Goal: Navigation & Orientation: Find specific page/section

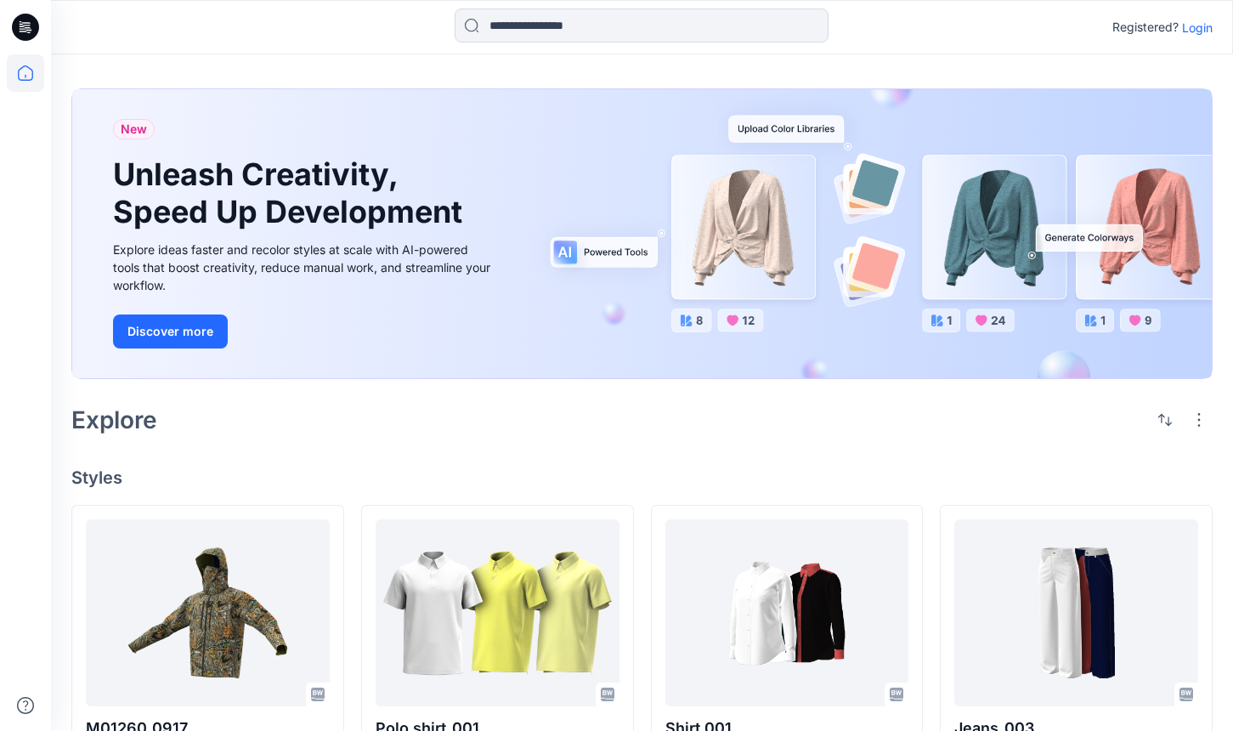
click at [1186, 26] on p "Login" at bounding box center [1197, 28] width 31 height 18
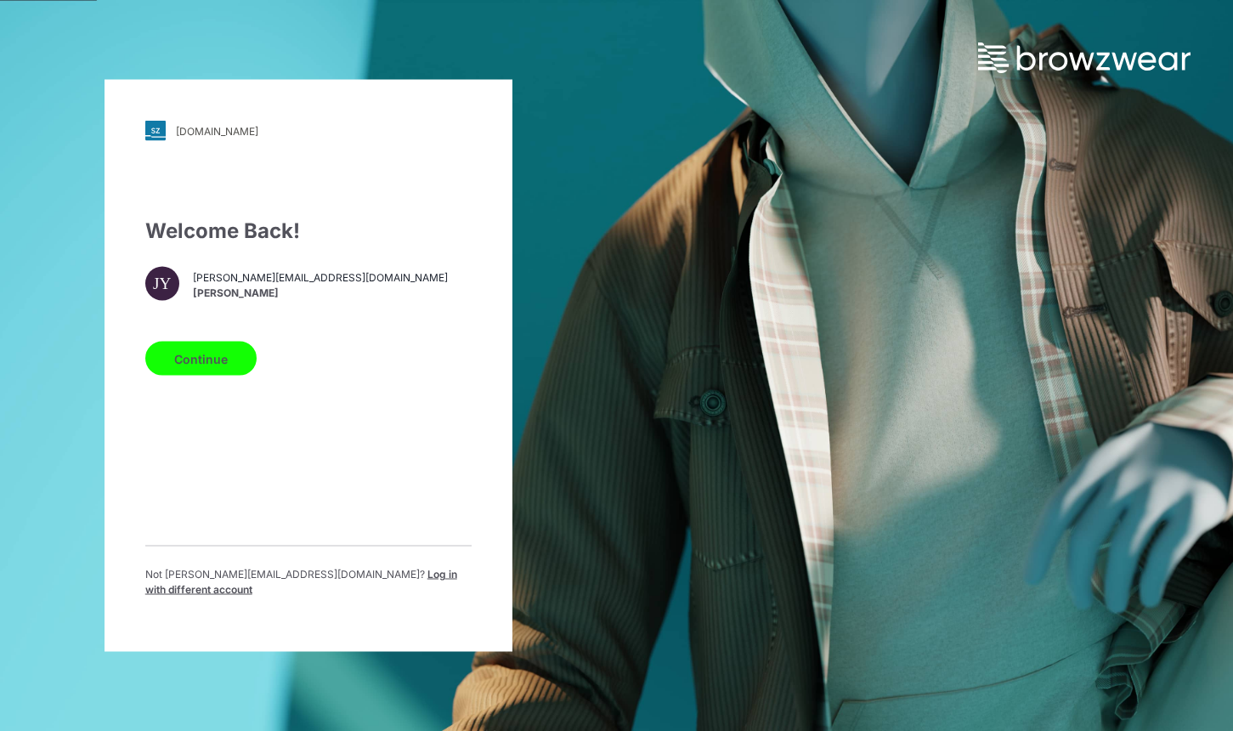
click at [184, 370] on button "Continue" at bounding box center [200, 359] width 111 height 34
click at [229, 368] on button "Continue" at bounding box center [200, 359] width 111 height 34
click at [189, 370] on button "Continue" at bounding box center [200, 359] width 111 height 34
click at [362, 575] on span "Log in with different account" at bounding box center [301, 582] width 312 height 28
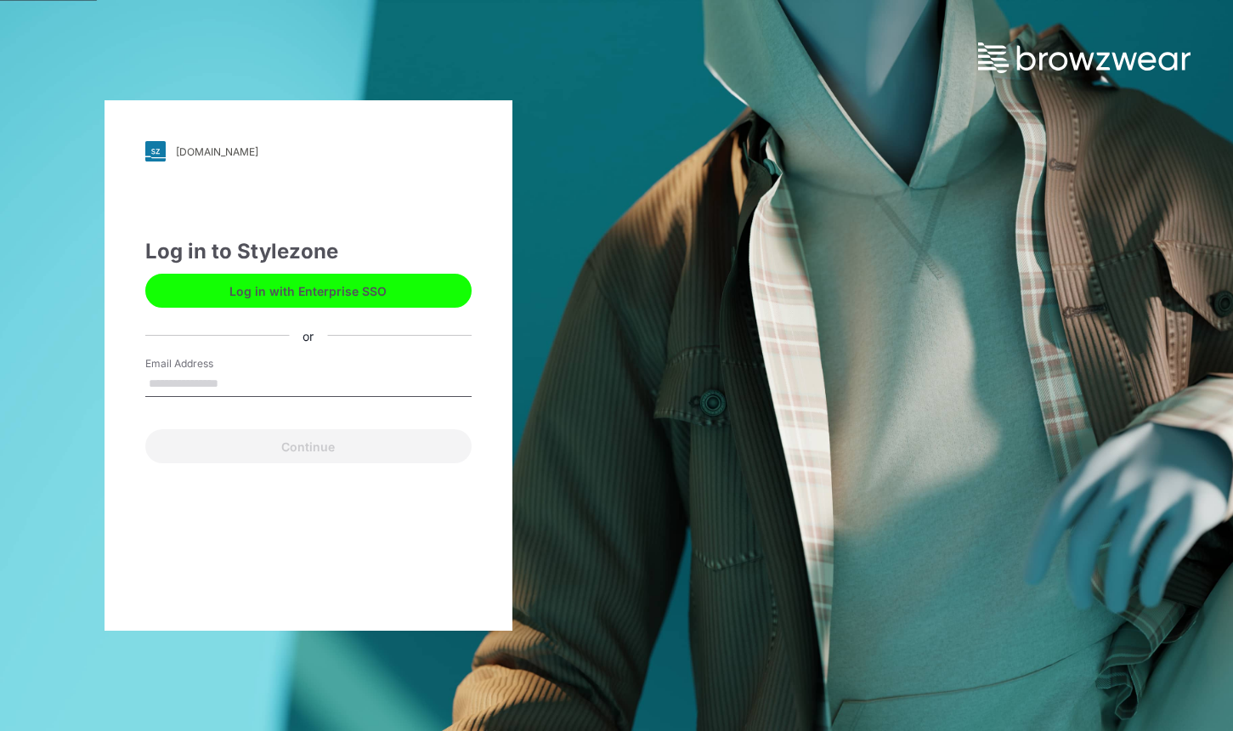
click at [408, 289] on button "Log in with Enterprise SSO" at bounding box center [308, 291] width 326 height 34
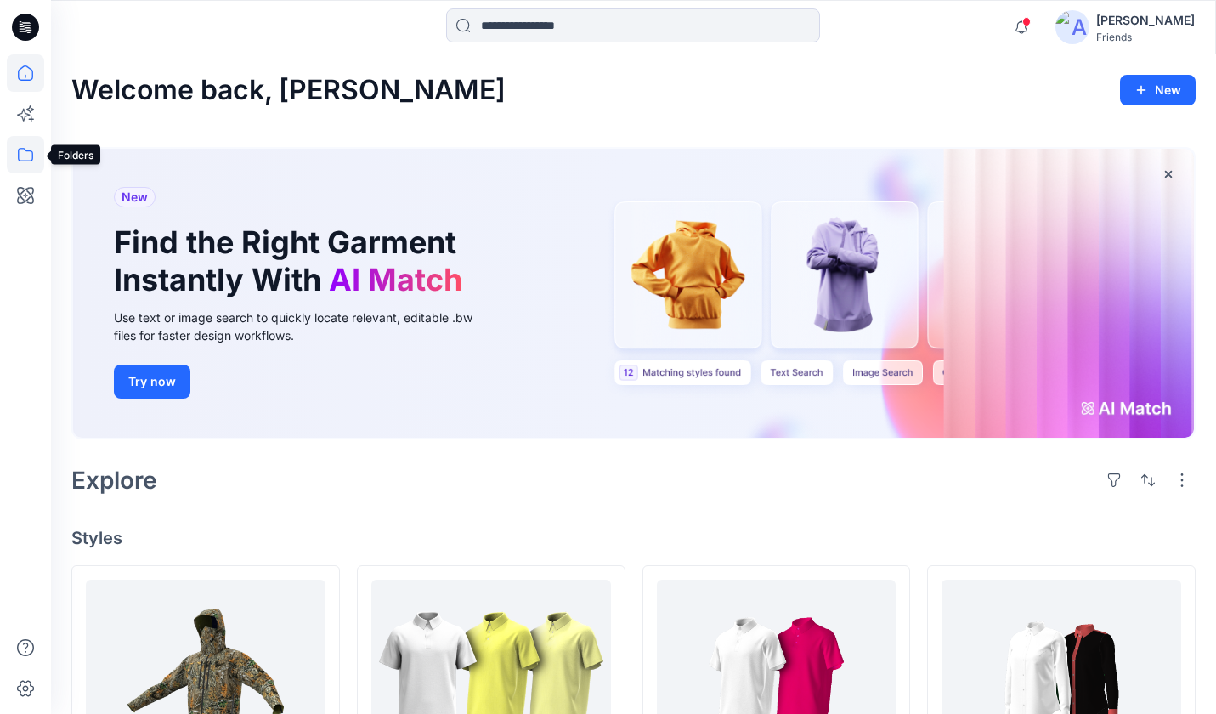
click at [27, 152] on icon at bounding box center [25, 154] width 37 height 37
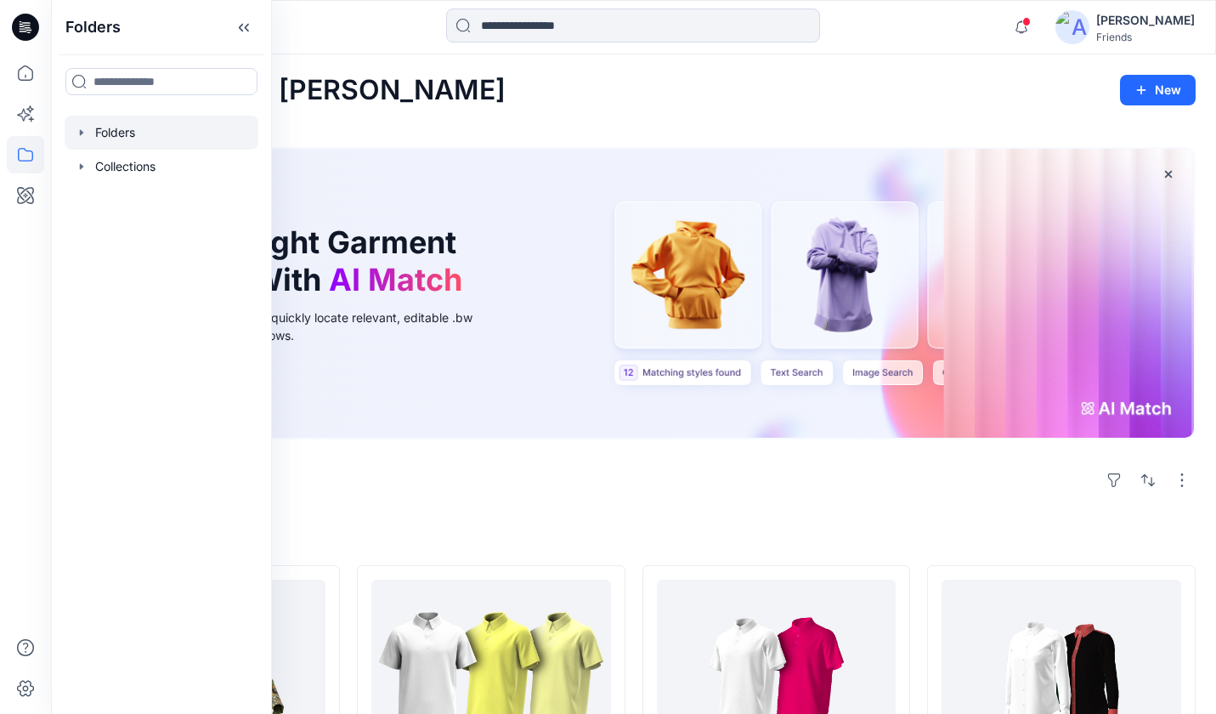
click at [195, 131] on div at bounding box center [162, 133] width 194 height 34
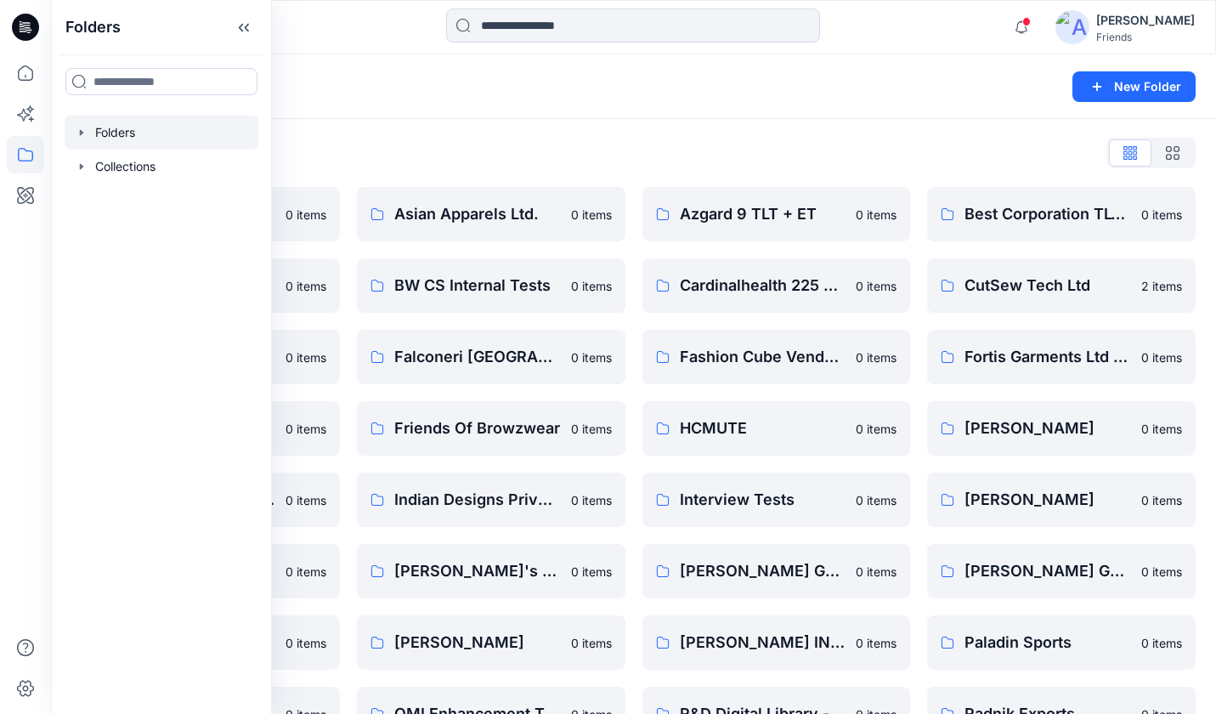
click at [438, 131] on div "Folders List 2XU Training Group 0 items Box Hill Institute 0 items External Tes…" at bounding box center [633, 547] width 1165 height 856
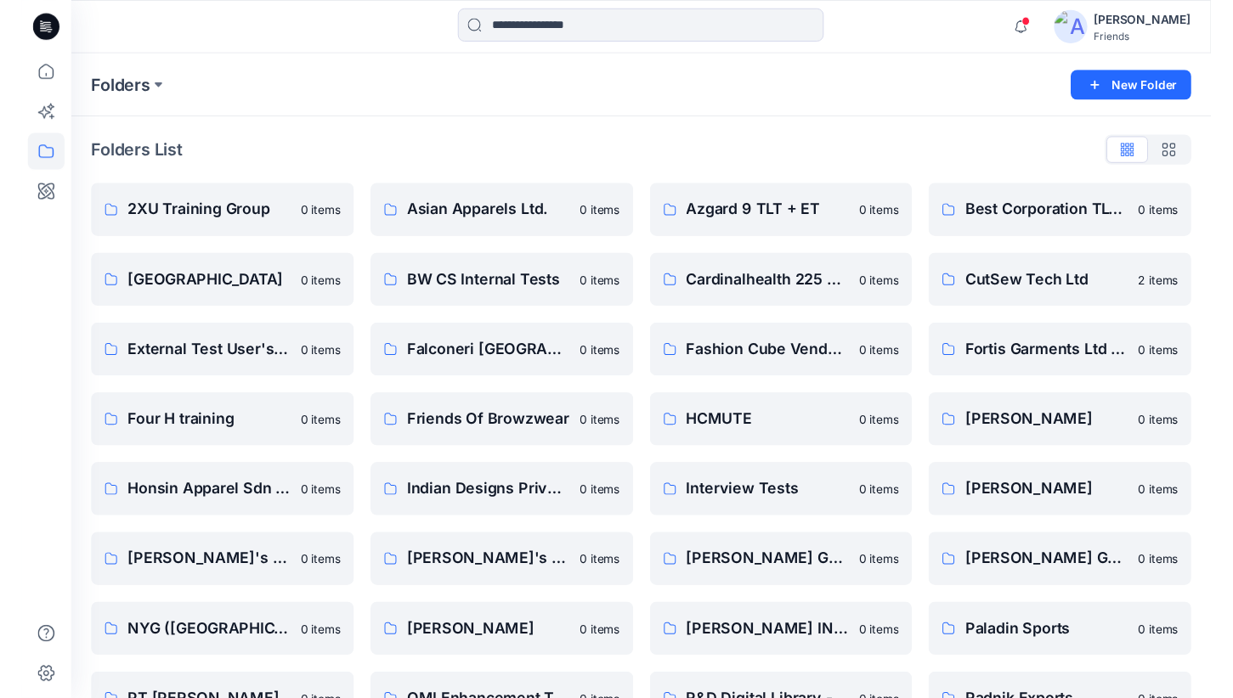
scroll to position [262, 0]
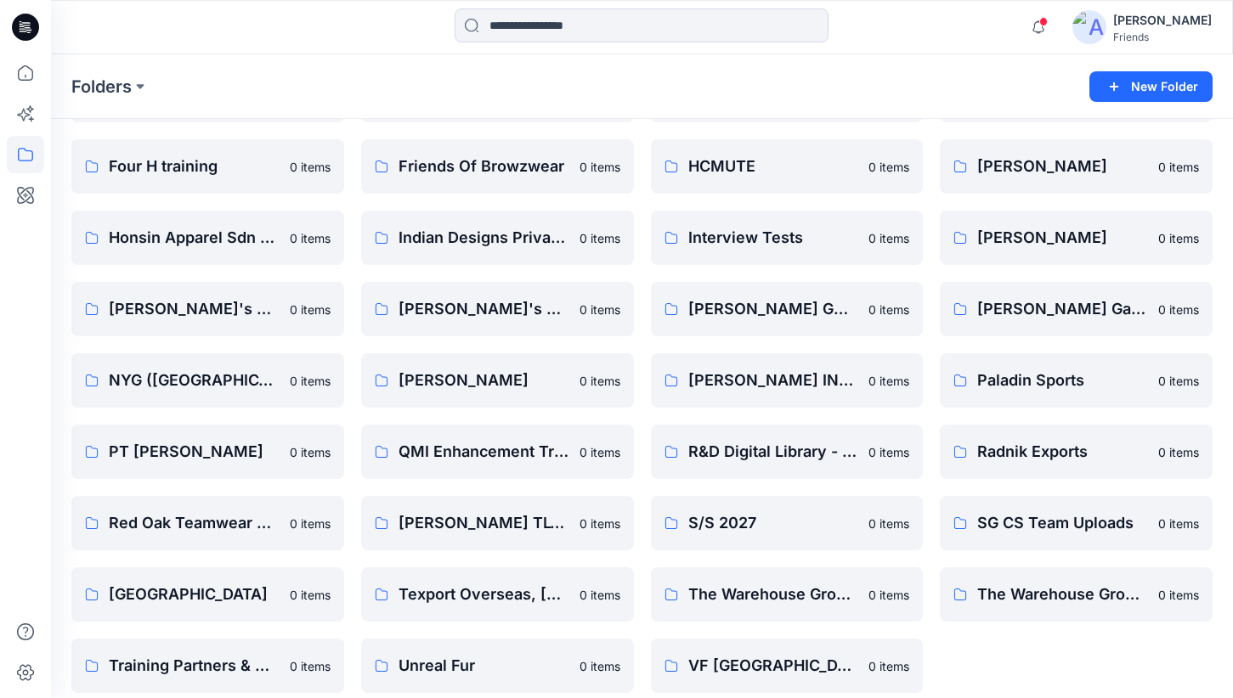
click at [965, 48] on div "Notifications Your style Polo shirt_002 is ready Thursday, September 11, 2025 1…" at bounding box center [642, 27] width 1182 height 54
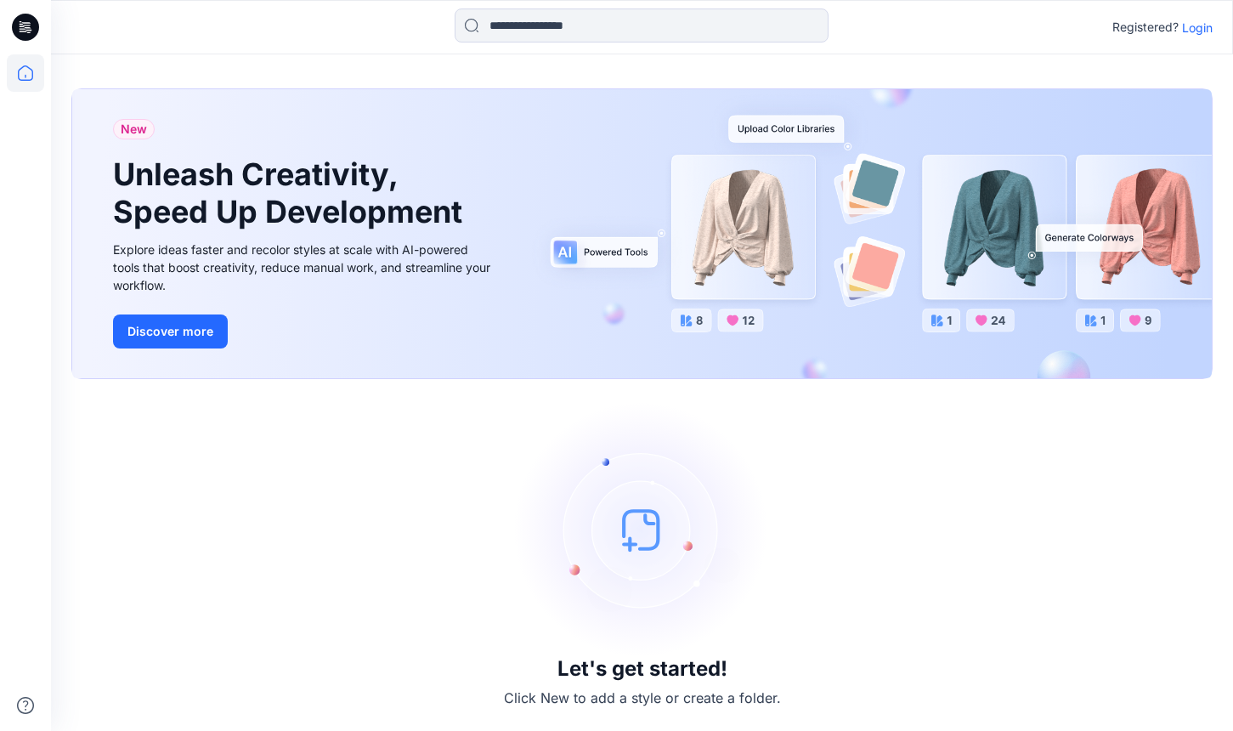
click at [1195, 29] on p "Login" at bounding box center [1197, 28] width 31 height 18
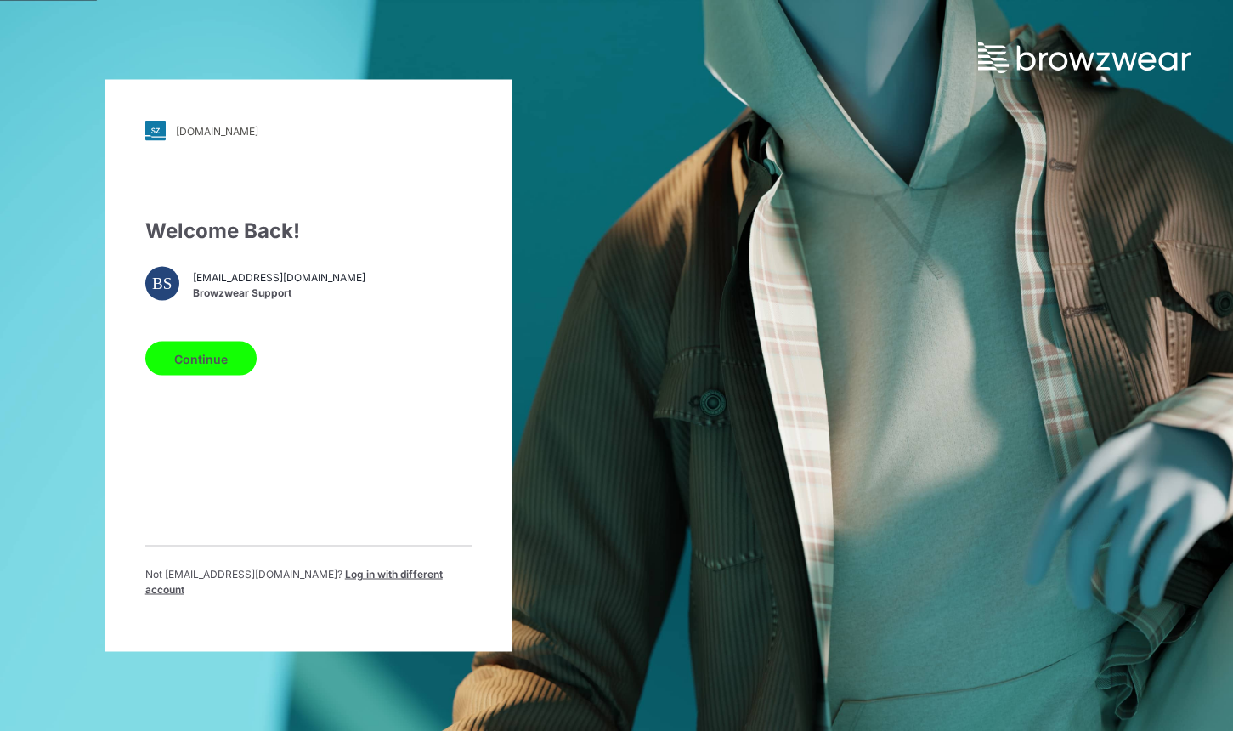
click at [217, 357] on button "Continue" at bounding box center [200, 359] width 111 height 34
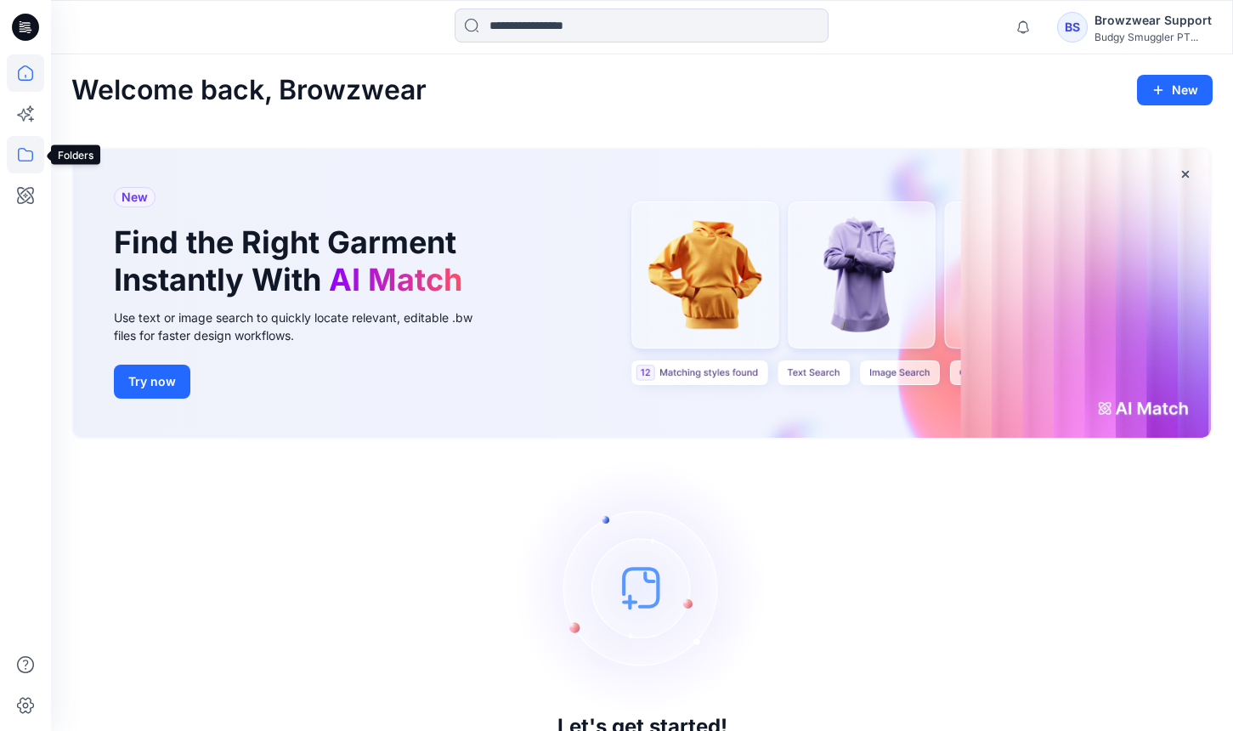
click at [20, 150] on icon at bounding box center [25, 154] width 37 height 37
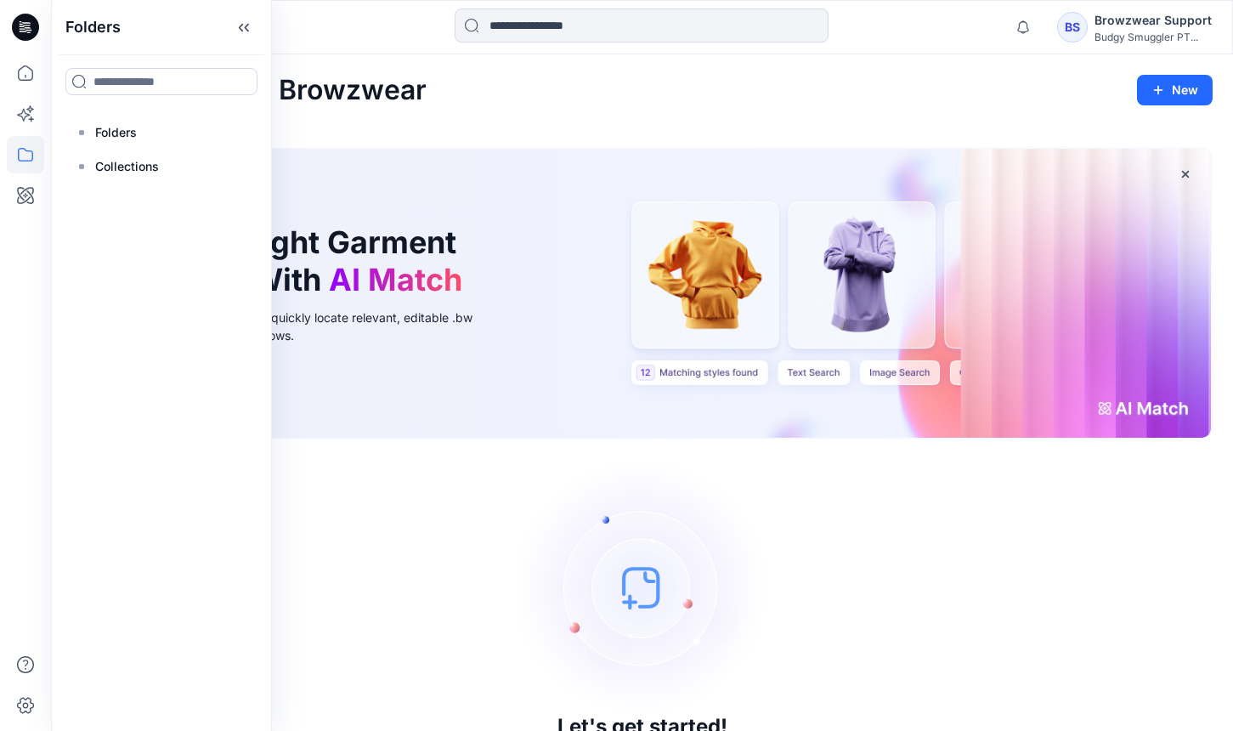
click at [579, 59] on div "Welcome back, Browzwear New New Find the Right Garment Instantly With AI Match …" at bounding box center [642, 419] width 1182 height 731
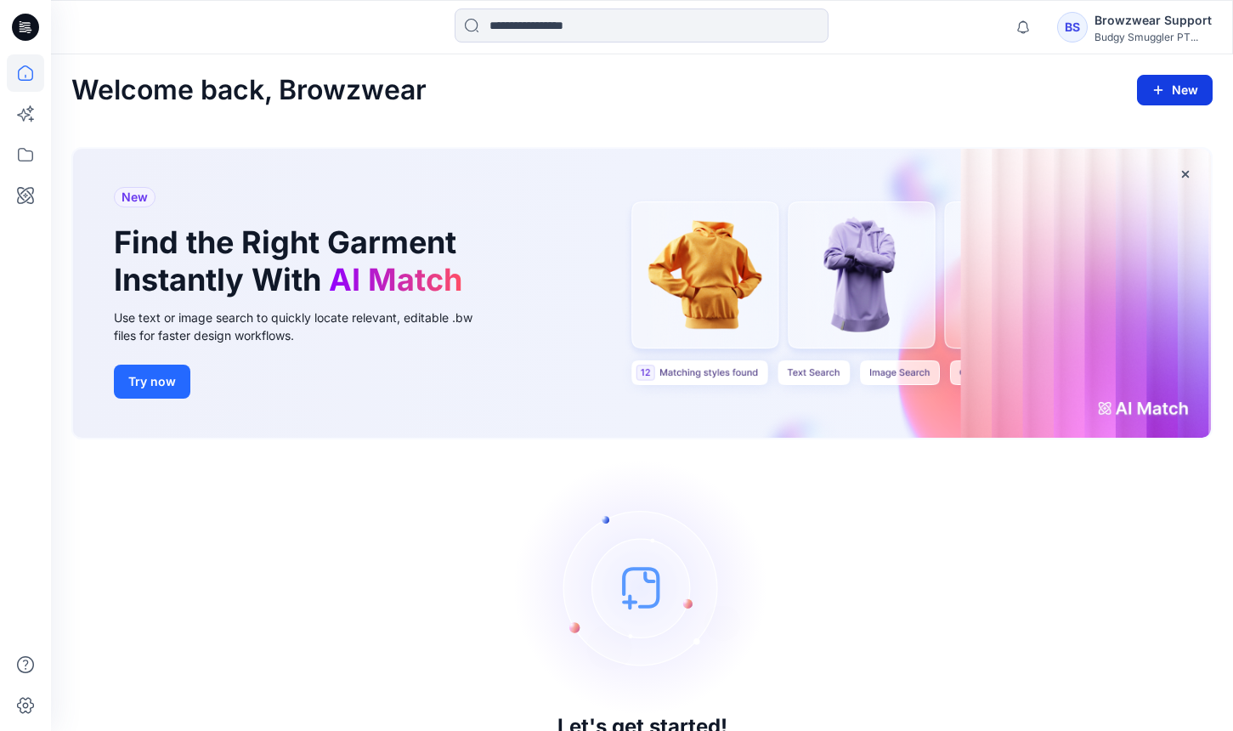
click at [1172, 89] on button "New" at bounding box center [1175, 90] width 76 height 31
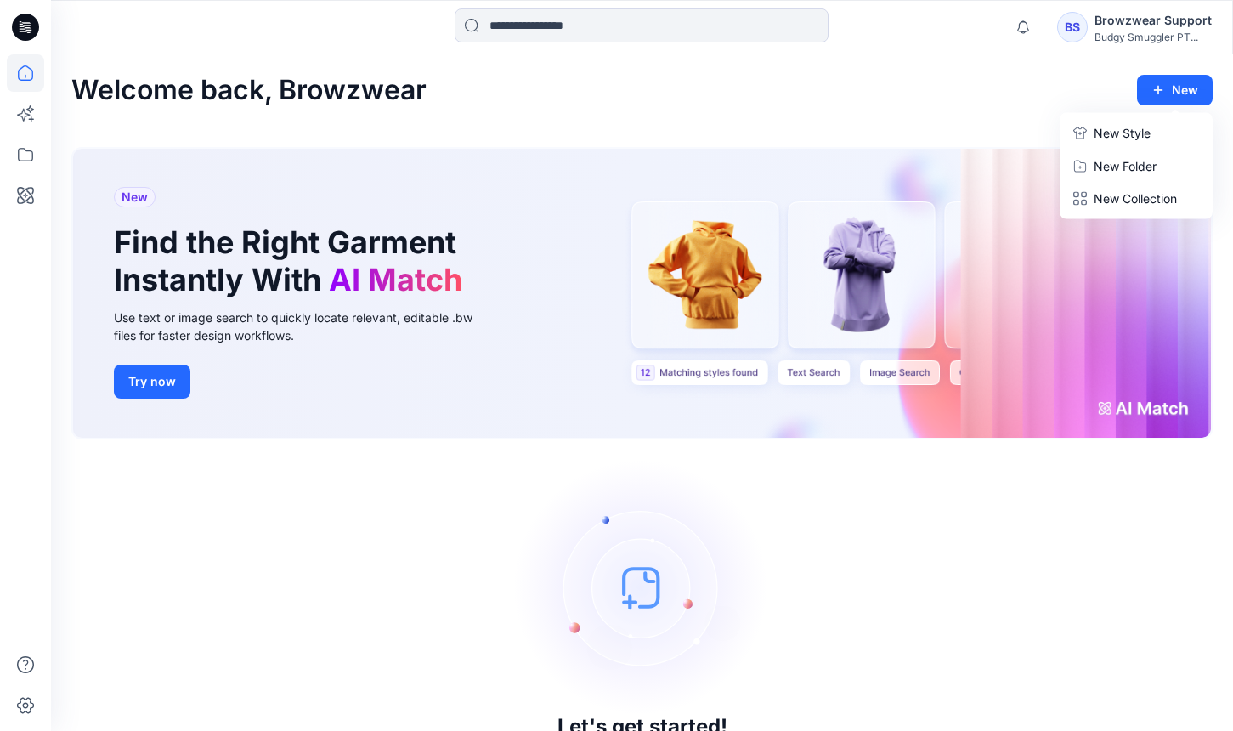
click at [1128, 127] on p "New Style" at bounding box center [1121, 133] width 57 height 20
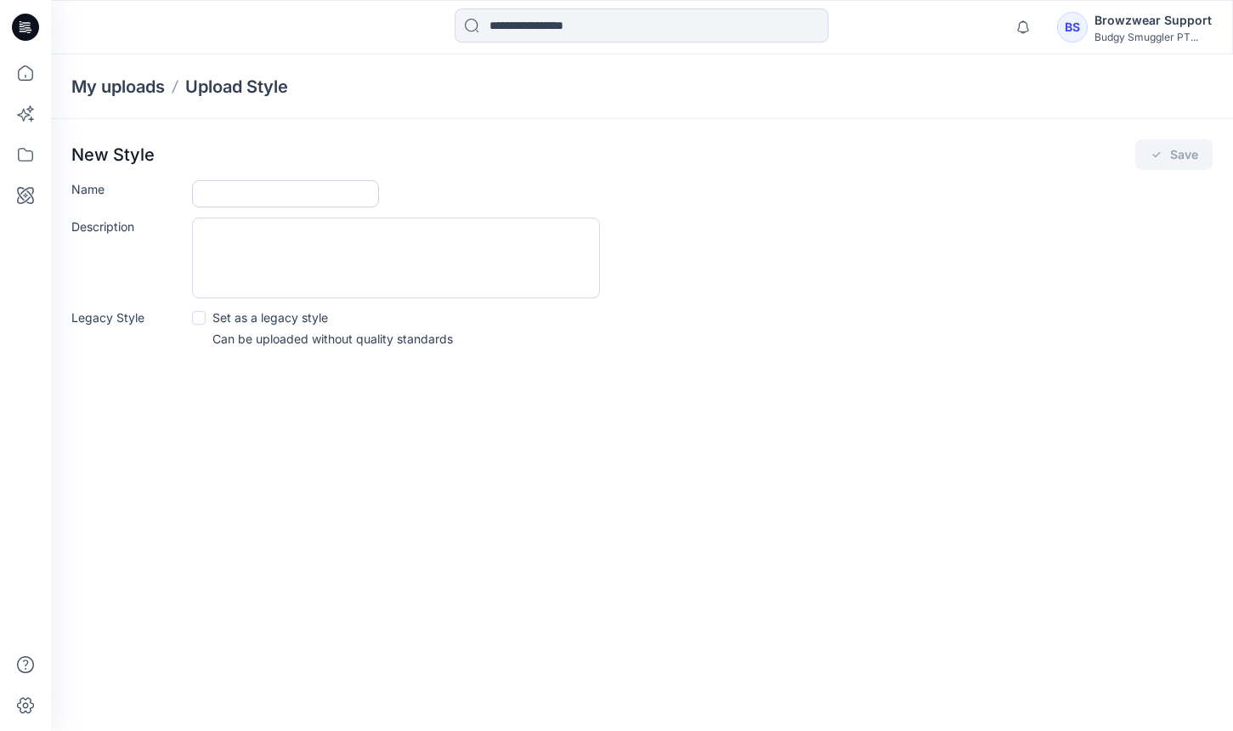
click at [335, 195] on input "Name" at bounding box center [285, 193] width 187 height 27
type input "**********"
click at [1153, 143] on button "Save" at bounding box center [1173, 154] width 77 height 31
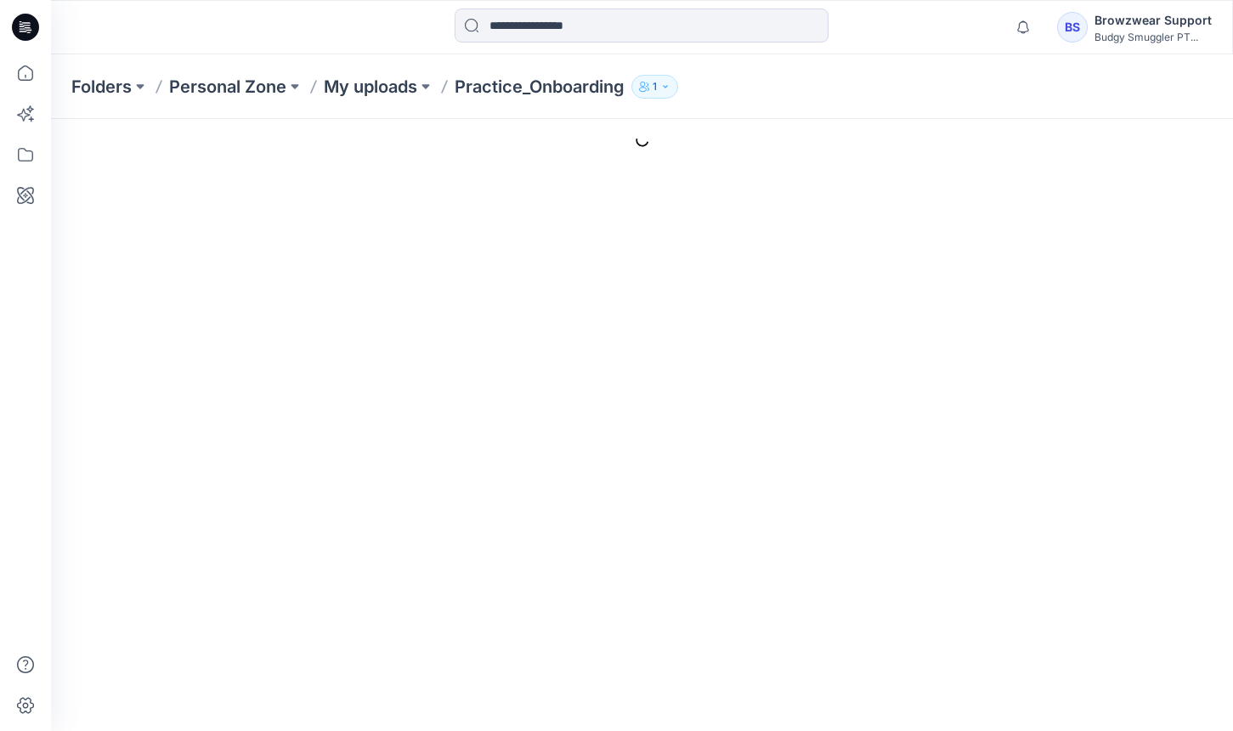
type input "**********"
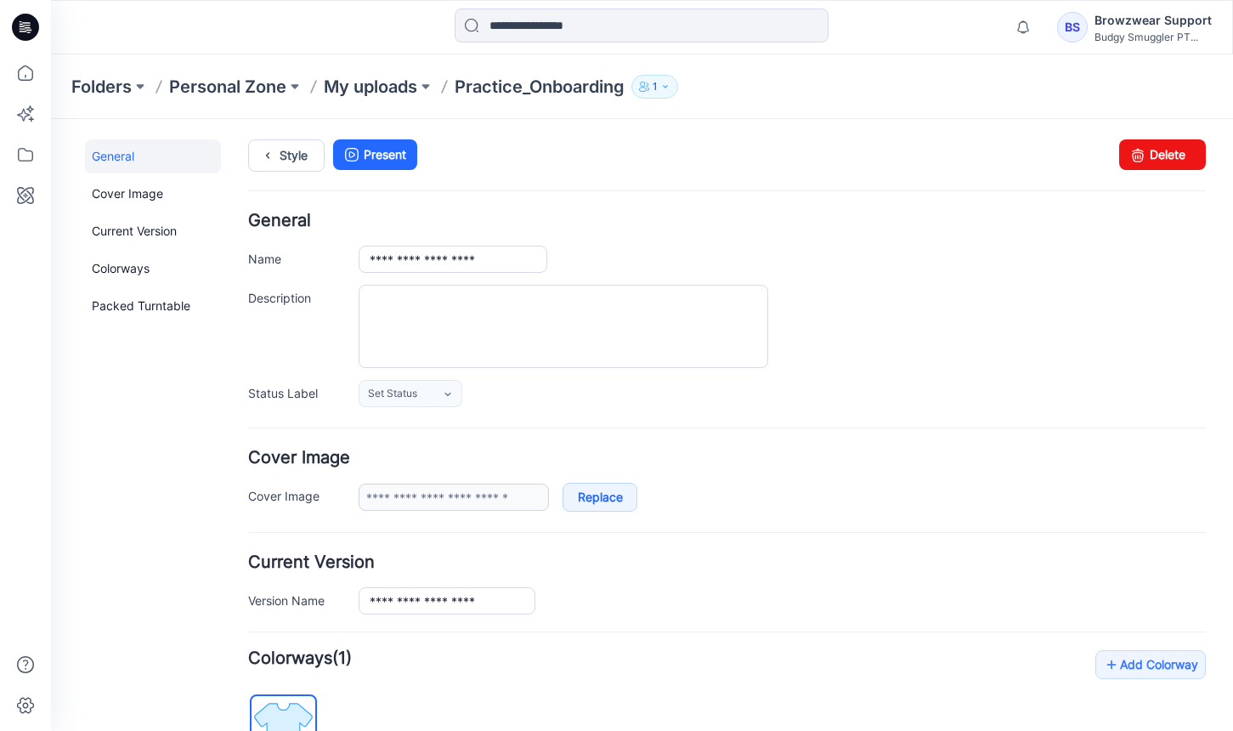
click at [654, 81] on button "1" at bounding box center [654, 87] width 47 height 24
click at [489, 127] on div "**********" at bounding box center [631, 603] width 1161 height 969
click at [641, 88] on button "1" at bounding box center [654, 87] width 47 height 24
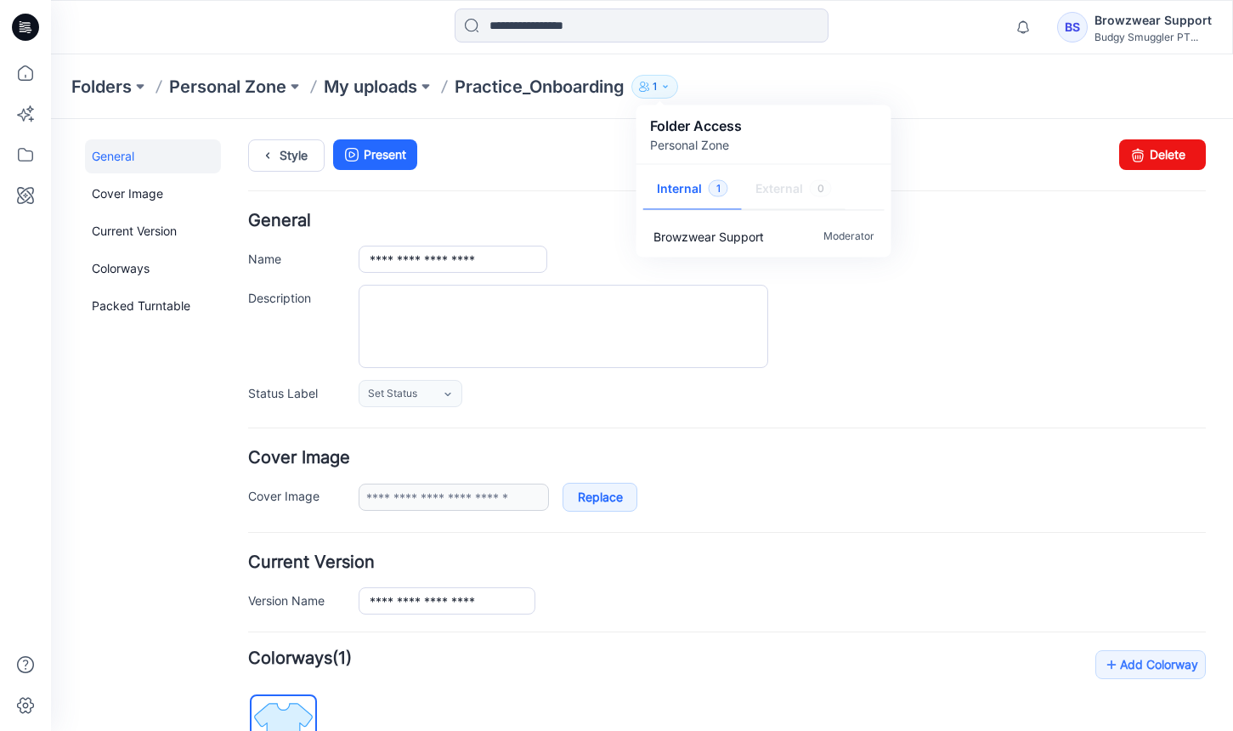
click at [581, 150] on ul "Style Present" at bounding box center [726, 154] width 957 height 31
click at [395, 85] on p "My uploads" at bounding box center [370, 87] width 93 height 24
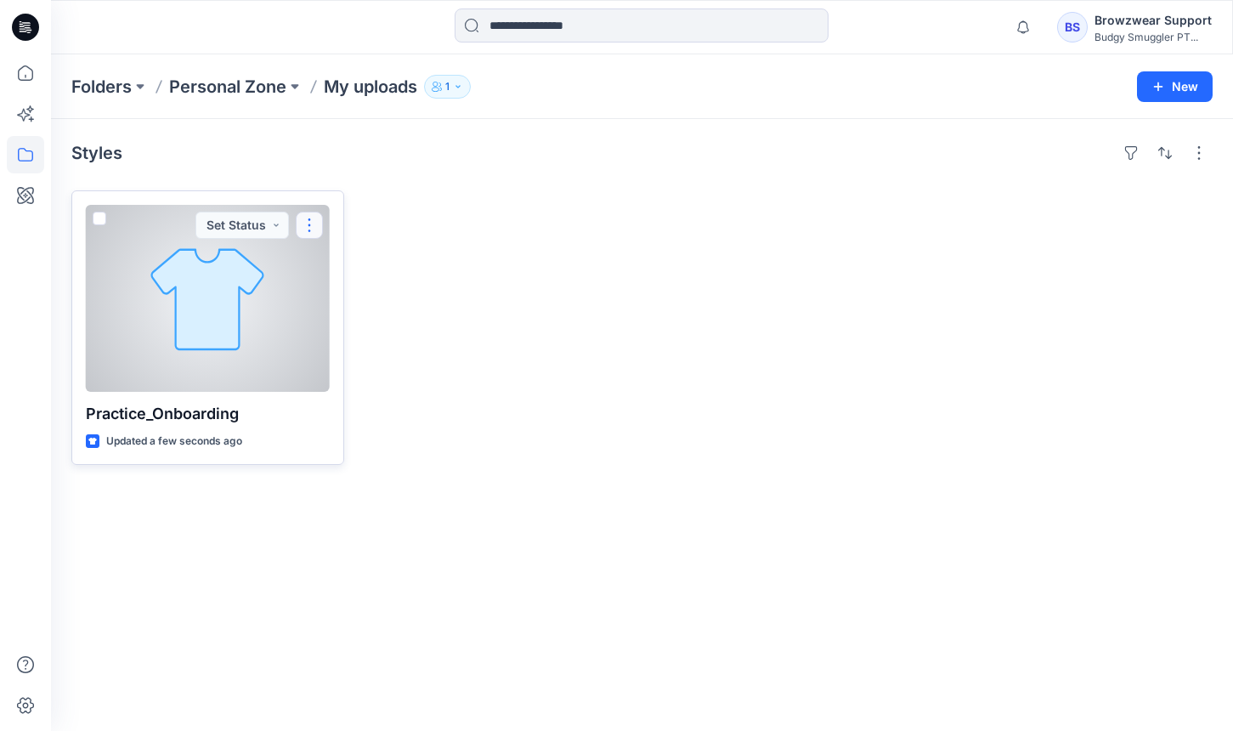
click at [313, 214] on button "button" at bounding box center [309, 225] width 27 height 27
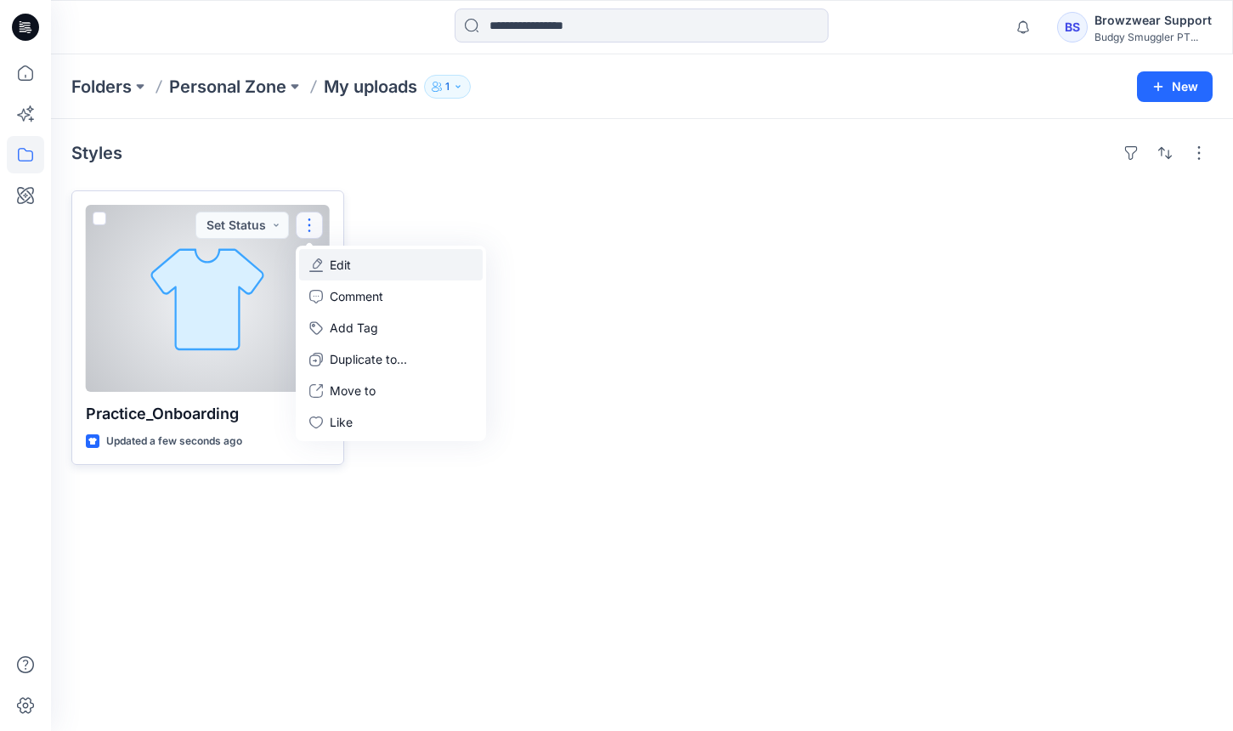
click at [339, 256] on p "Edit" at bounding box center [340, 265] width 21 height 18
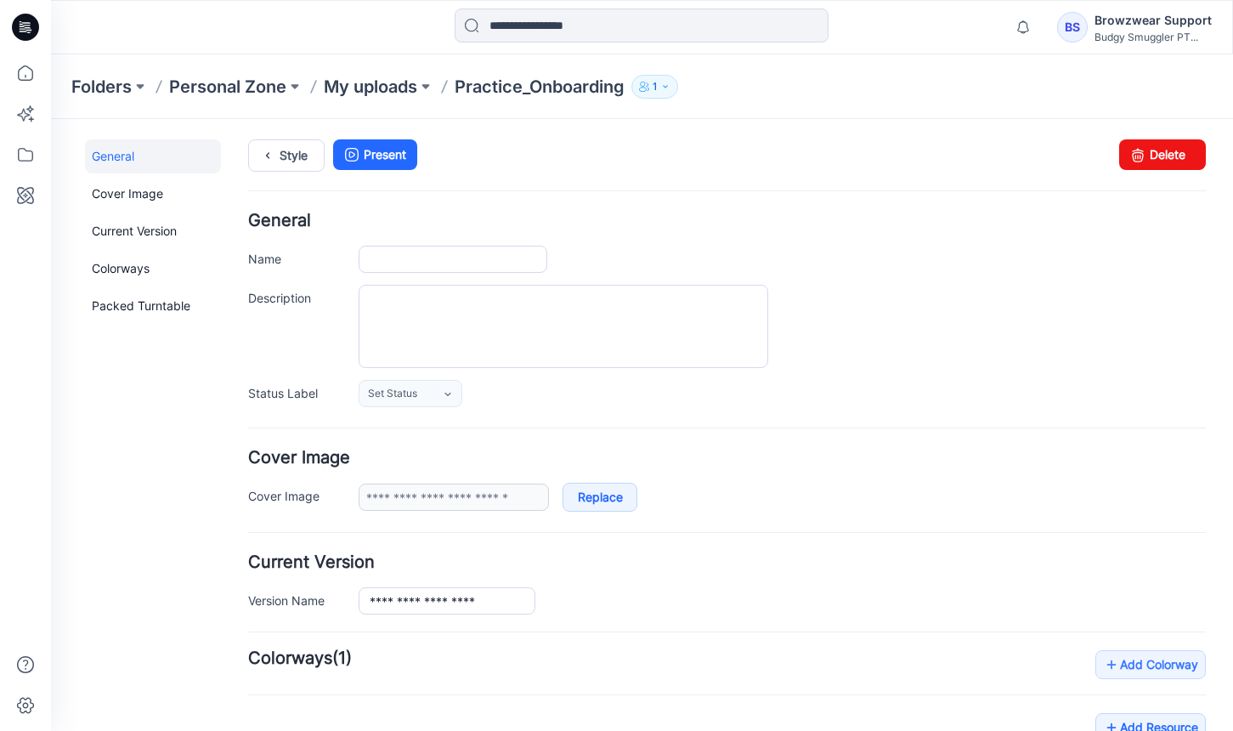
type input "**********"
click at [1147, 156] on icon at bounding box center [1138, 154] width 24 height 31
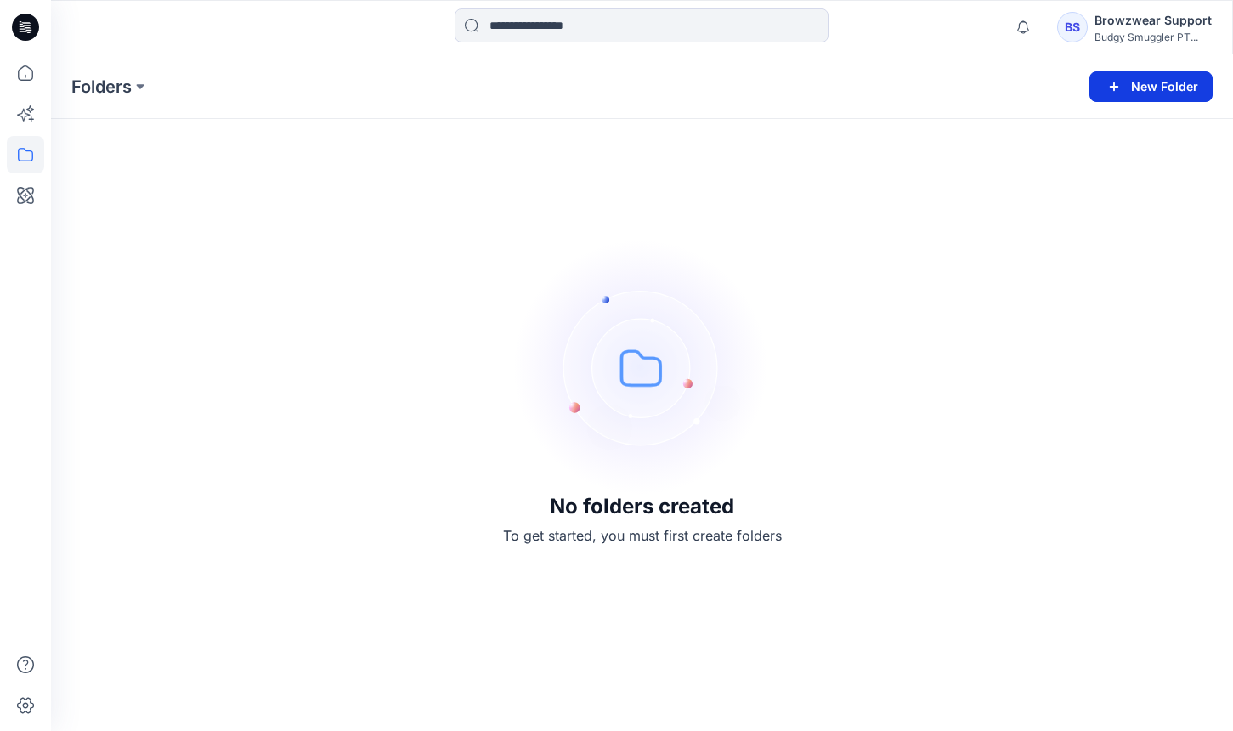
click at [1120, 77] on icon "button" at bounding box center [1114, 86] width 20 height 20
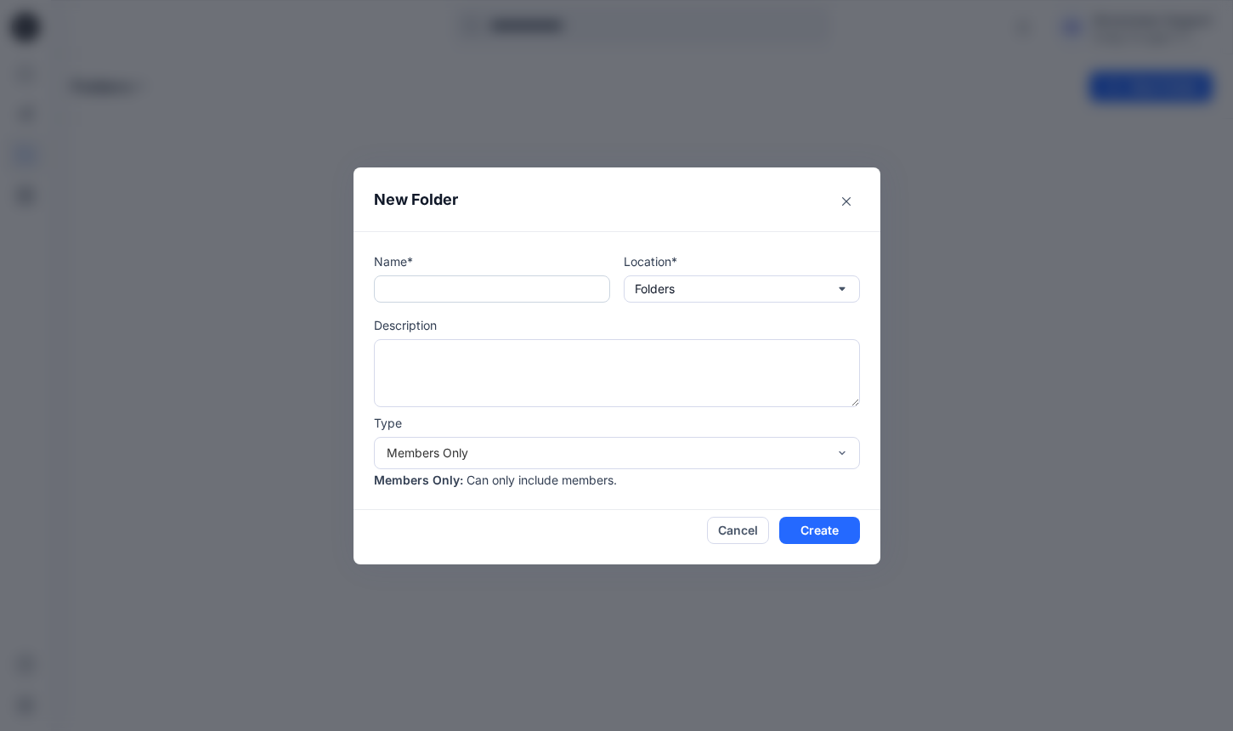
click at [375, 299] on input "text" at bounding box center [492, 288] width 236 height 27
type input "**********"
click at [751, 456] on div "Members Only" at bounding box center [607, 452] width 440 height 18
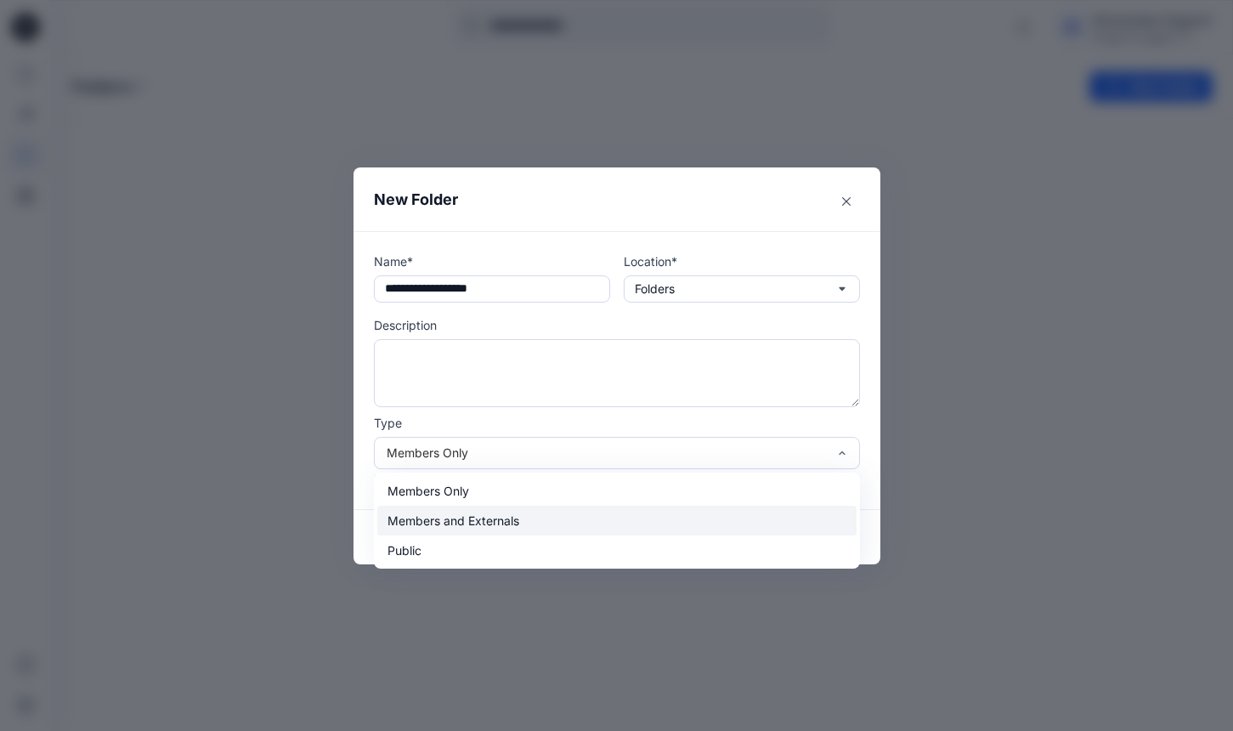
click at [728, 522] on div "Members and Externals" at bounding box center [616, 520] width 479 height 30
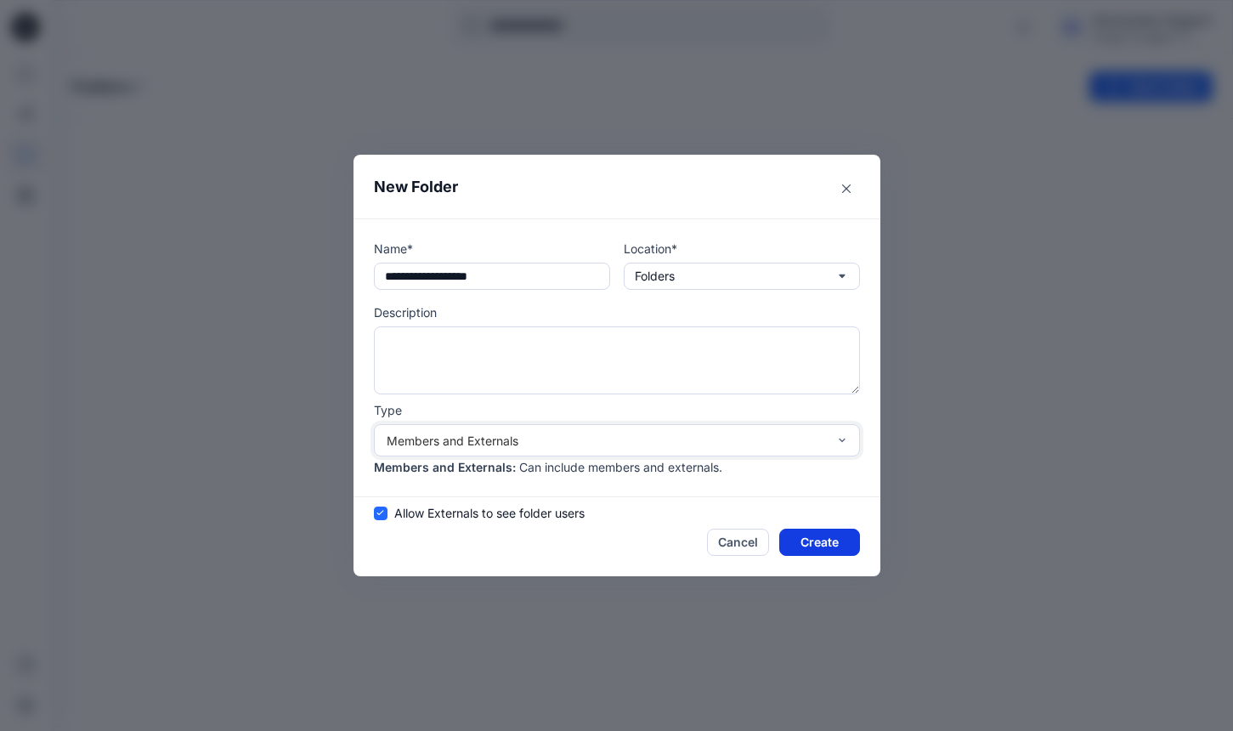
click at [832, 536] on button "Create" at bounding box center [819, 541] width 81 height 27
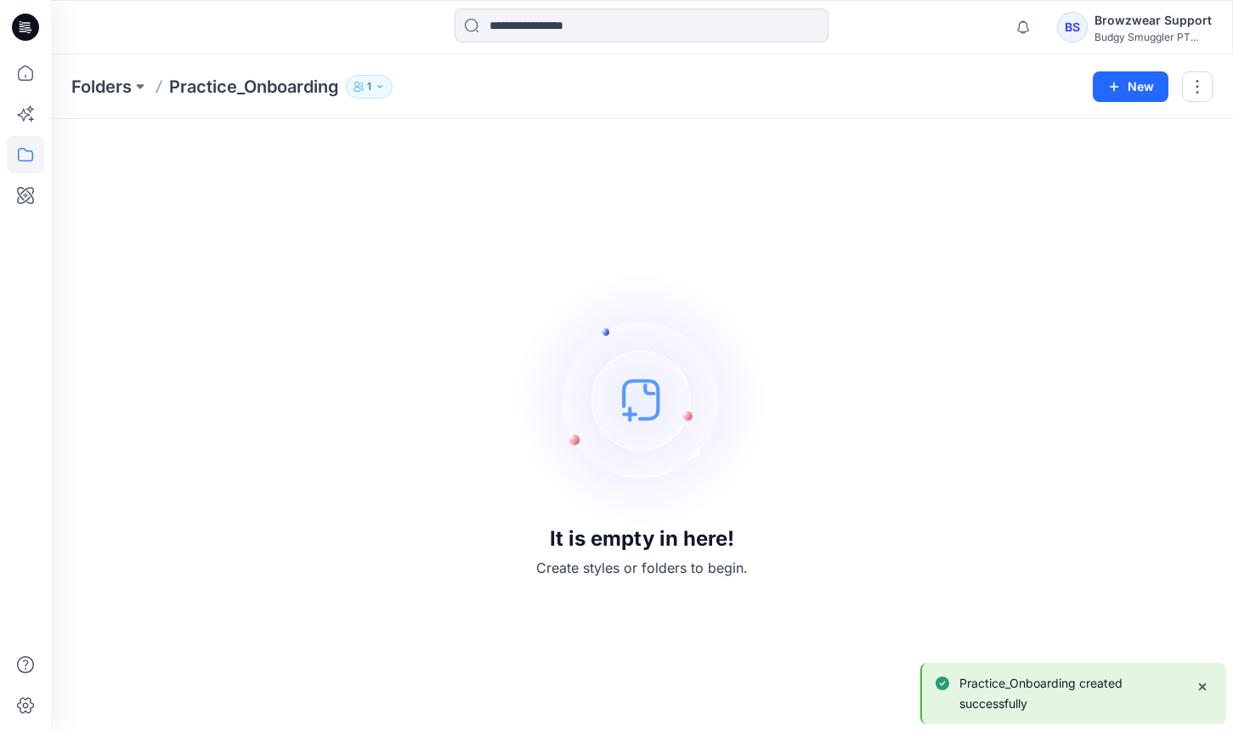
click at [935, 426] on div "It is empty in here! Create styles or folders to begin." at bounding box center [641, 424] width 1141 height 571
click at [1203, 681] on icon "Notifications-bottom-right" at bounding box center [1202, 687] width 14 height 14
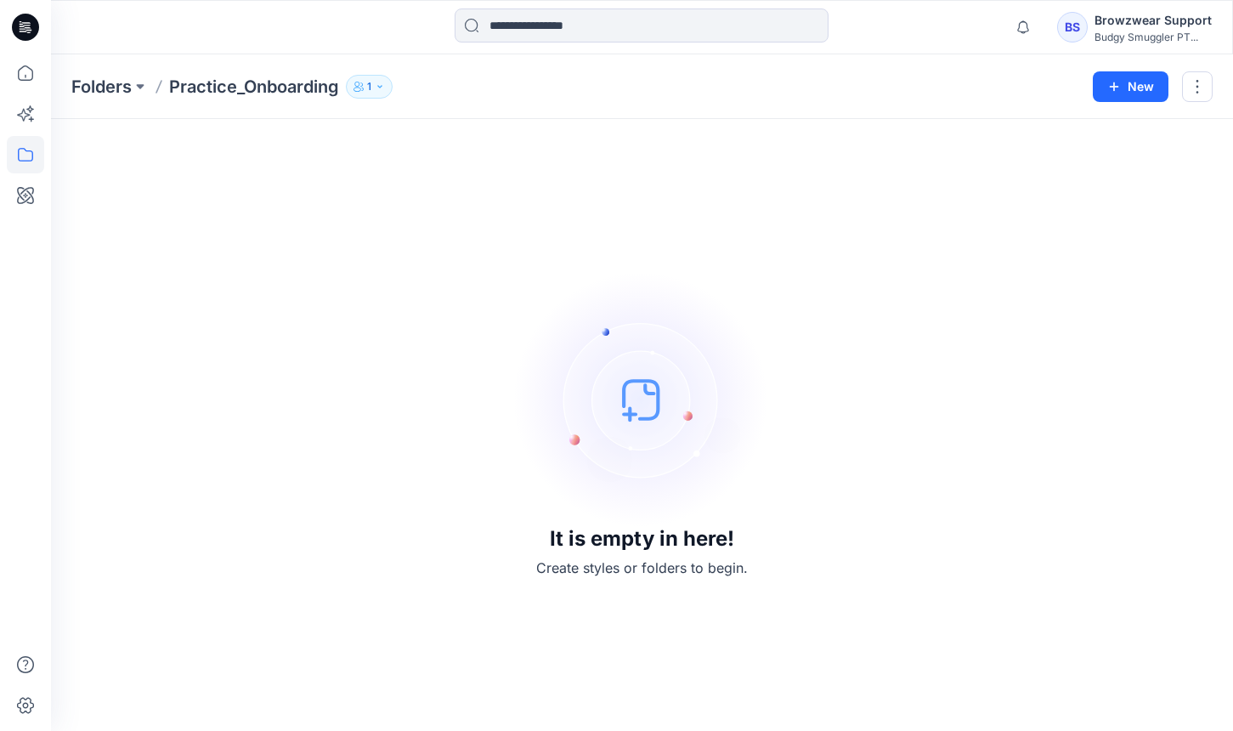
click at [362, 84] on icon "button" at bounding box center [358, 87] width 10 height 10
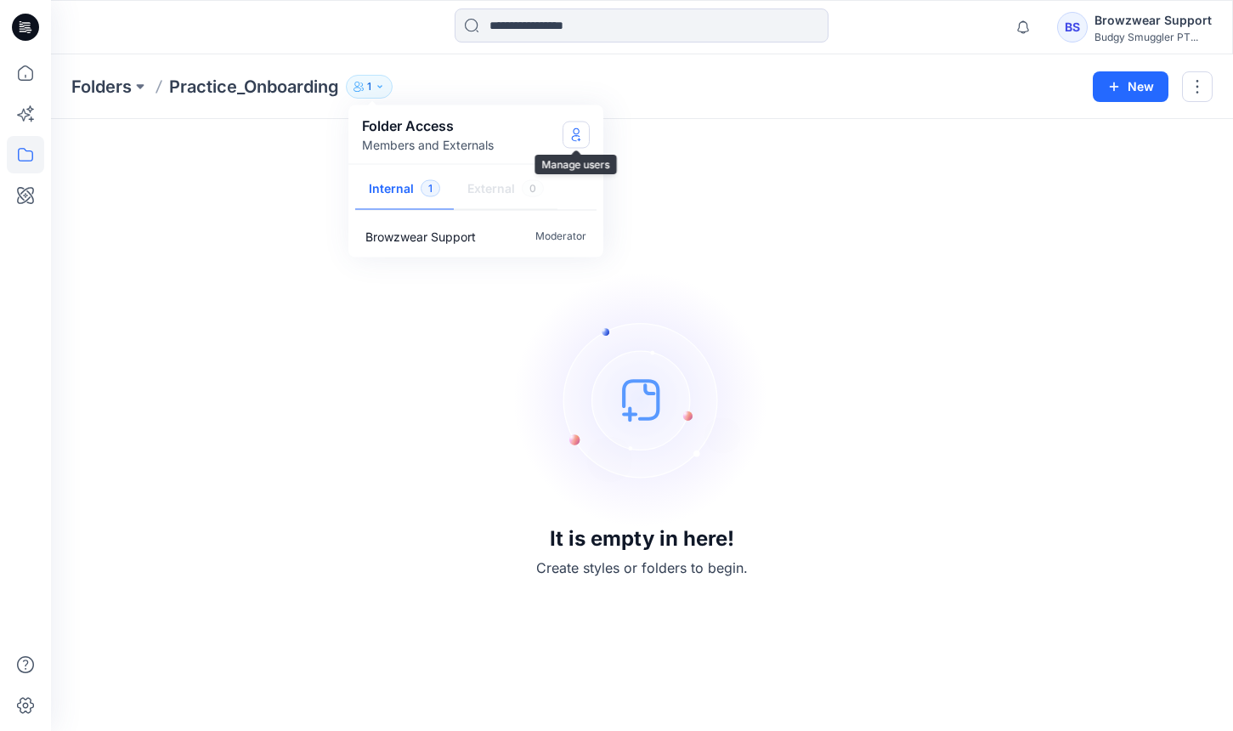
click at [568, 143] on button "Manage Users" at bounding box center [575, 134] width 27 height 27
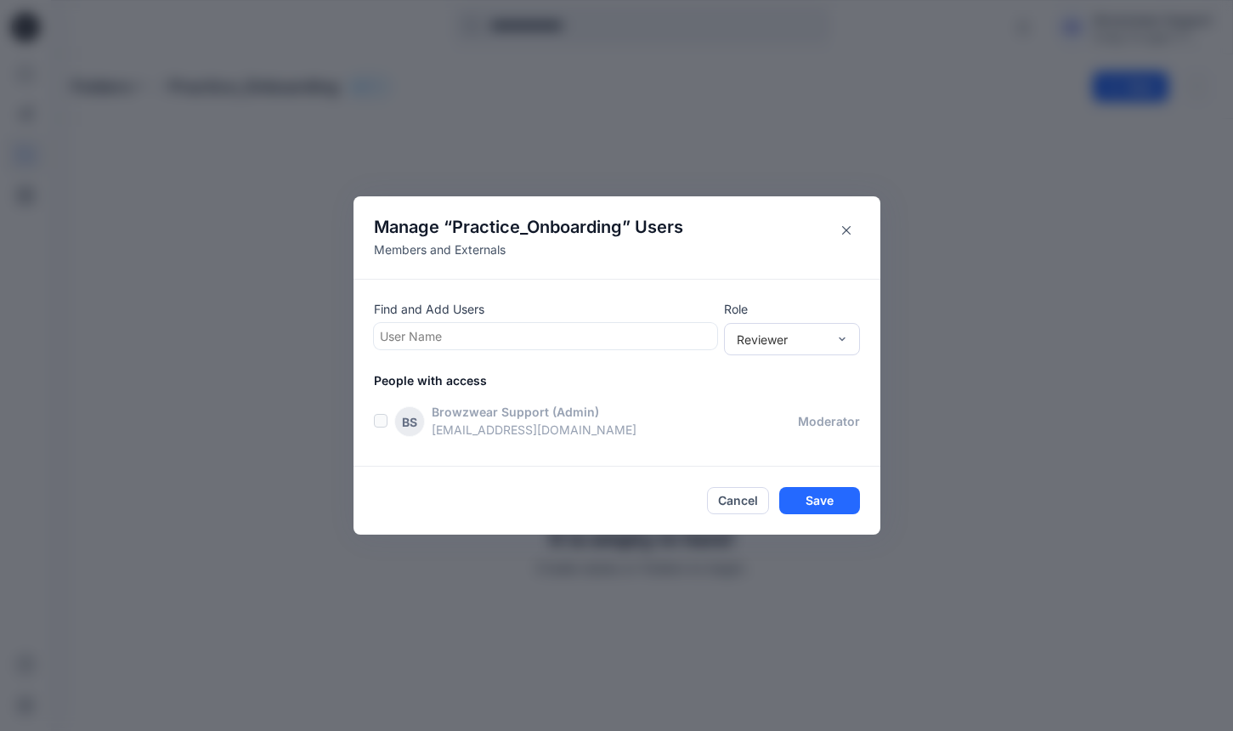
click at [598, 333] on div at bounding box center [545, 335] width 331 height 21
click at [843, 229] on icon "Close" at bounding box center [846, 230] width 8 height 8
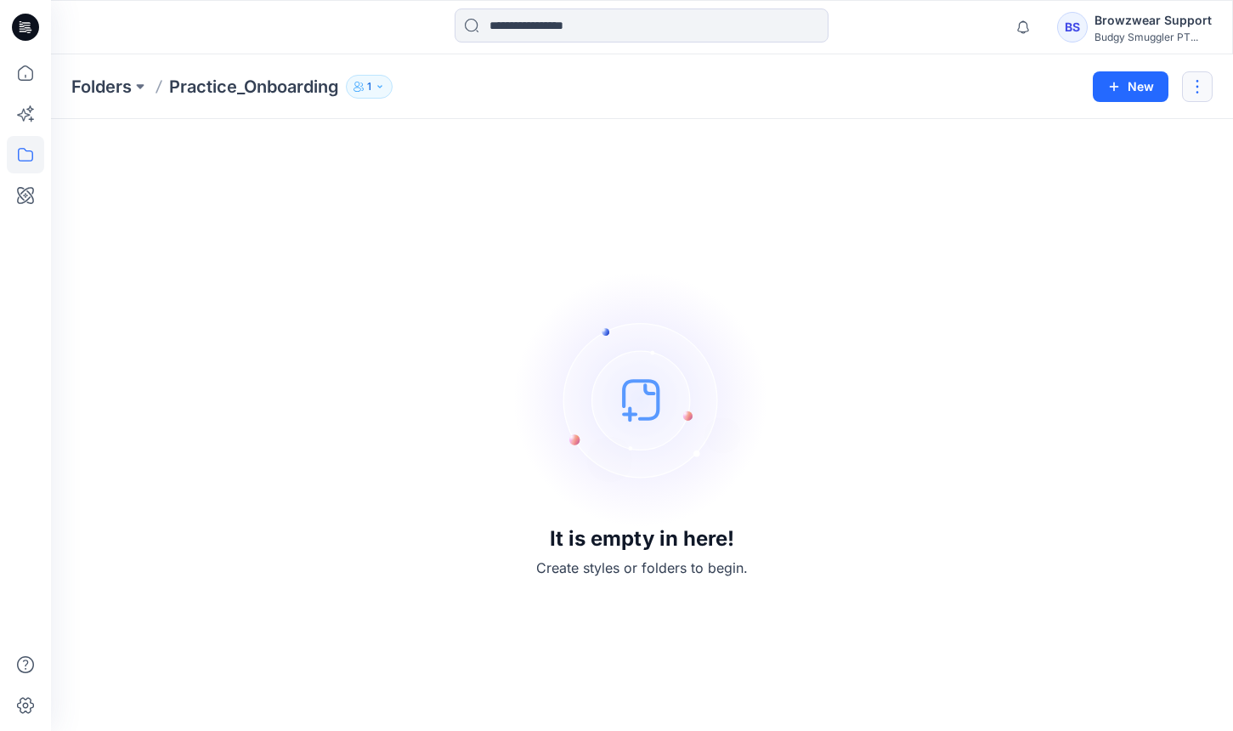
click at [1200, 72] on button "button" at bounding box center [1197, 86] width 31 height 31
click at [1169, 25] on div "Browzwear Support" at bounding box center [1152, 20] width 117 height 20
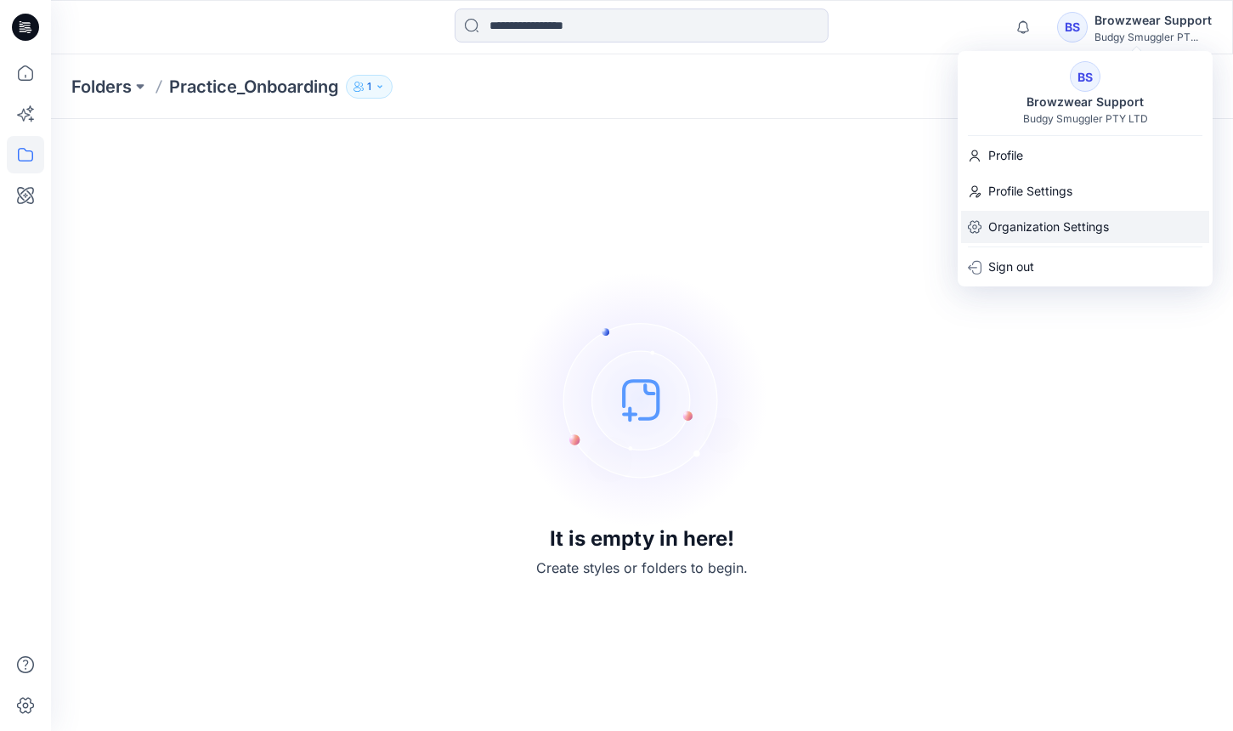
click at [1069, 228] on p "Organization Settings" at bounding box center [1048, 227] width 121 height 32
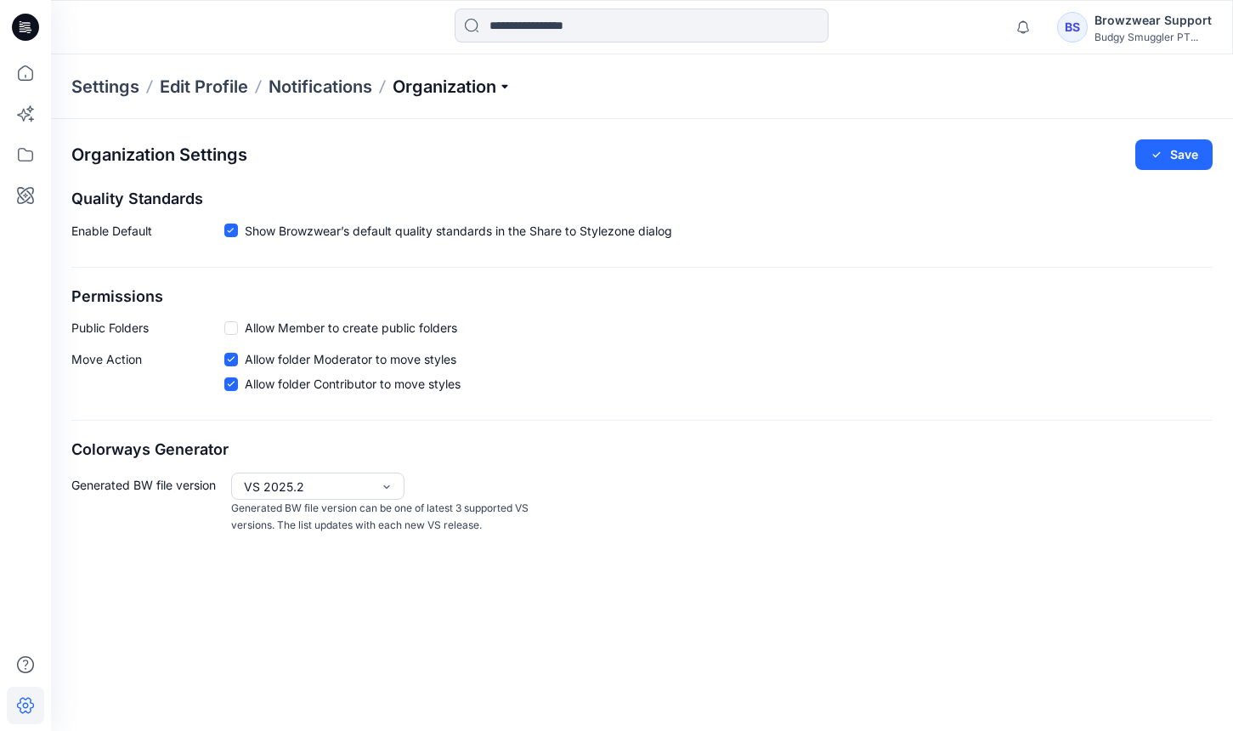
click at [446, 91] on p "Organization" at bounding box center [452, 87] width 119 height 24
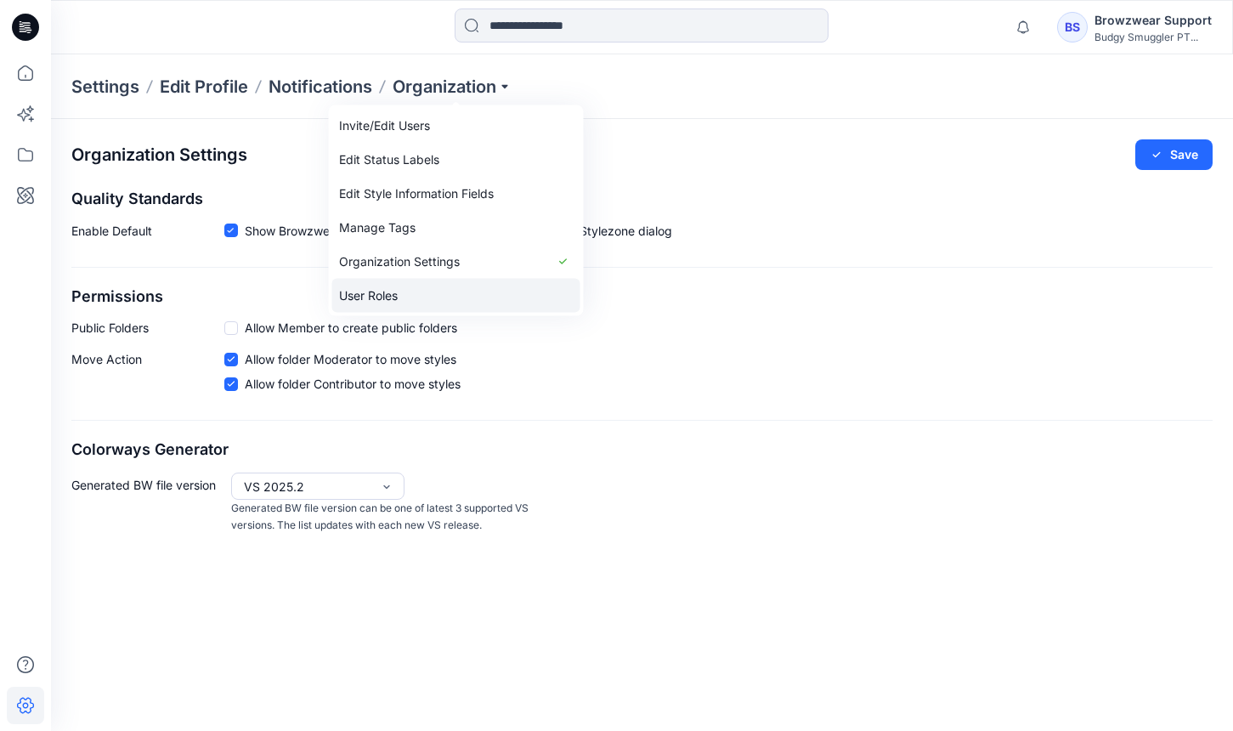
click at [397, 292] on link "User Roles" at bounding box center [456, 296] width 248 height 34
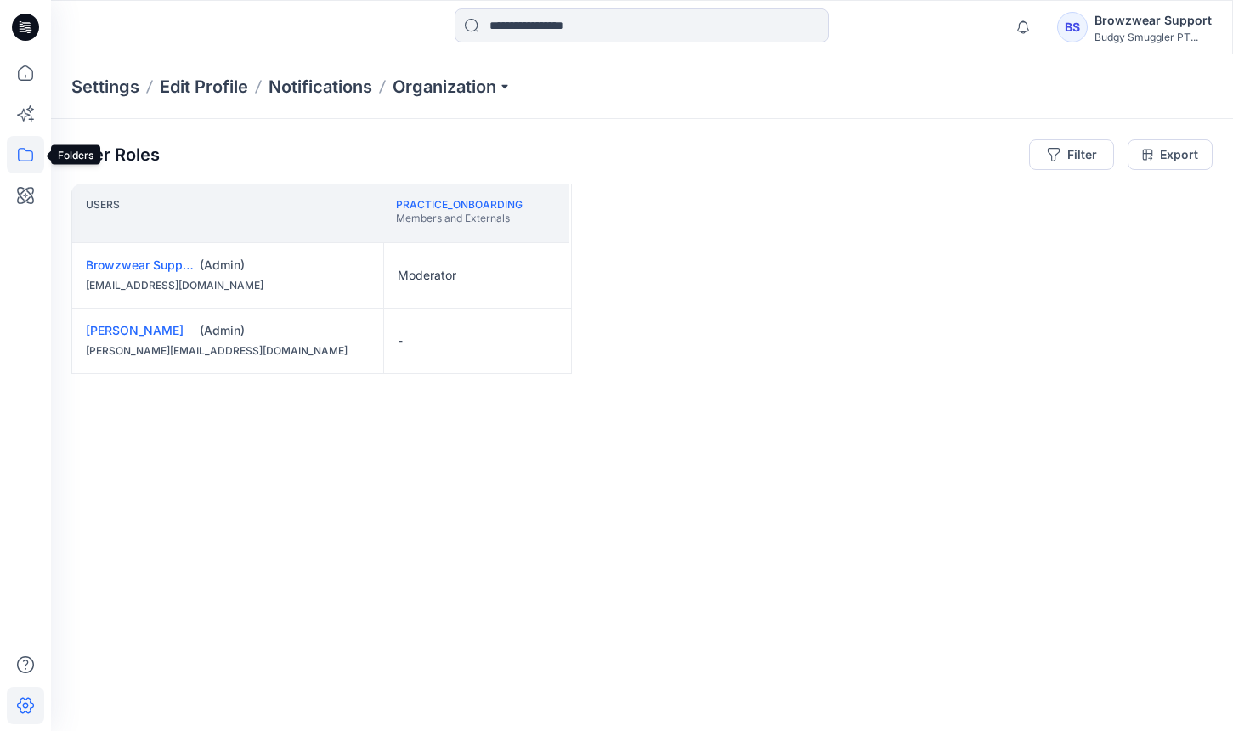
click at [28, 161] on icon at bounding box center [25, 155] width 15 height 14
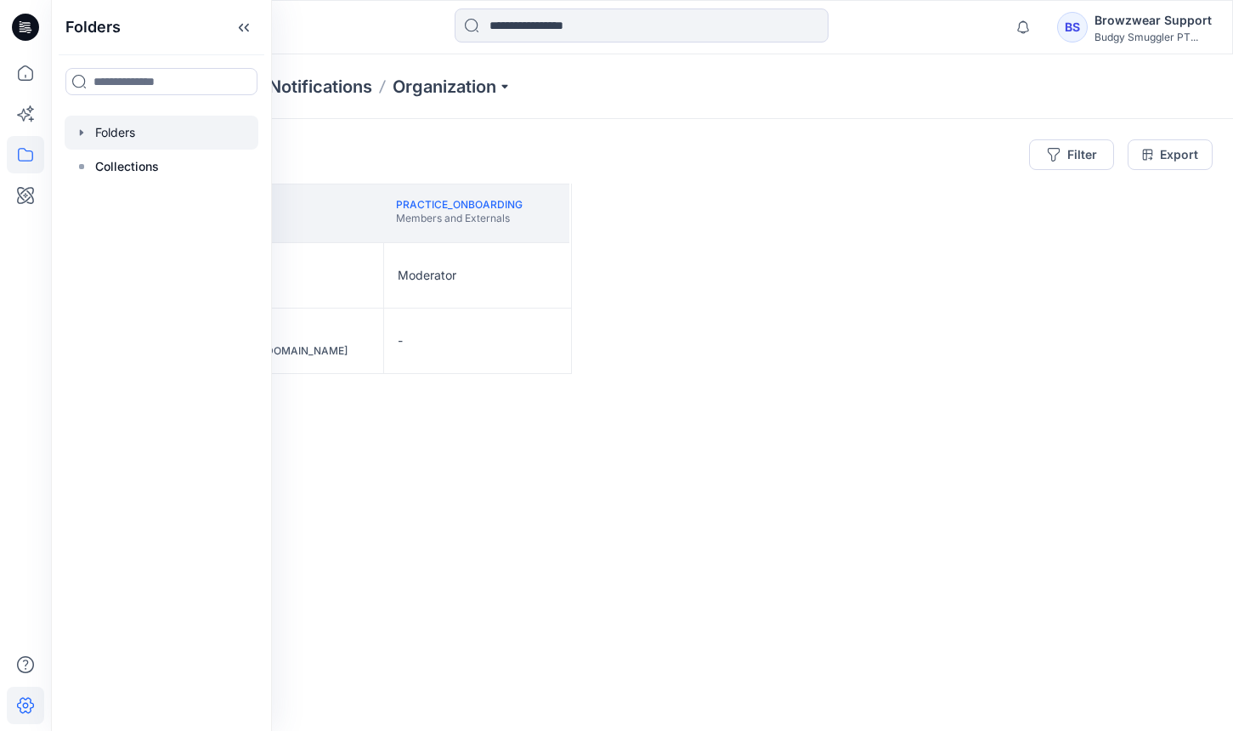
click at [117, 146] on div at bounding box center [162, 133] width 194 height 34
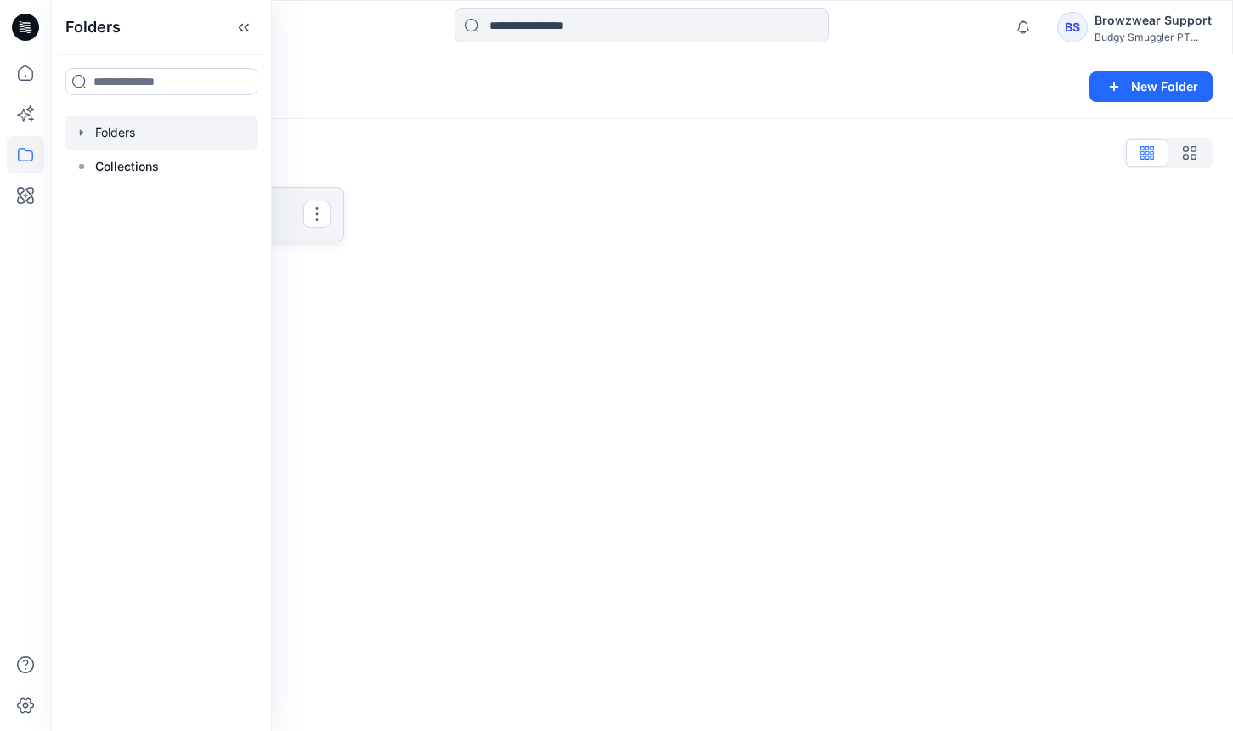
click at [290, 219] on p "Practice_Onboarding" at bounding box center [206, 214] width 195 height 24
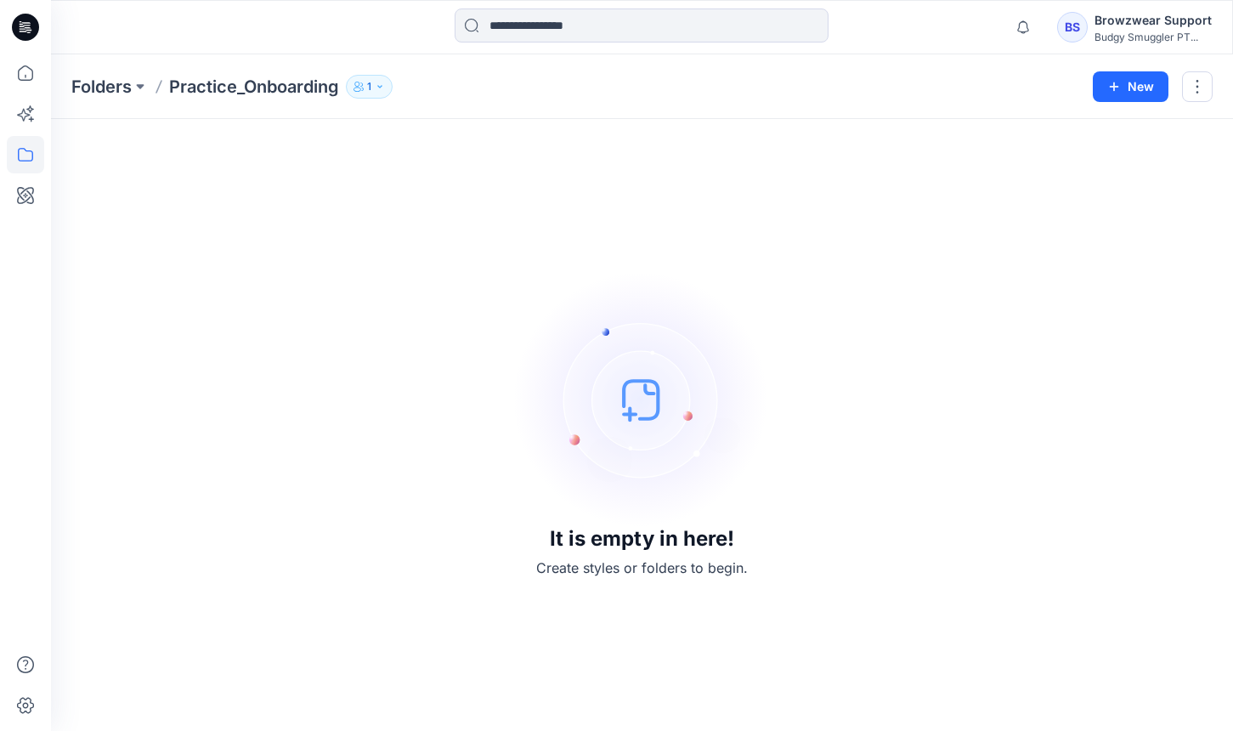
click at [381, 87] on icon "button" at bounding box center [380, 87] width 10 height 10
click at [559, 144] on div "Folder Access Members and Externals" at bounding box center [476, 135] width 228 height 38
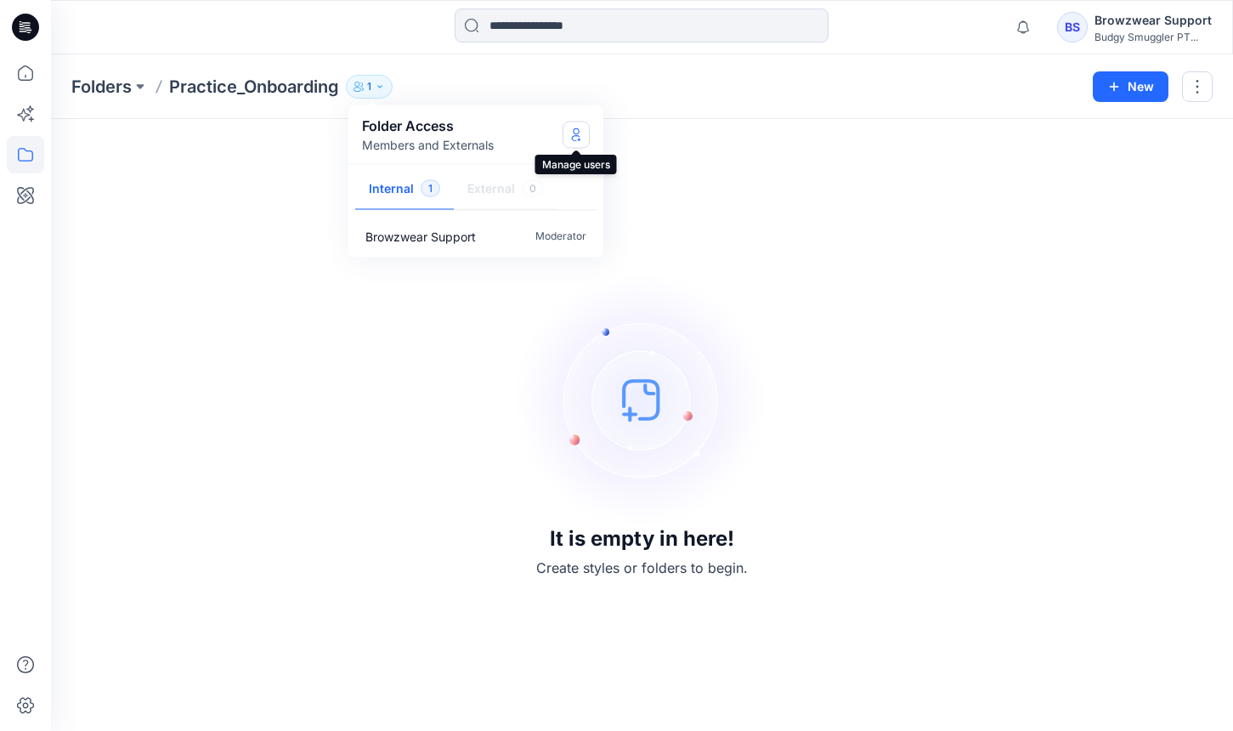
click at [584, 133] on button "Manage Users" at bounding box center [575, 134] width 27 height 27
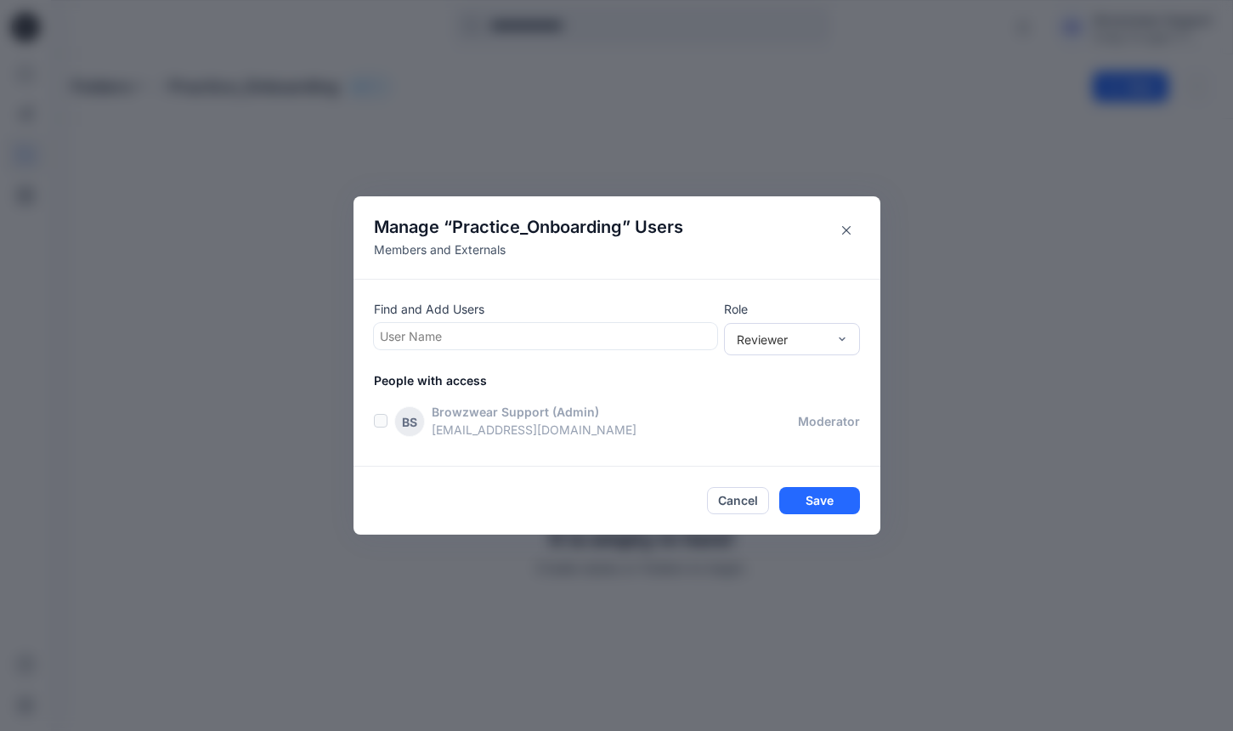
click at [562, 341] on div at bounding box center [545, 335] width 331 height 21
type input "******"
click at [799, 342] on div "Reviewer" at bounding box center [782, 339] width 90 height 18
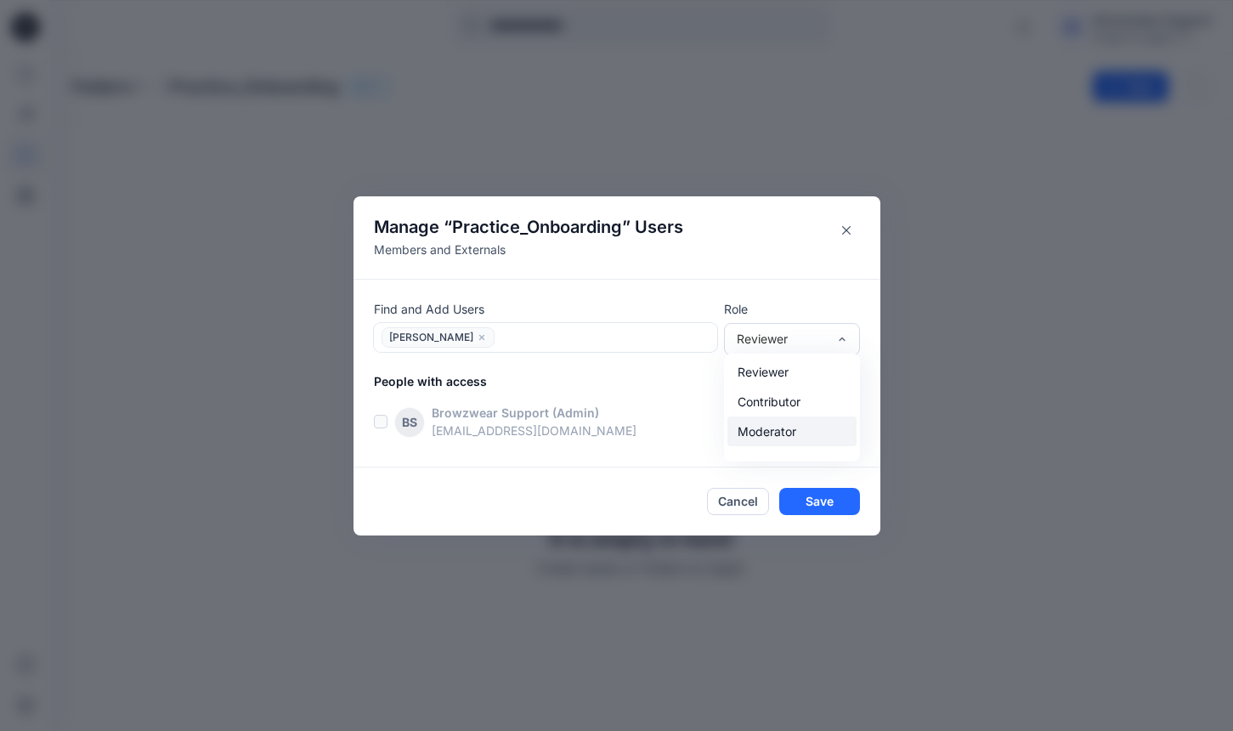
click at [767, 424] on div "Moderator" at bounding box center [791, 431] width 129 height 30
click at [822, 493] on button "Save" at bounding box center [819, 501] width 81 height 27
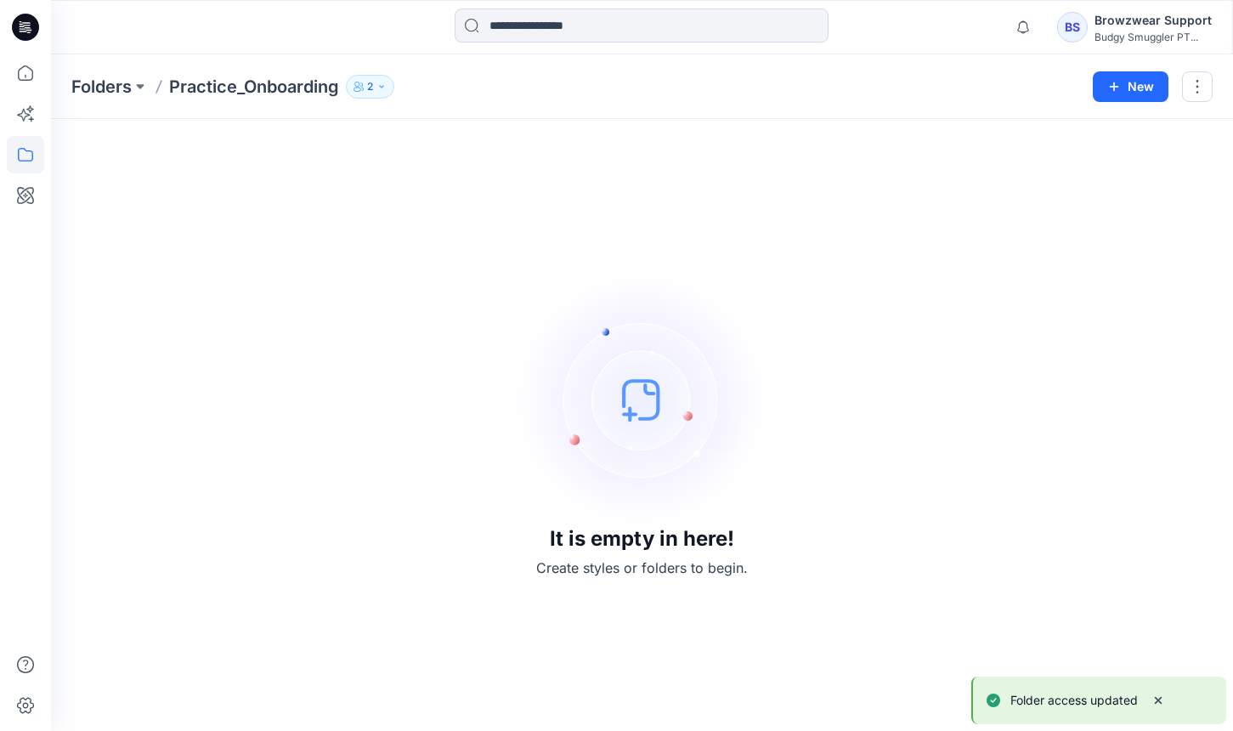
click at [608, 337] on img at bounding box center [642, 399] width 255 height 255
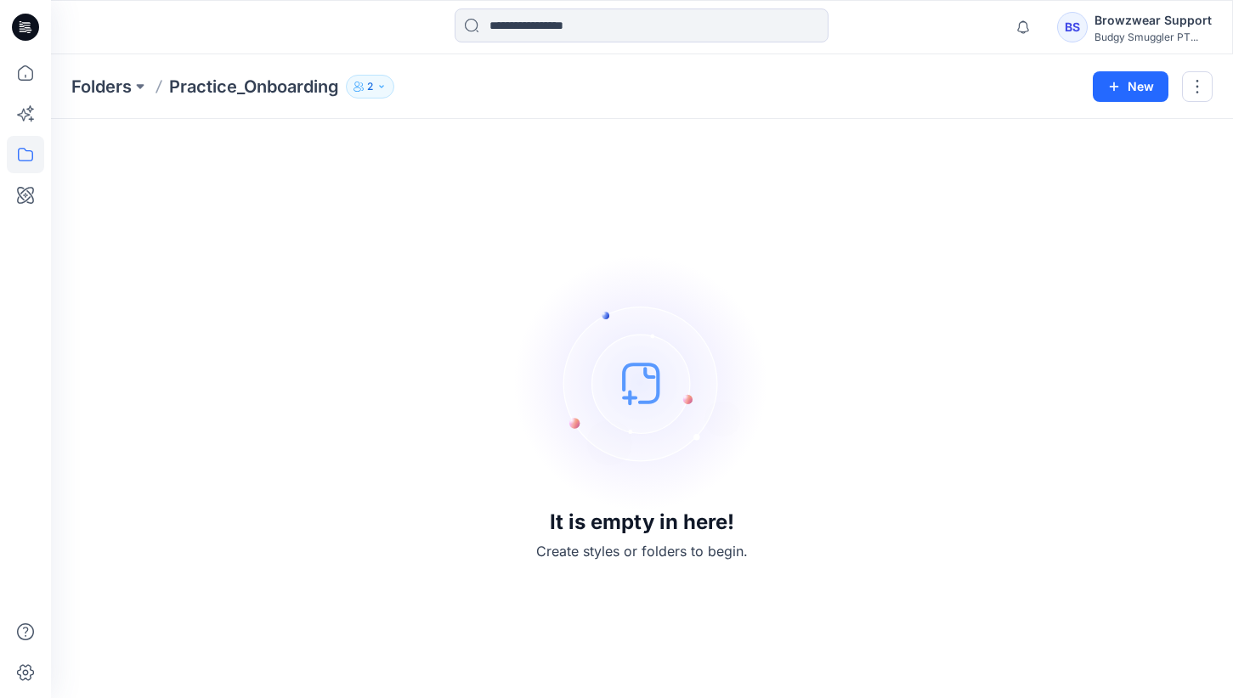
click at [959, 55] on div "Folders Practice_Onboarding 2 Folder Access Members and Externals Internal 2 Ex…" at bounding box center [642, 86] width 1182 height 65
click at [82, 82] on p "Folders" at bounding box center [101, 87] width 60 height 24
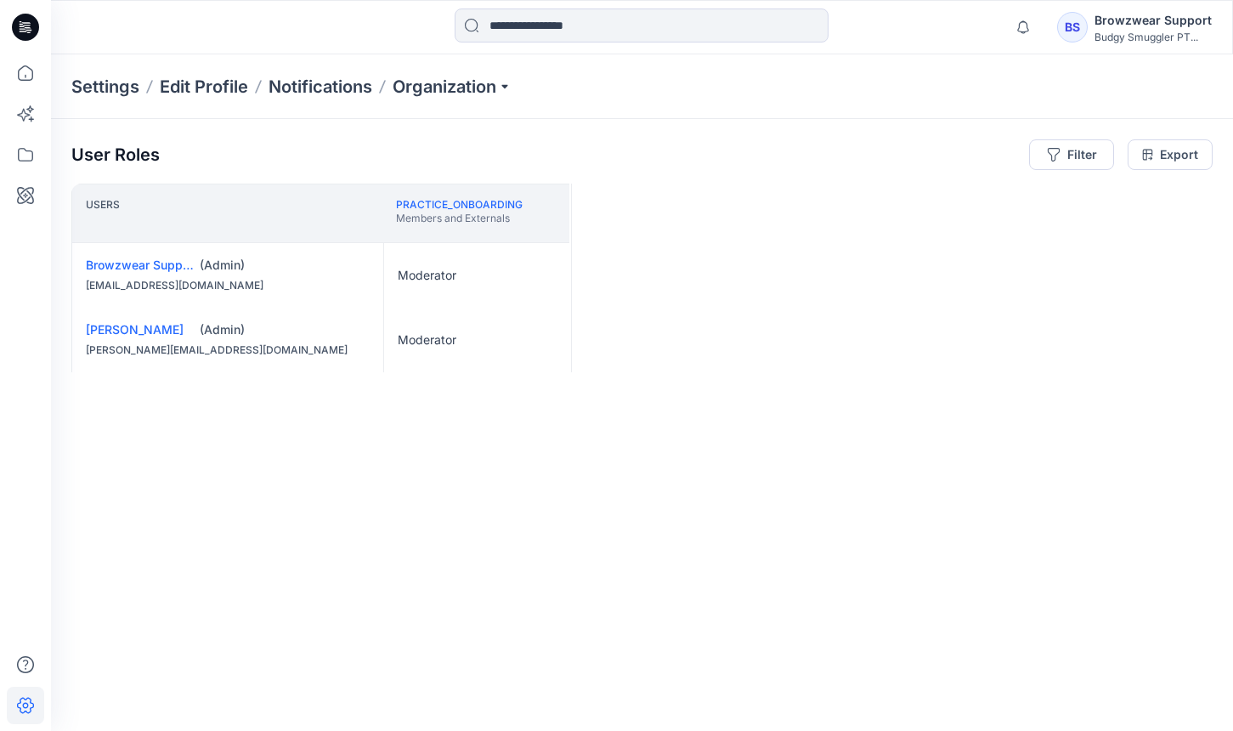
click at [1133, 26] on div "Browzwear Support" at bounding box center [1152, 20] width 117 height 20
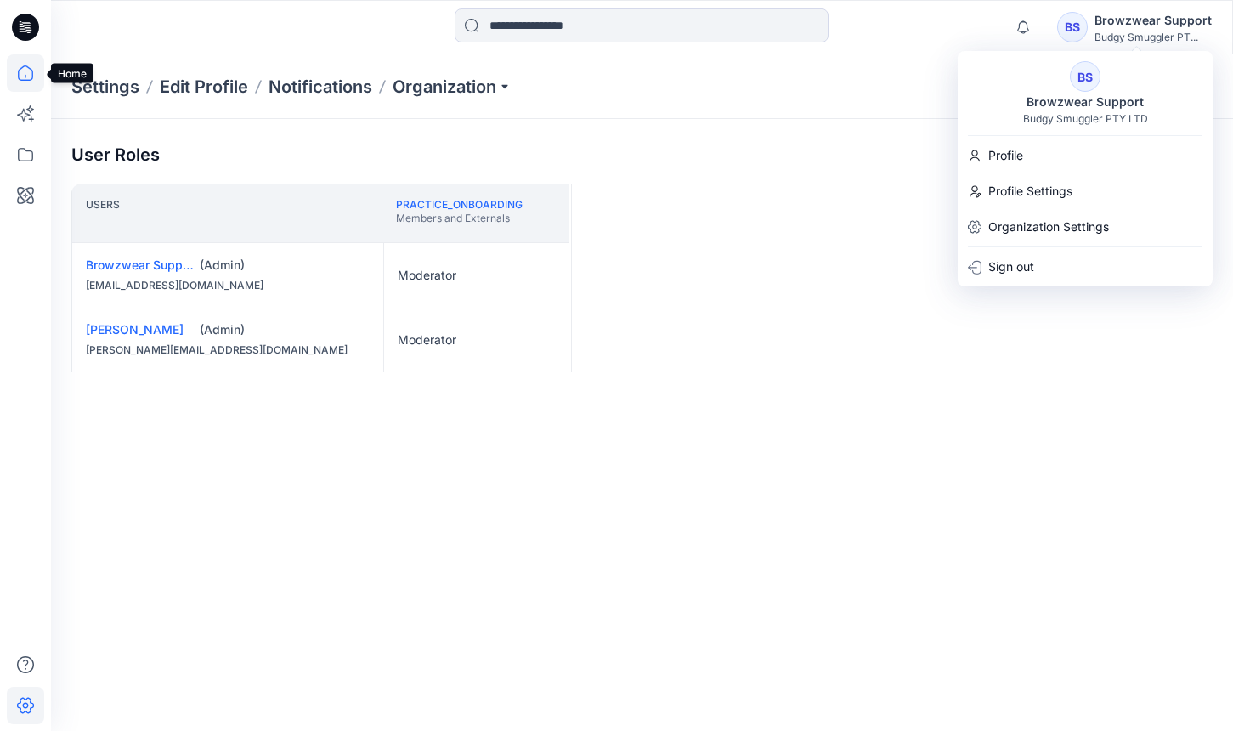
click at [11, 64] on icon at bounding box center [25, 72] width 37 height 37
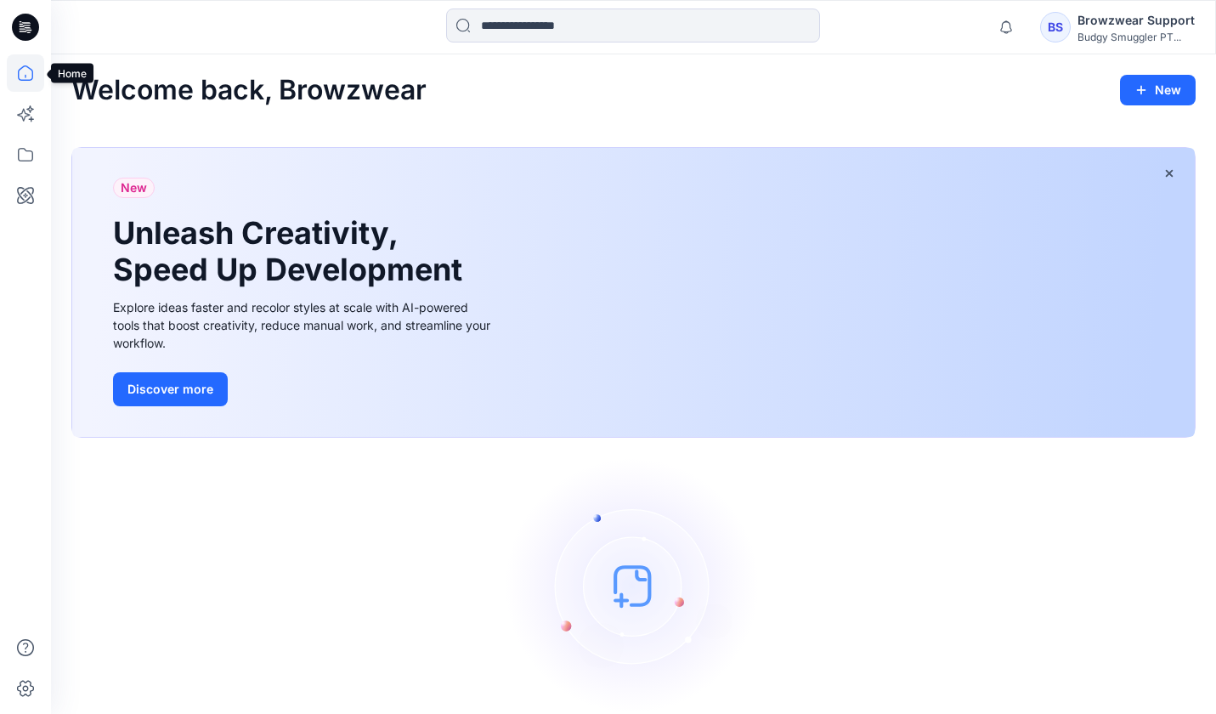
click at [29, 78] on icon at bounding box center [25, 72] width 37 height 37
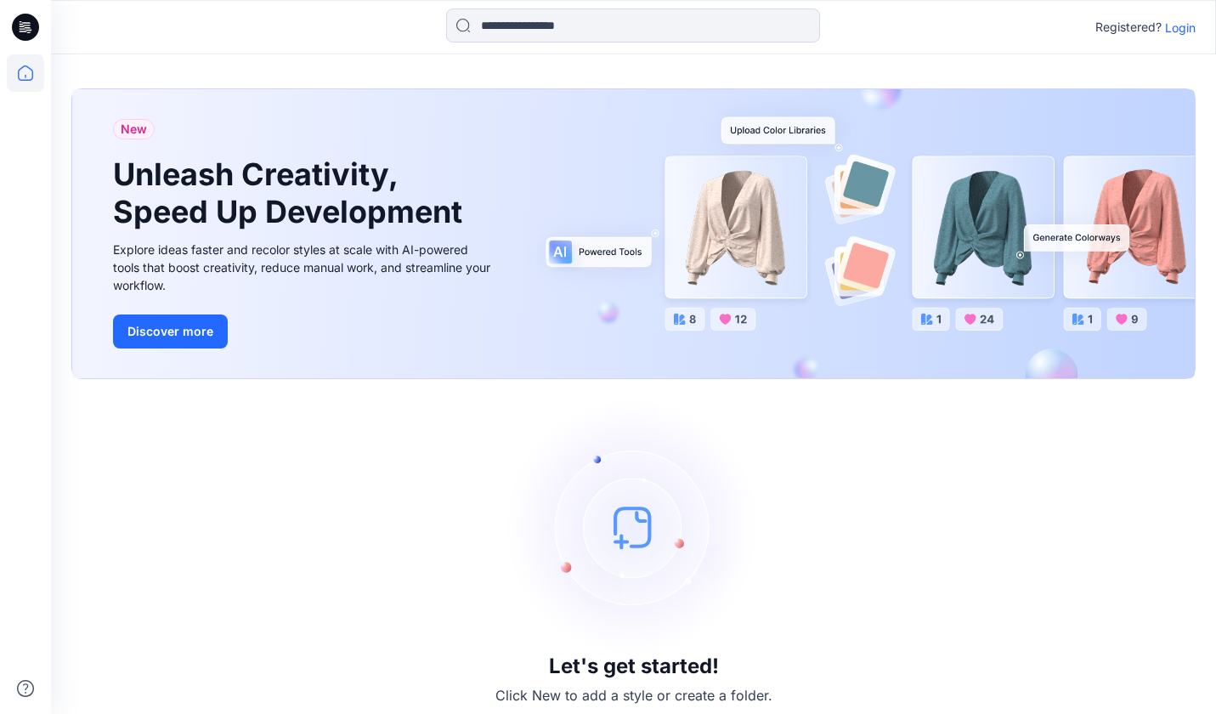
click at [1191, 28] on p "Login" at bounding box center [1180, 28] width 31 height 18
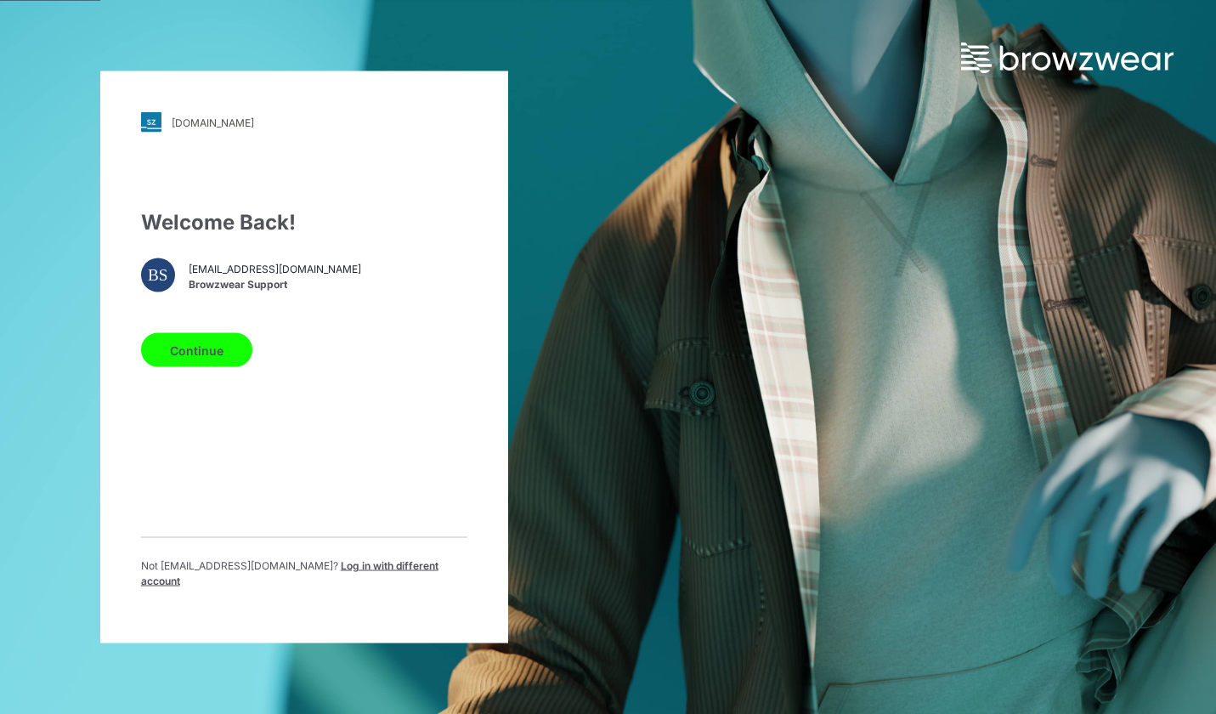
click at [252, 354] on div "Continue" at bounding box center [304, 346] width 326 height 41
click at [225, 354] on button "Continue" at bounding box center [196, 350] width 111 height 34
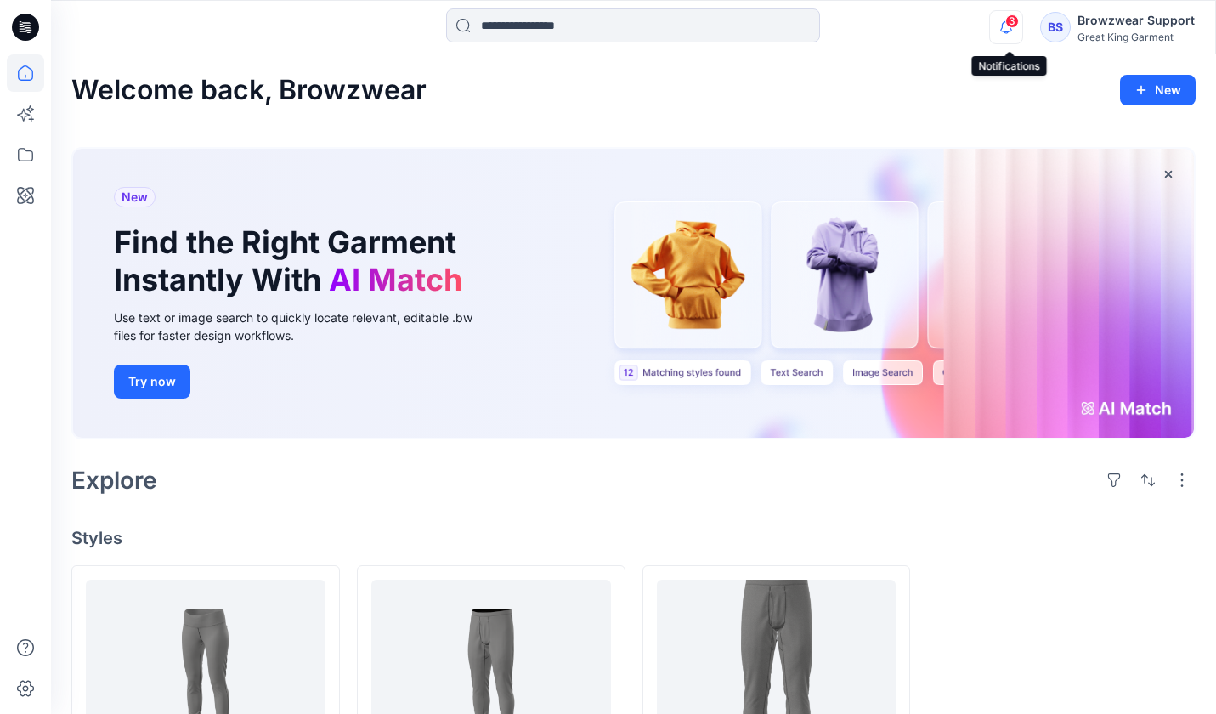
click at [1002, 27] on icon "button" at bounding box center [1006, 27] width 32 height 34
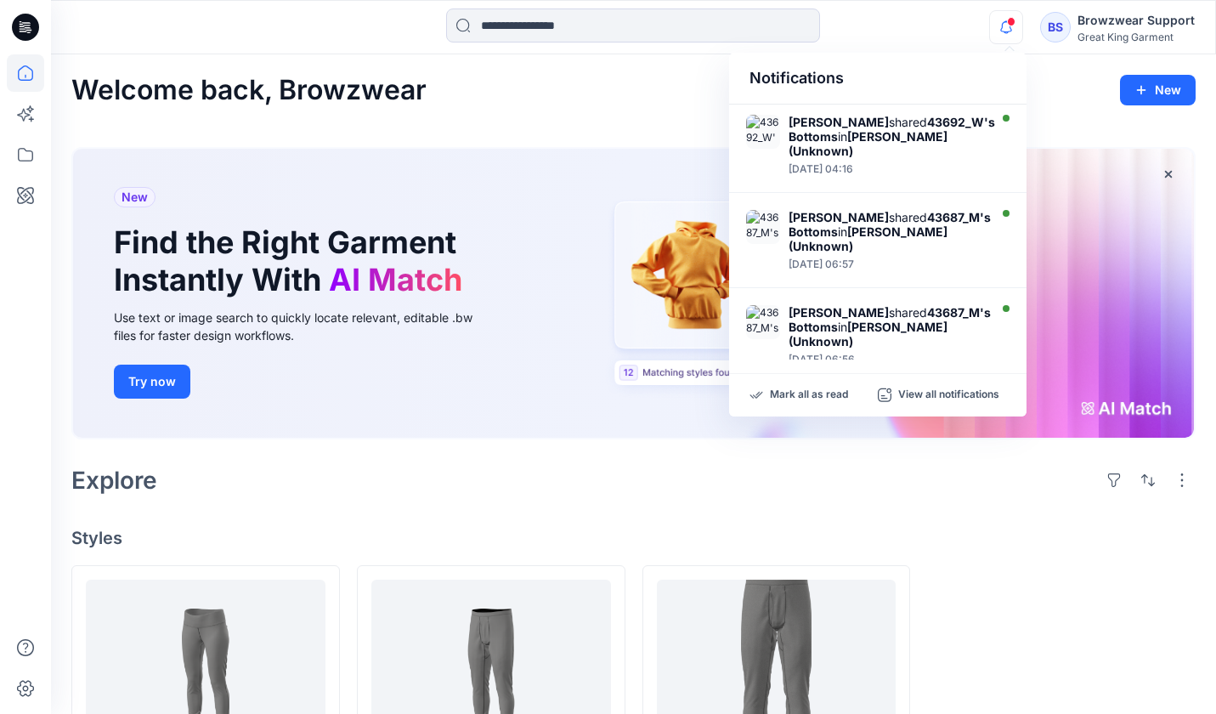
click at [963, 32] on div "Notifications [PERSON_NAME] shared 43692_W's Bottoms in [PERSON_NAME] (Unknown)…" at bounding box center [633, 26] width 1164 height 37
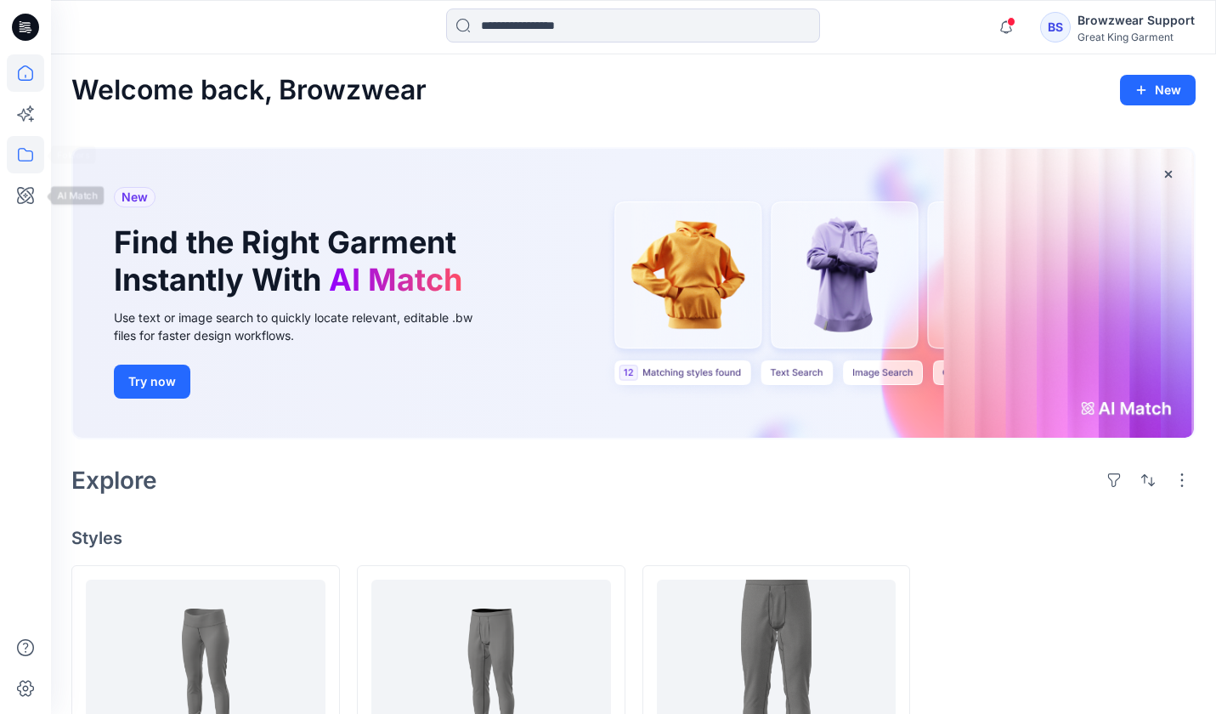
click at [22, 155] on icon at bounding box center [25, 154] width 37 height 37
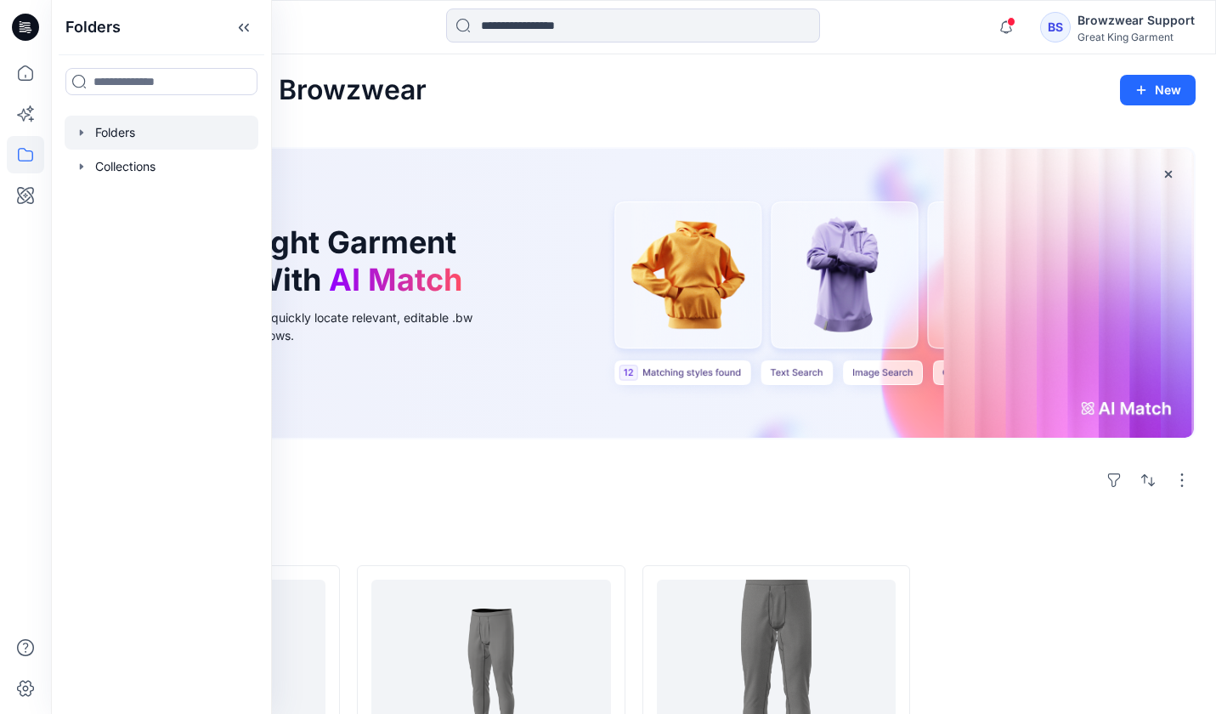
click at [150, 137] on div at bounding box center [162, 133] width 194 height 34
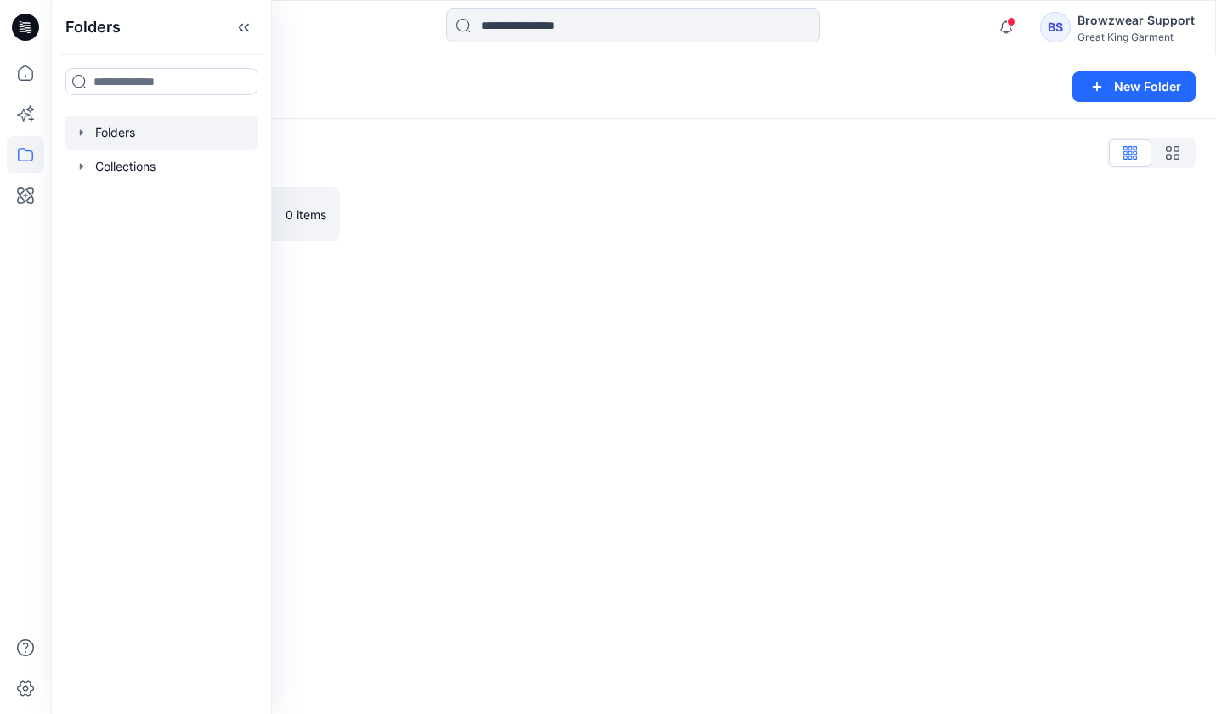
click at [657, 174] on div "Folders List Practice_Onboarding 0 items" at bounding box center [633, 190] width 1165 height 143
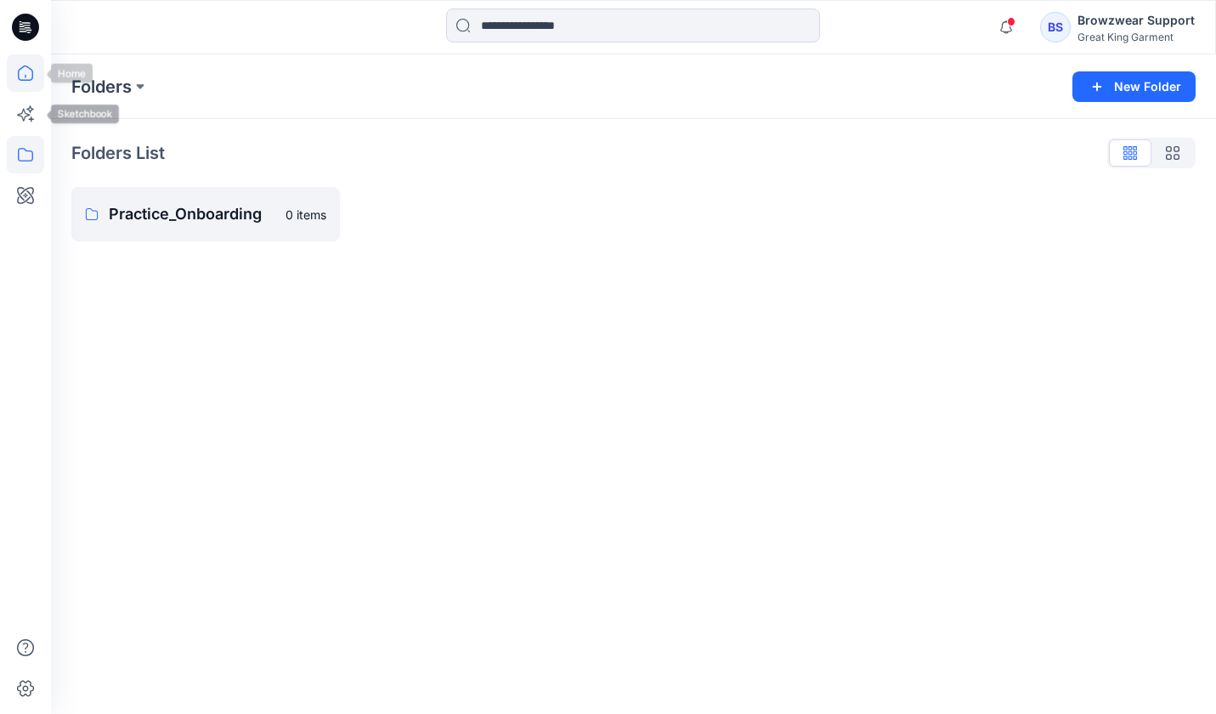
click at [25, 85] on icon at bounding box center [25, 72] width 37 height 37
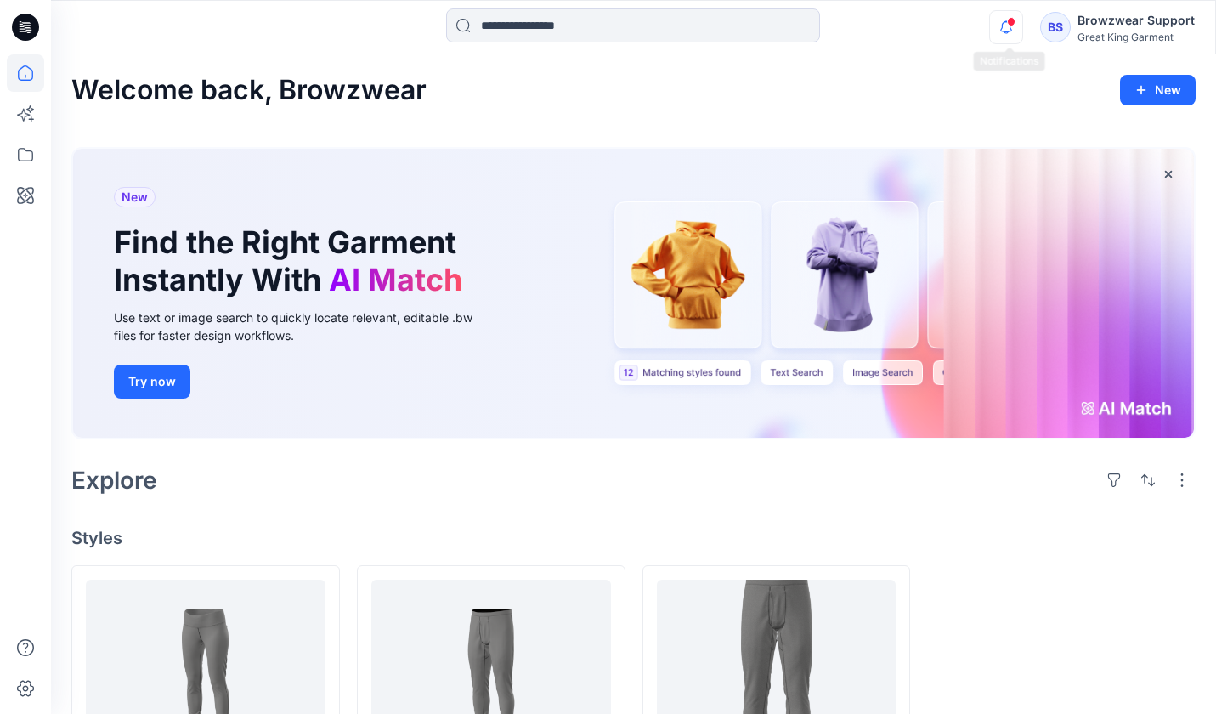
click at [1018, 25] on icon "button" at bounding box center [1006, 27] width 32 height 34
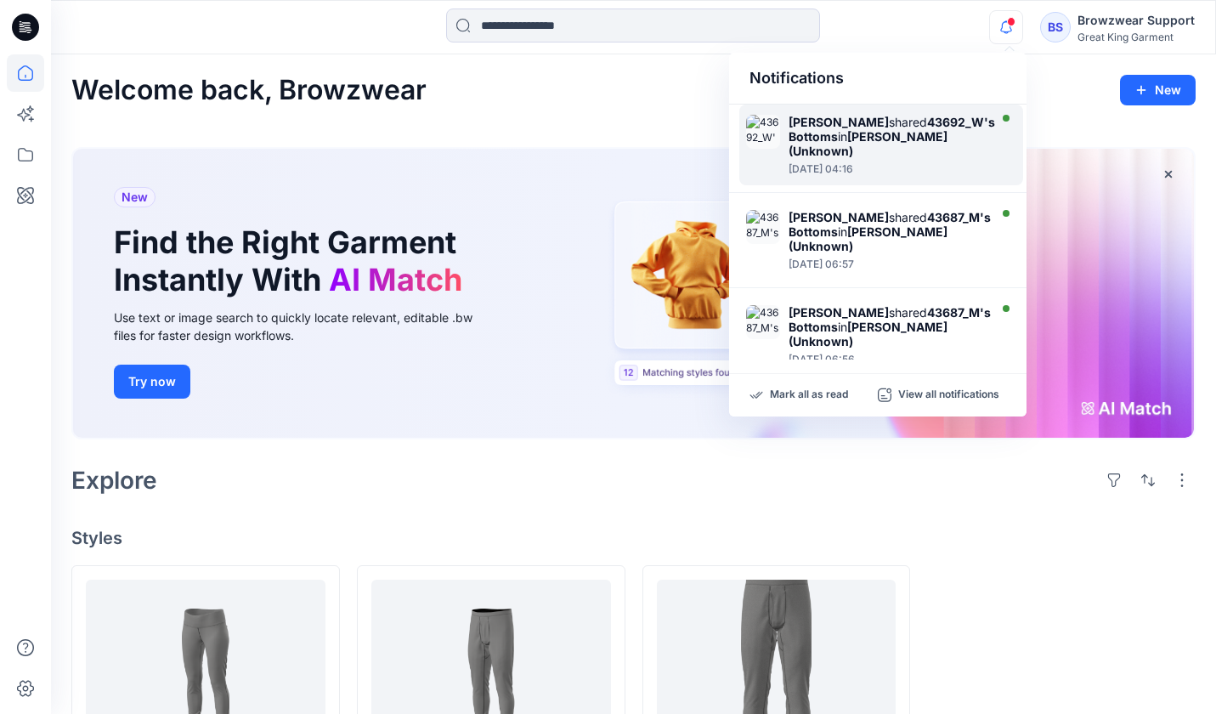
click at [966, 163] on div "[DATE] 04:16" at bounding box center [891, 169] width 206 height 12
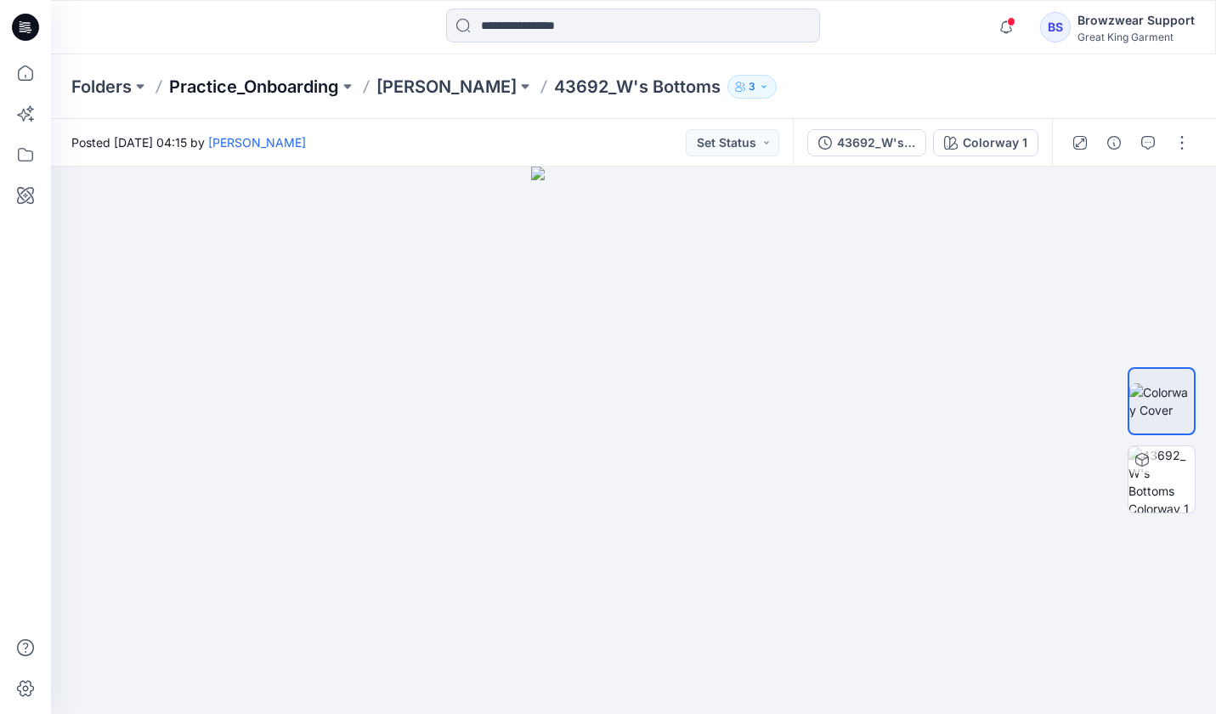
click at [310, 82] on p "Practice_Onboarding" at bounding box center [254, 87] width 170 height 24
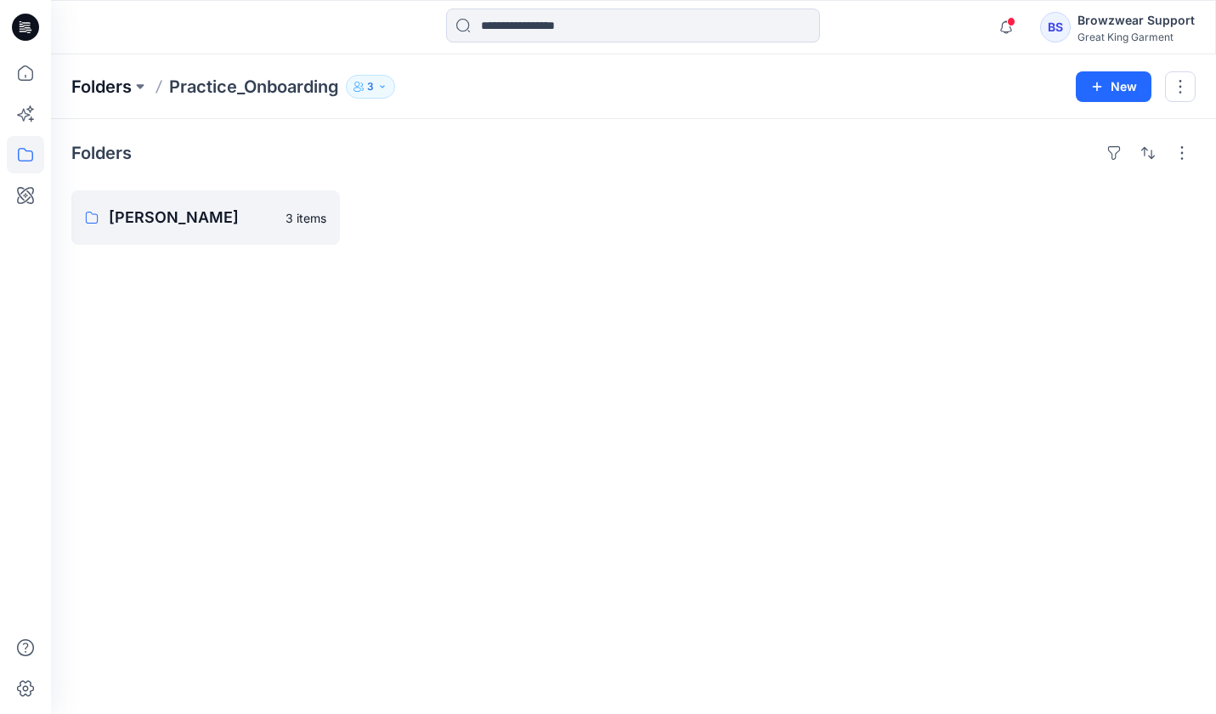
click at [110, 76] on p "Folders" at bounding box center [101, 87] width 60 height 24
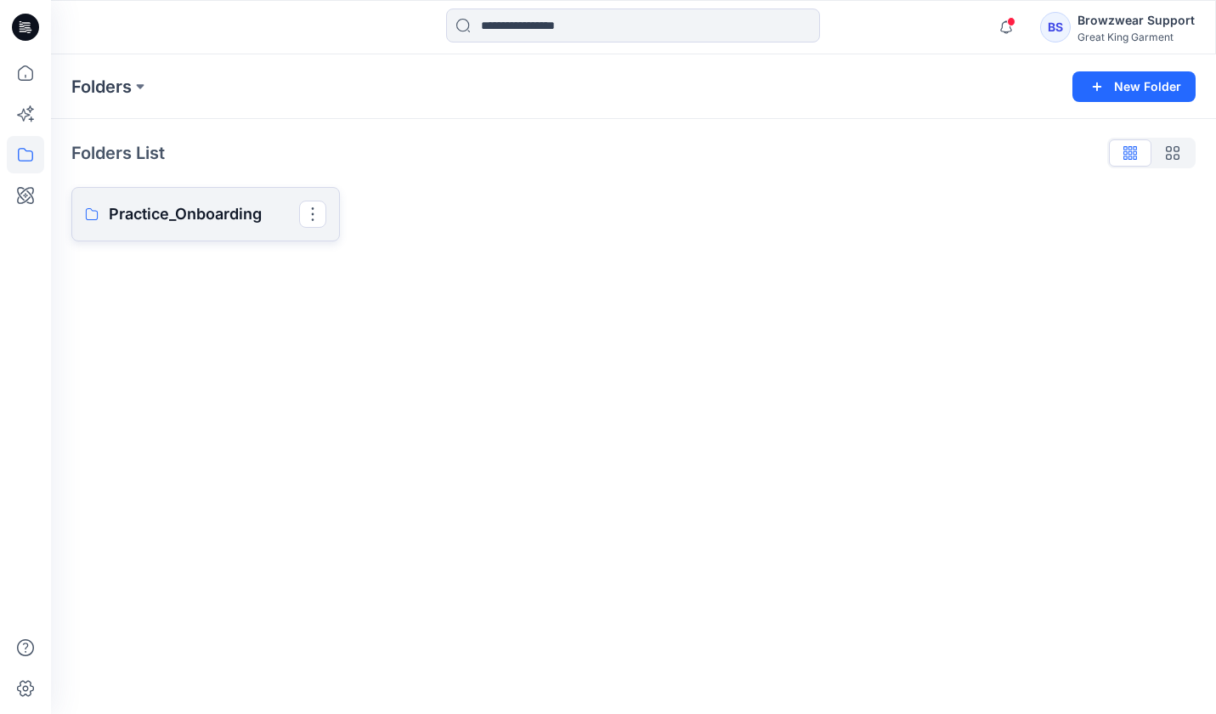
click at [265, 208] on p "Practice_Onboarding" at bounding box center [204, 214] width 190 height 24
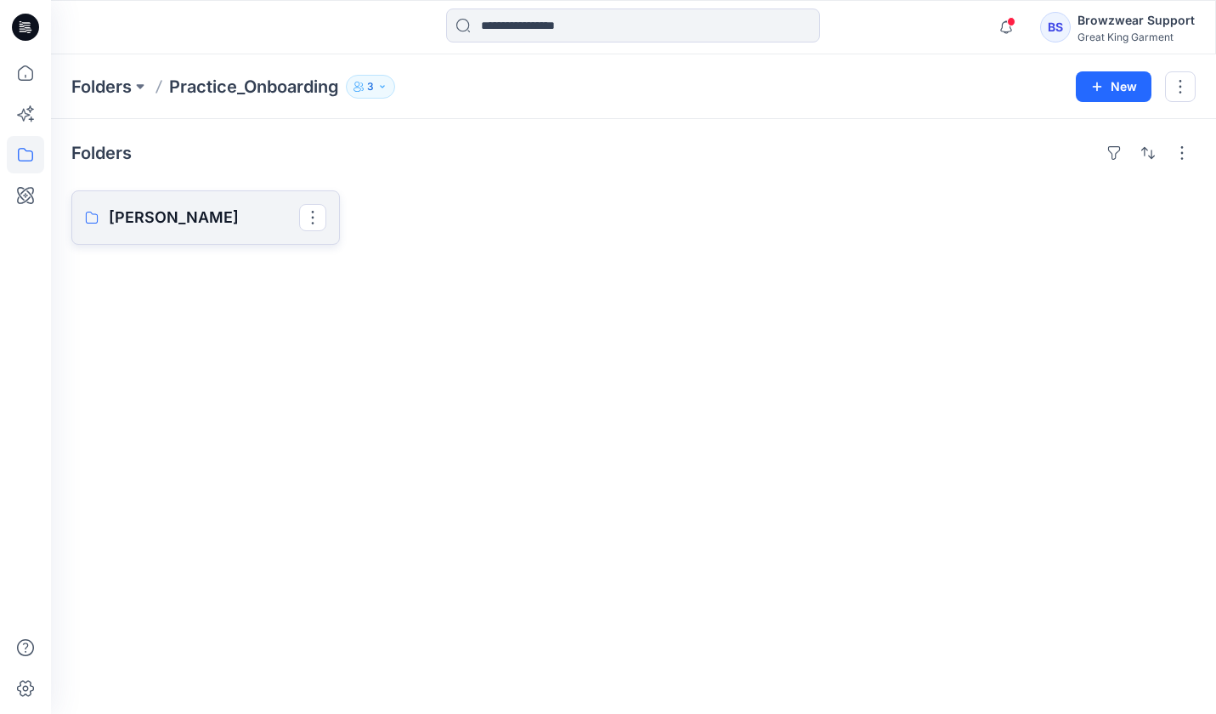
click at [241, 217] on p "Bonnie" at bounding box center [204, 218] width 190 height 24
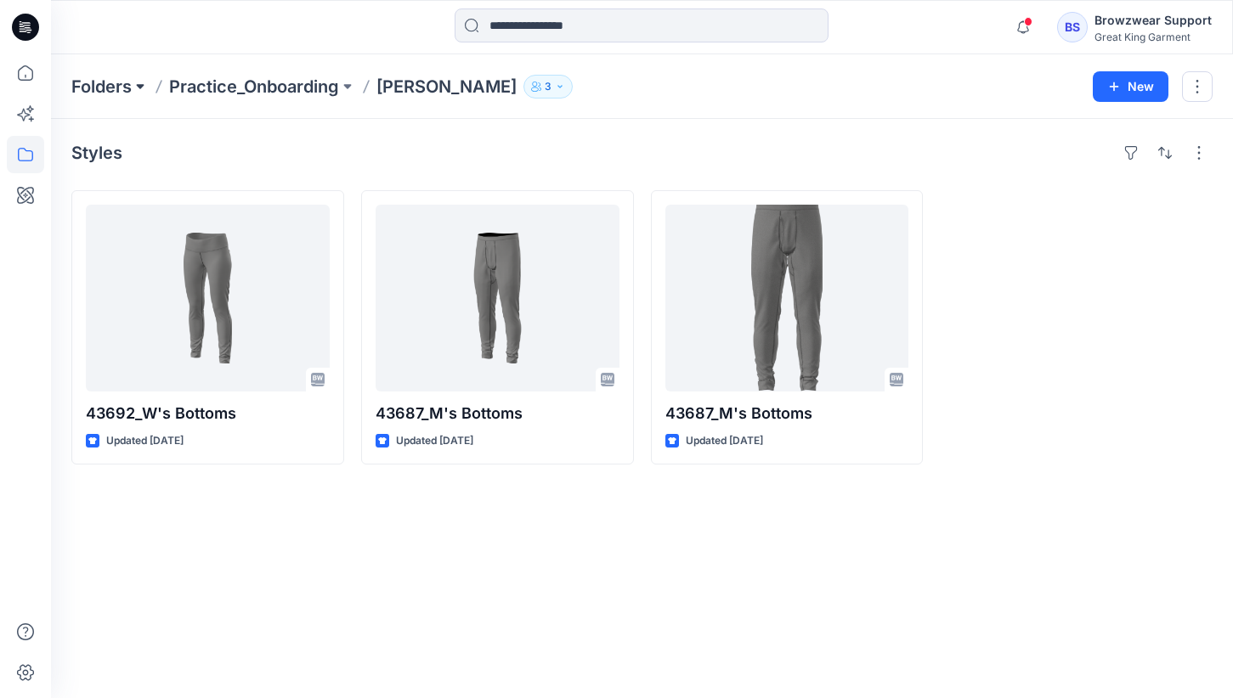
click at [138, 82] on button at bounding box center [140, 87] width 17 height 24
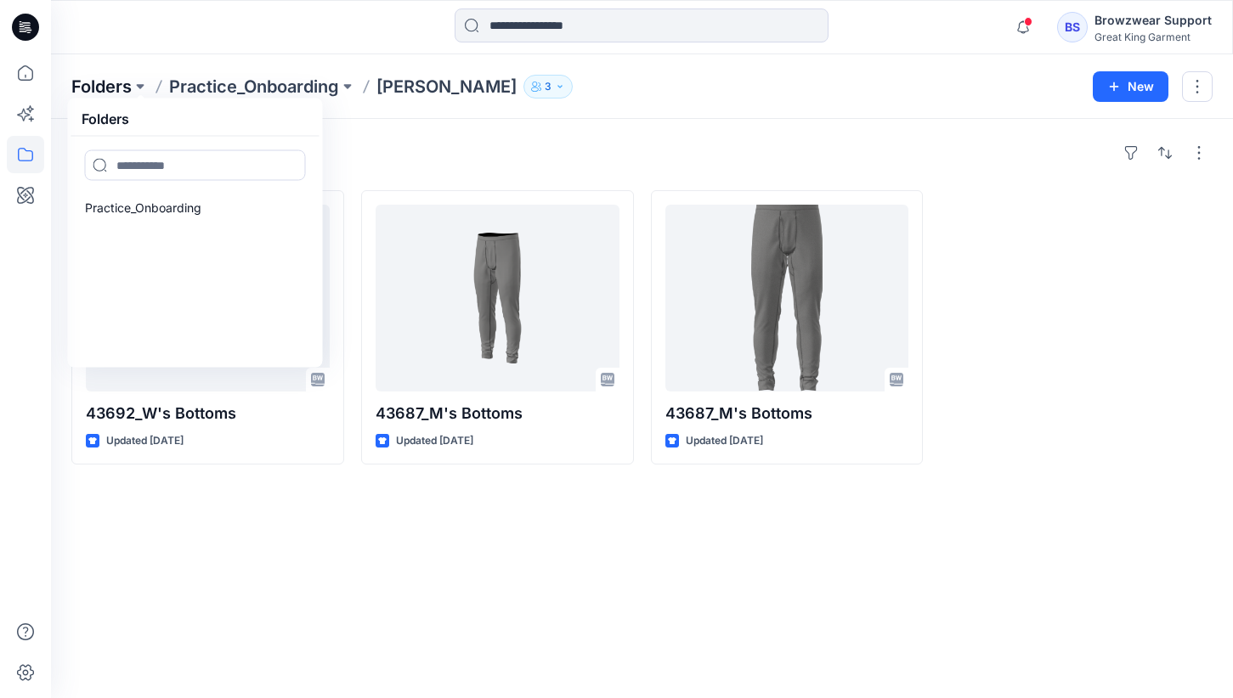
click at [115, 90] on p "Folders" at bounding box center [101, 87] width 60 height 24
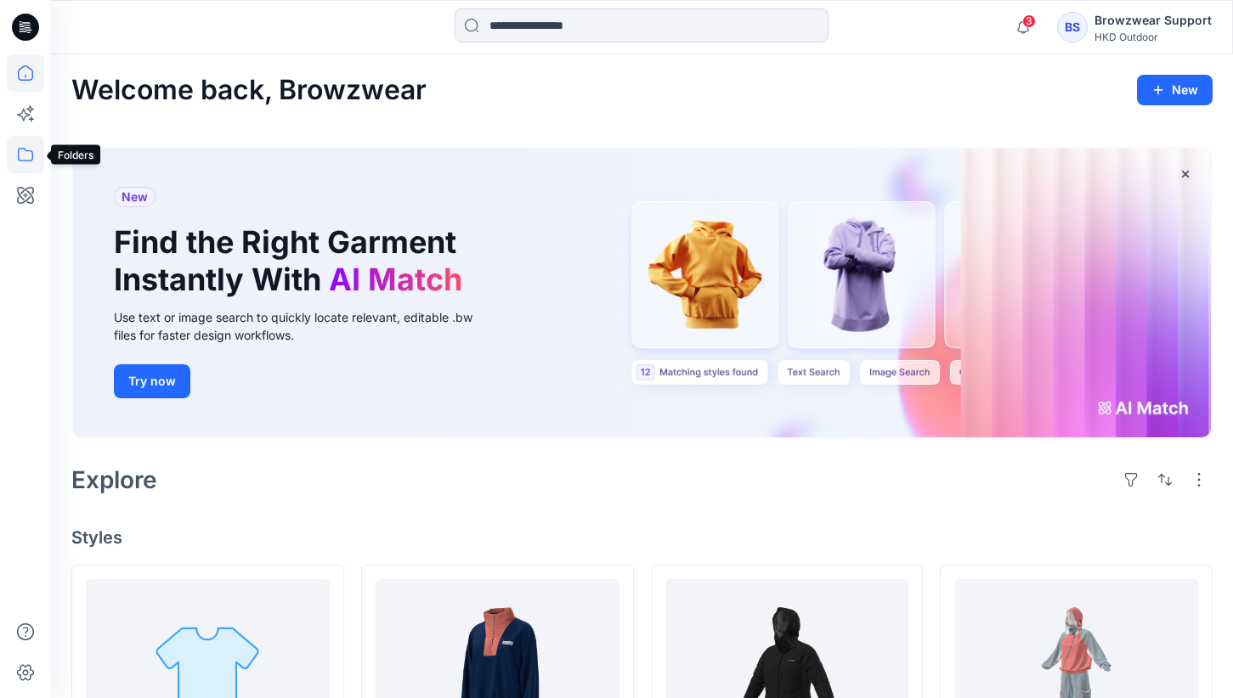
click at [26, 163] on icon at bounding box center [25, 154] width 37 height 37
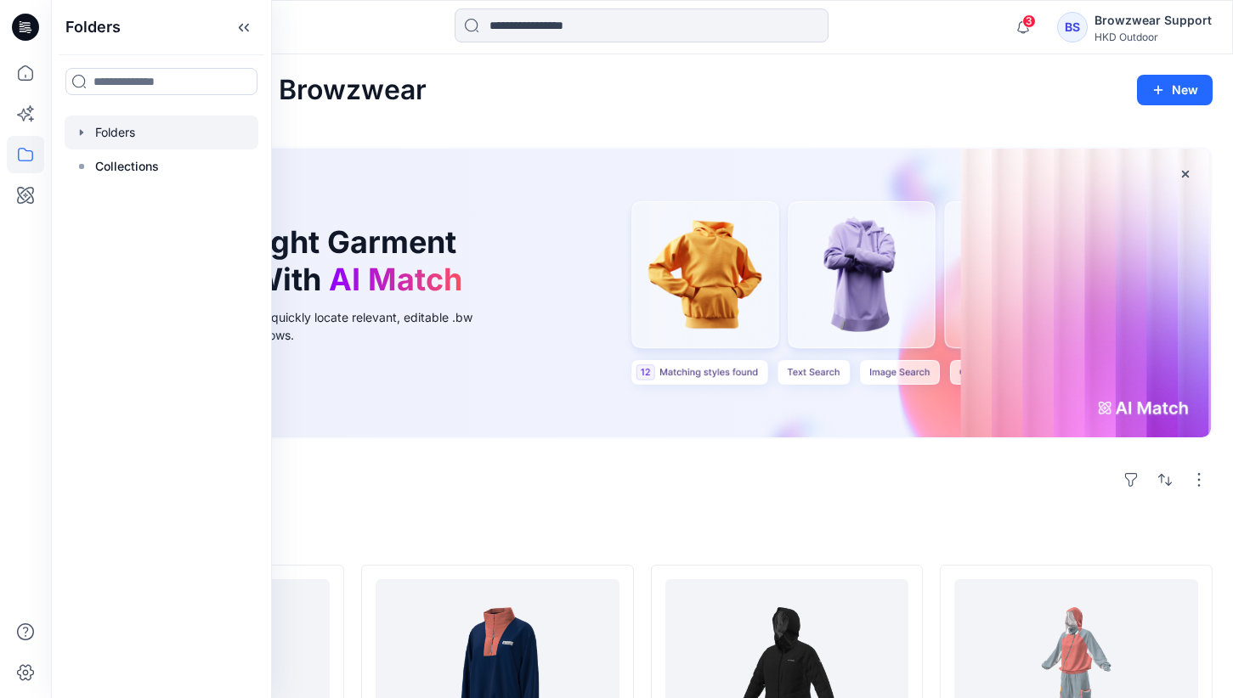
click at [139, 138] on div at bounding box center [162, 133] width 194 height 34
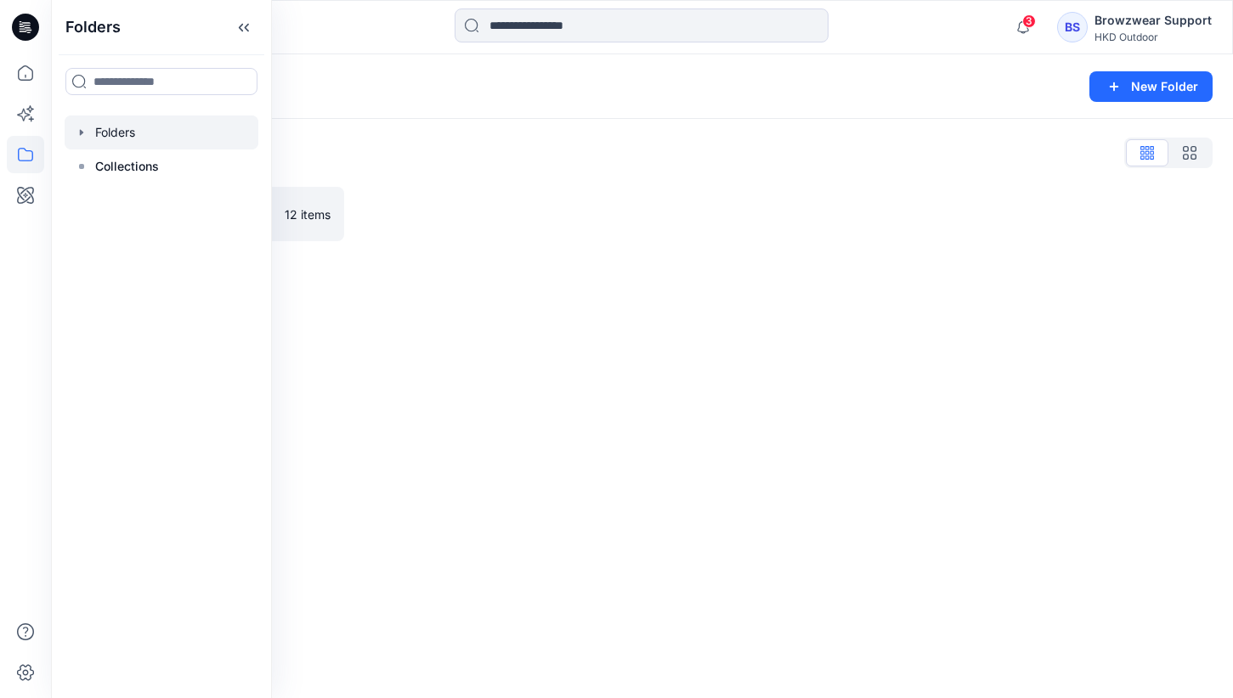
click at [504, 110] on div "Folders New Folder" at bounding box center [642, 86] width 1182 height 65
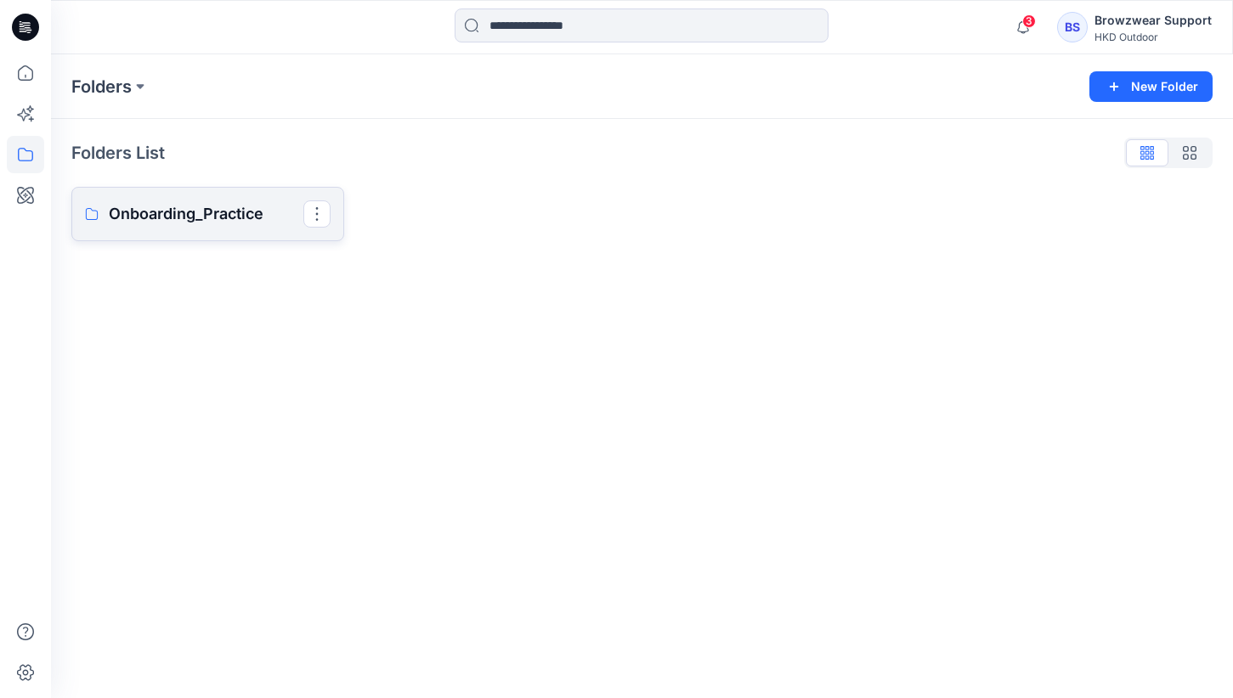
click at [257, 199] on link "Onboarding_Practice" at bounding box center [207, 214] width 273 height 54
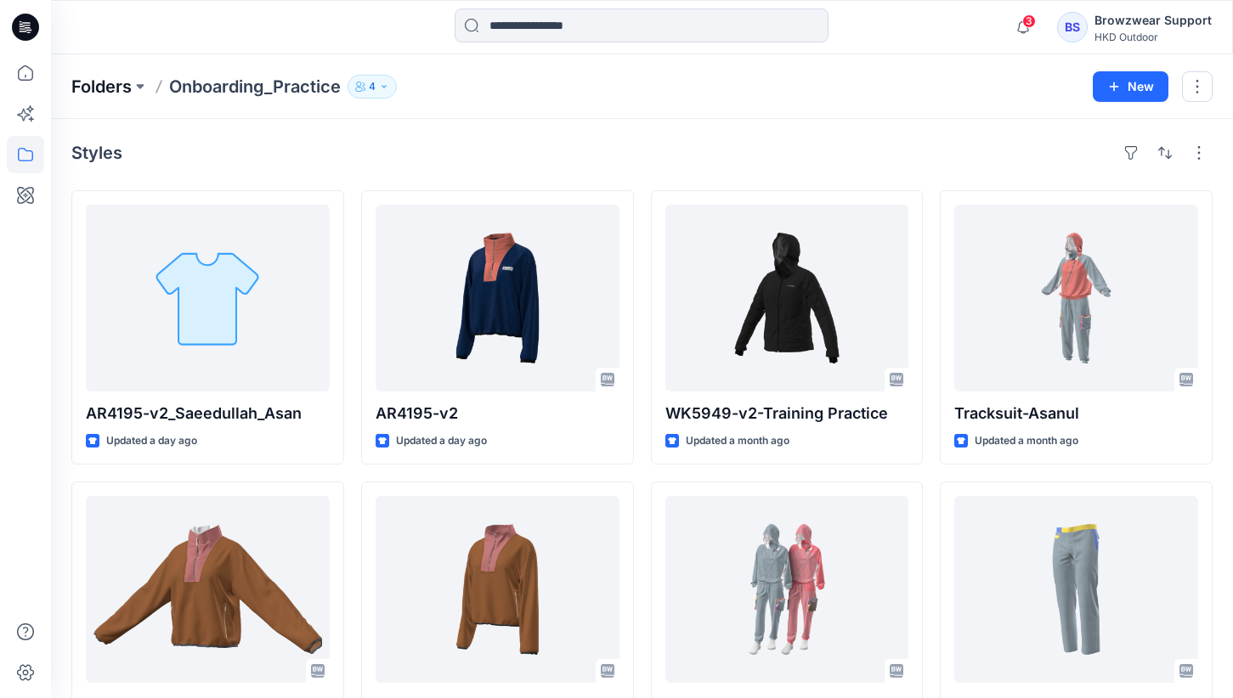
click at [118, 84] on p "Folders" at bounding box center [101, 87] width 60 height 24
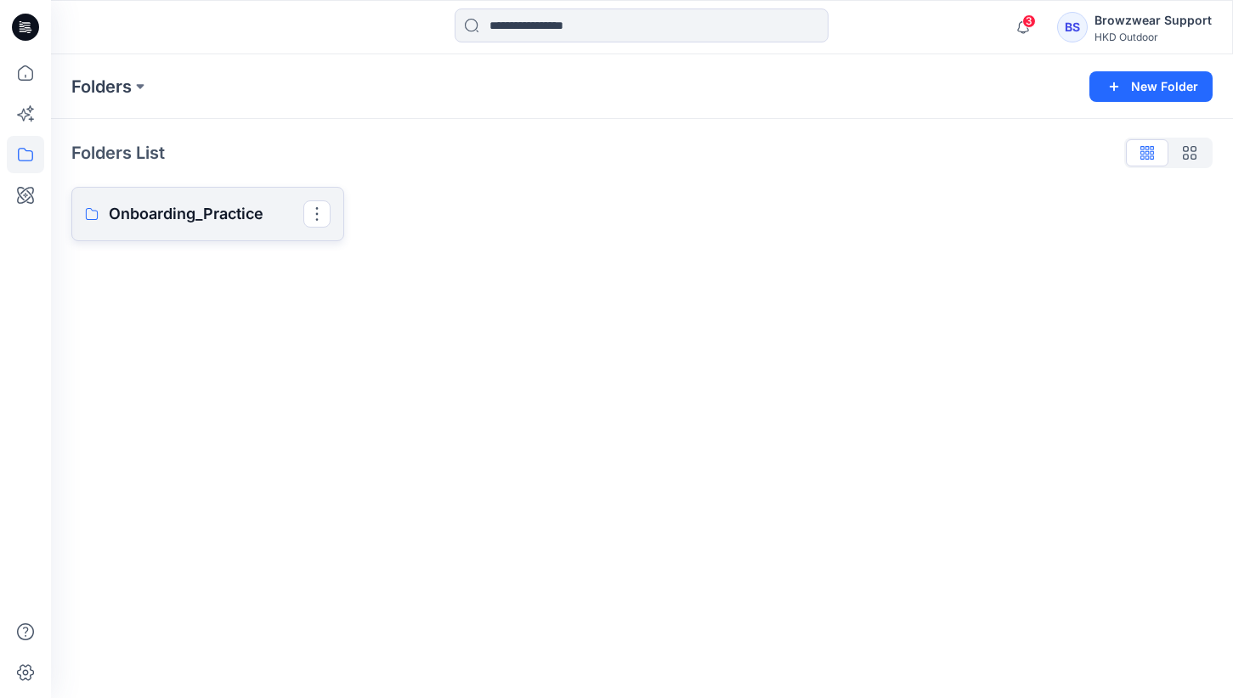
click at [180, 192] on link "Onboarding_Practice" at bounding box center [207, 214] width 273 height 54
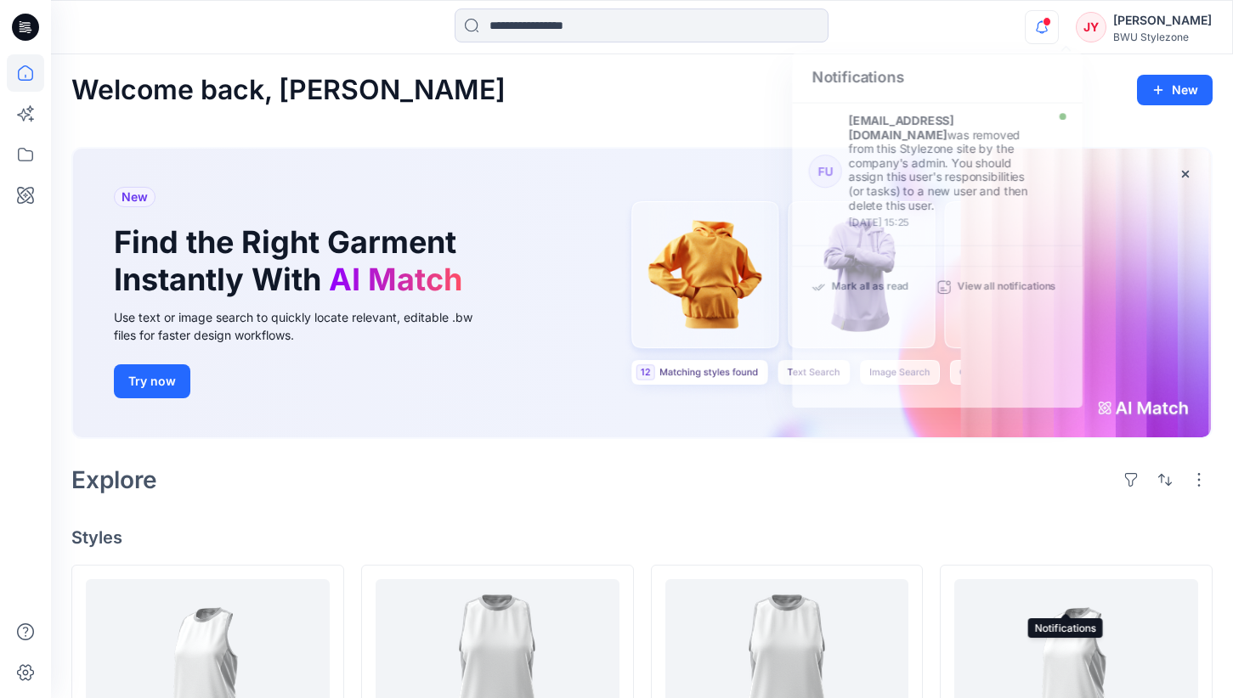
scroll to position [567, 0]
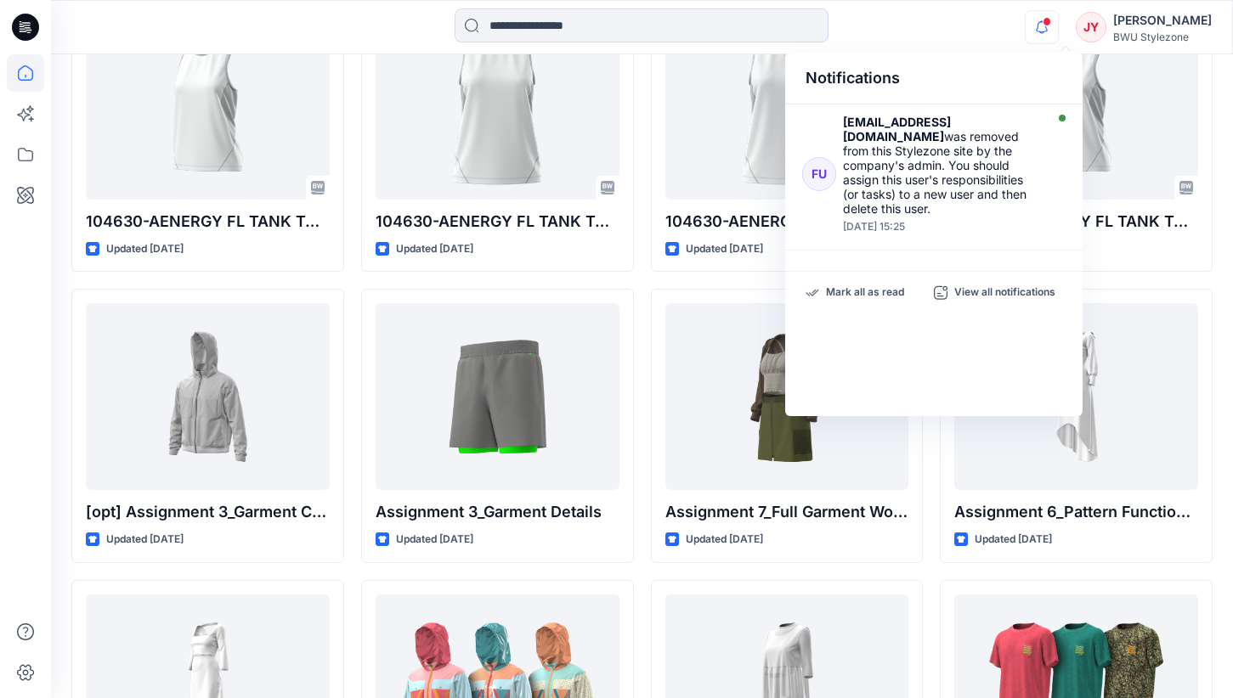
click at [1051, 22] on span at bounding box center [1046, 21] width 8 height 9
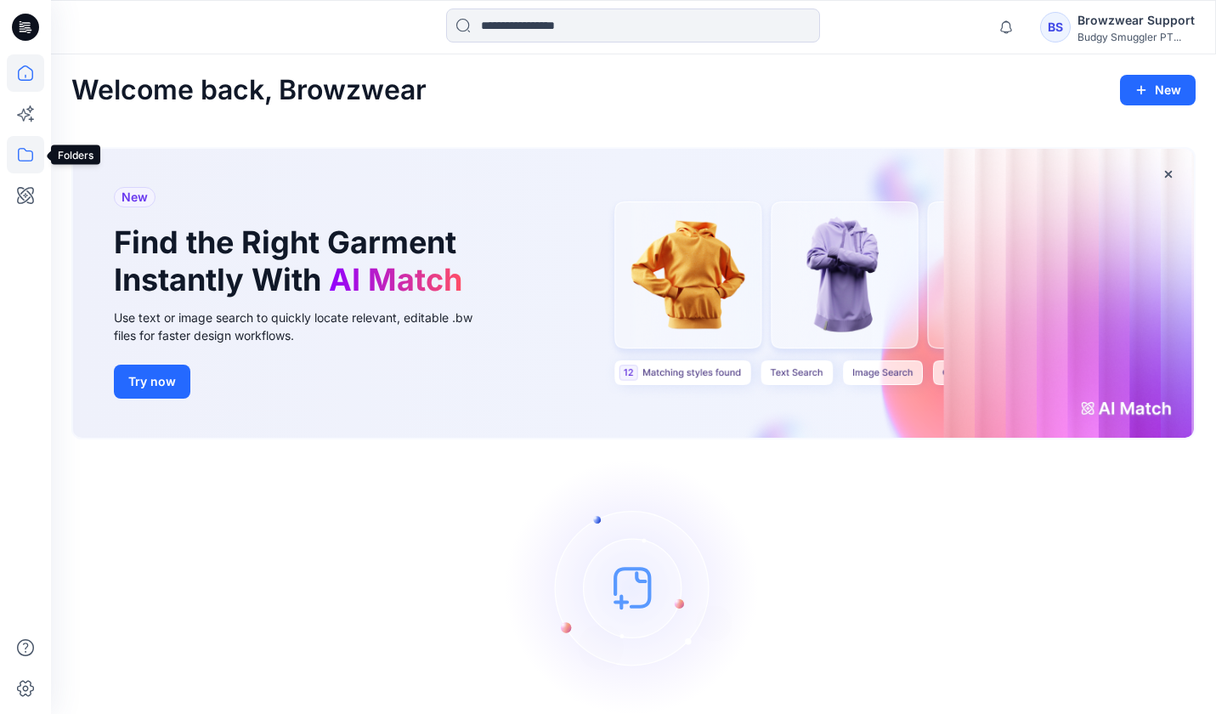
click at [30, 148] on icon at bounding box center [25, 154] width 37 height 37
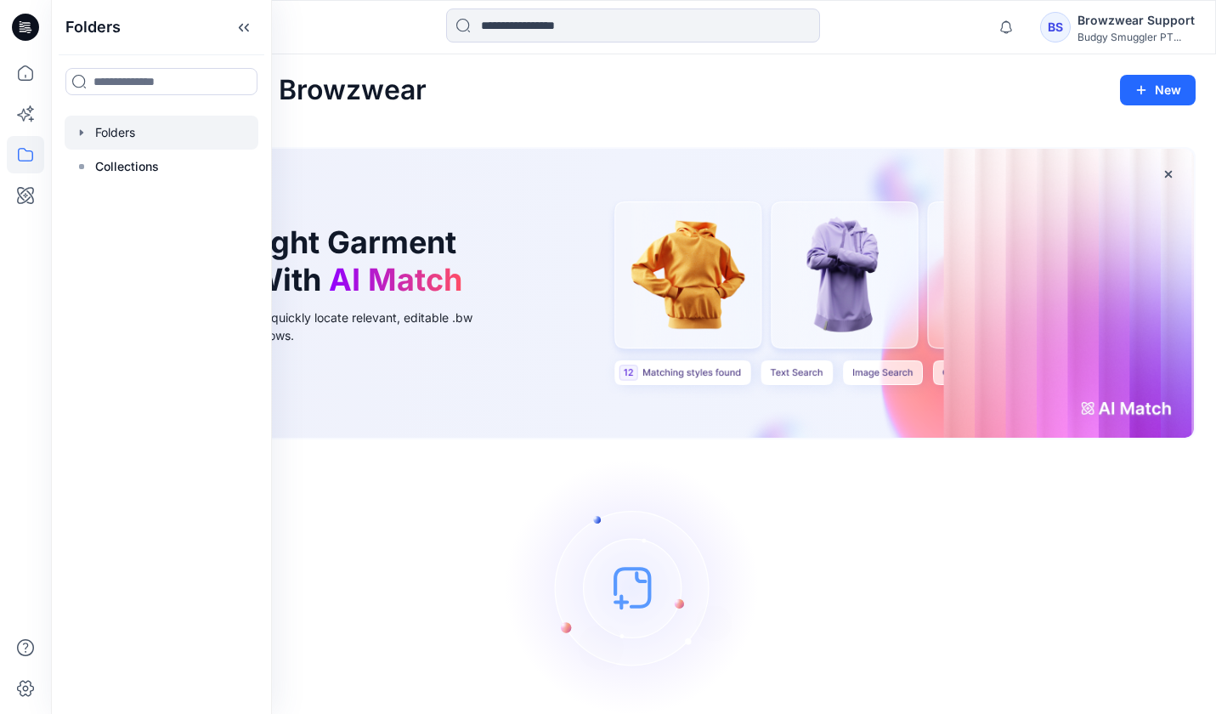
click at [137, 131] on div at bounding box center [162, 133] width 194 height 34
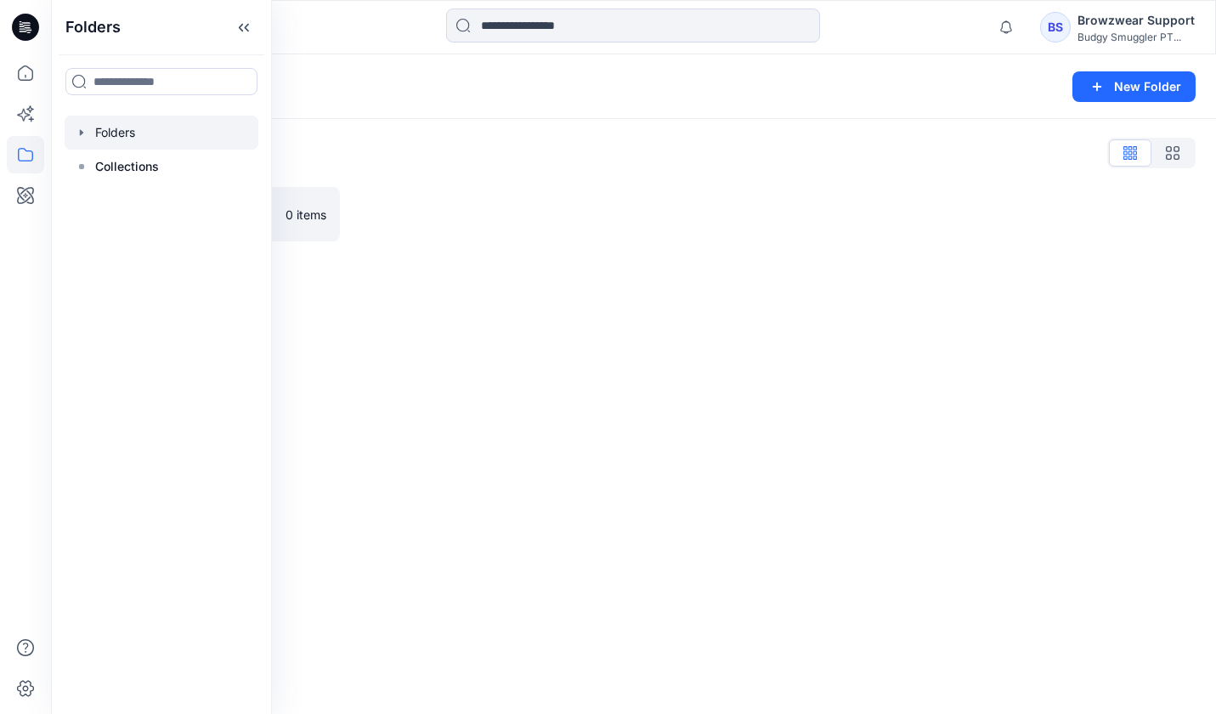
click at [575, 182] on div "Folders List Practice_Onboarding 0 items" at bounding box center [633, 190] width 1165 height 143
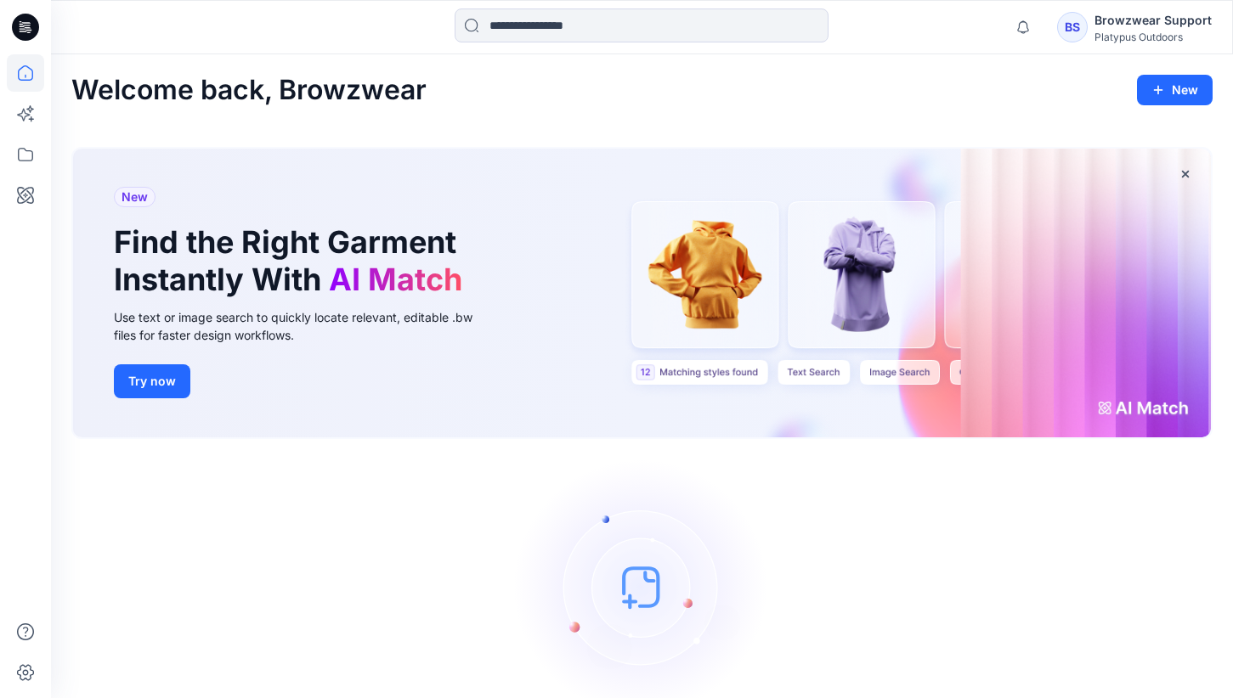
scroll to position [87, 0]
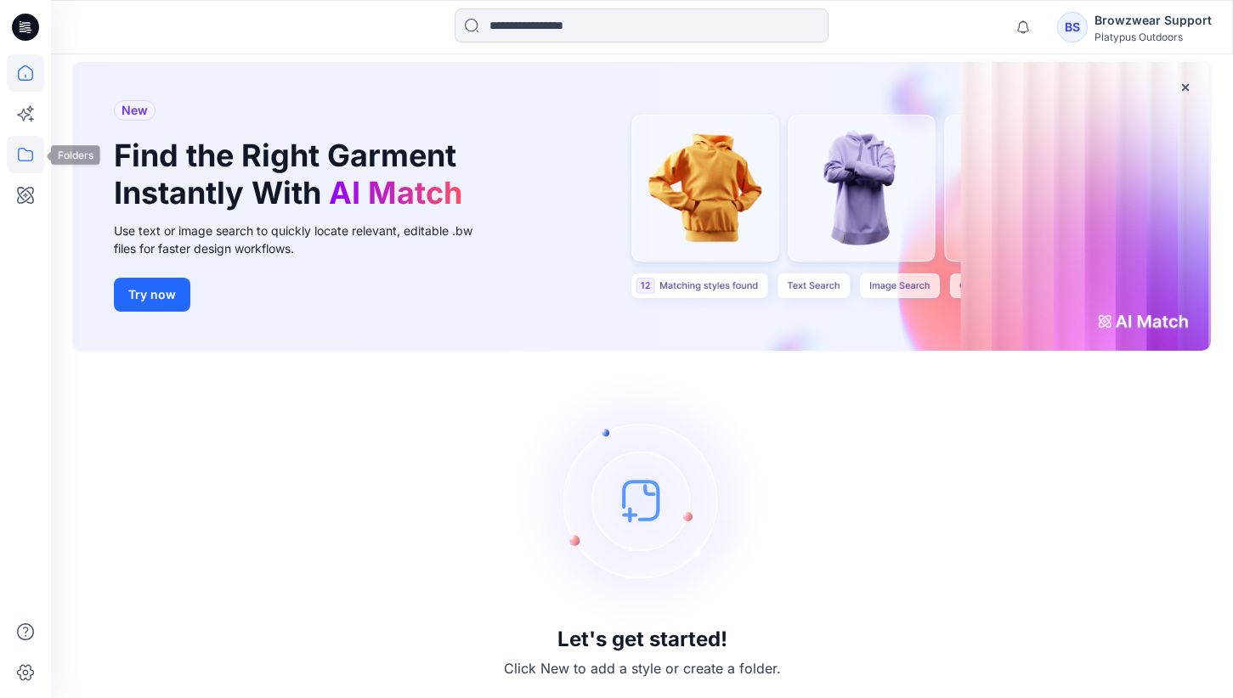
click at [25, 142] on icon at bounding box center [25, 154] width 37 height 37
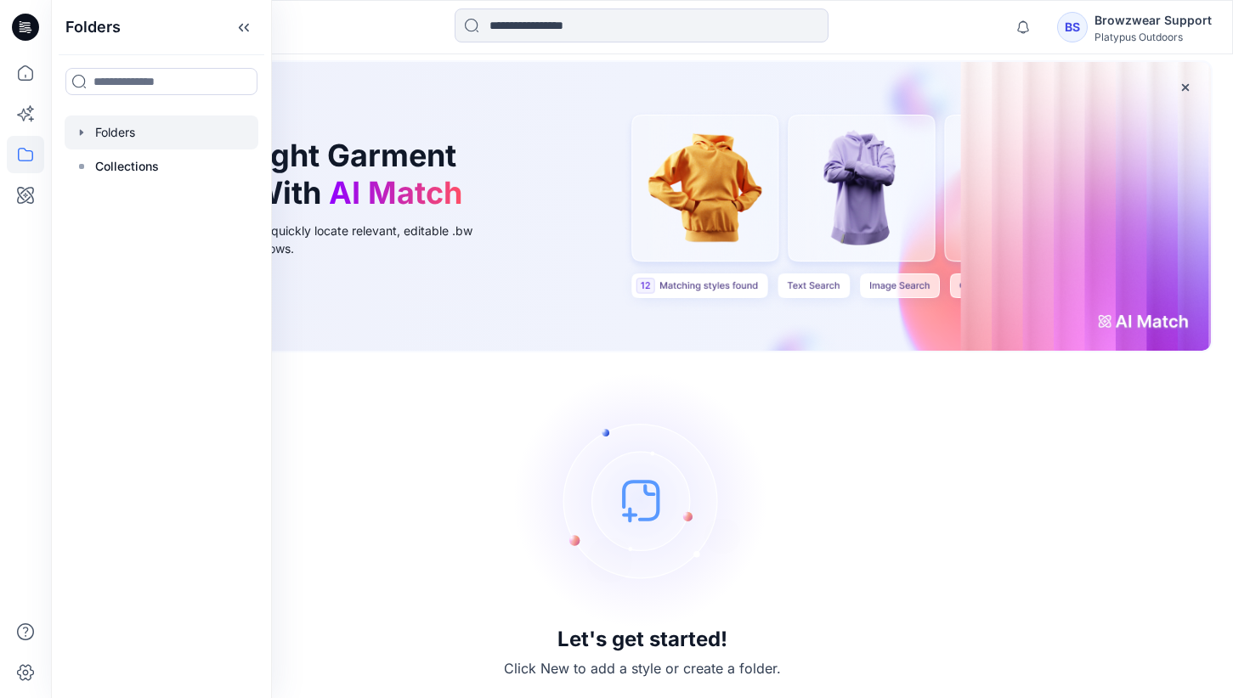
click at [140, 123] on div at bounding box center [162, 133] width 194 height 34
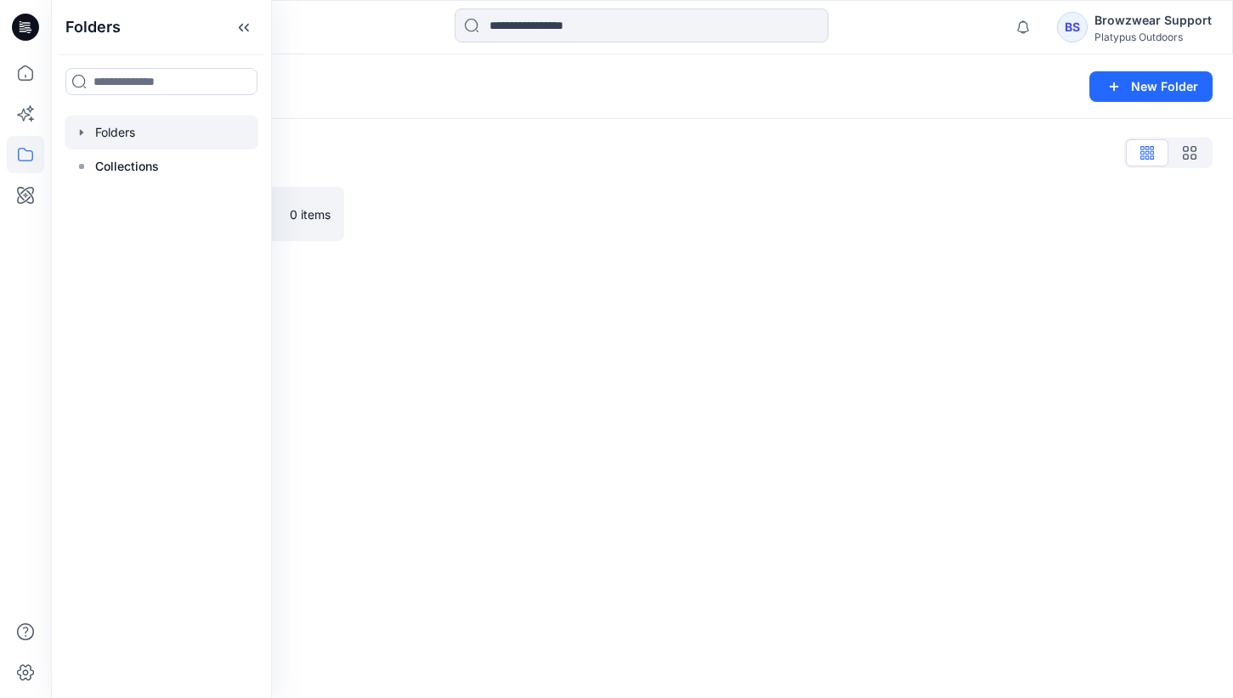
click at [574, 193] on div at bounding box center [497, 214] width 273 height 54
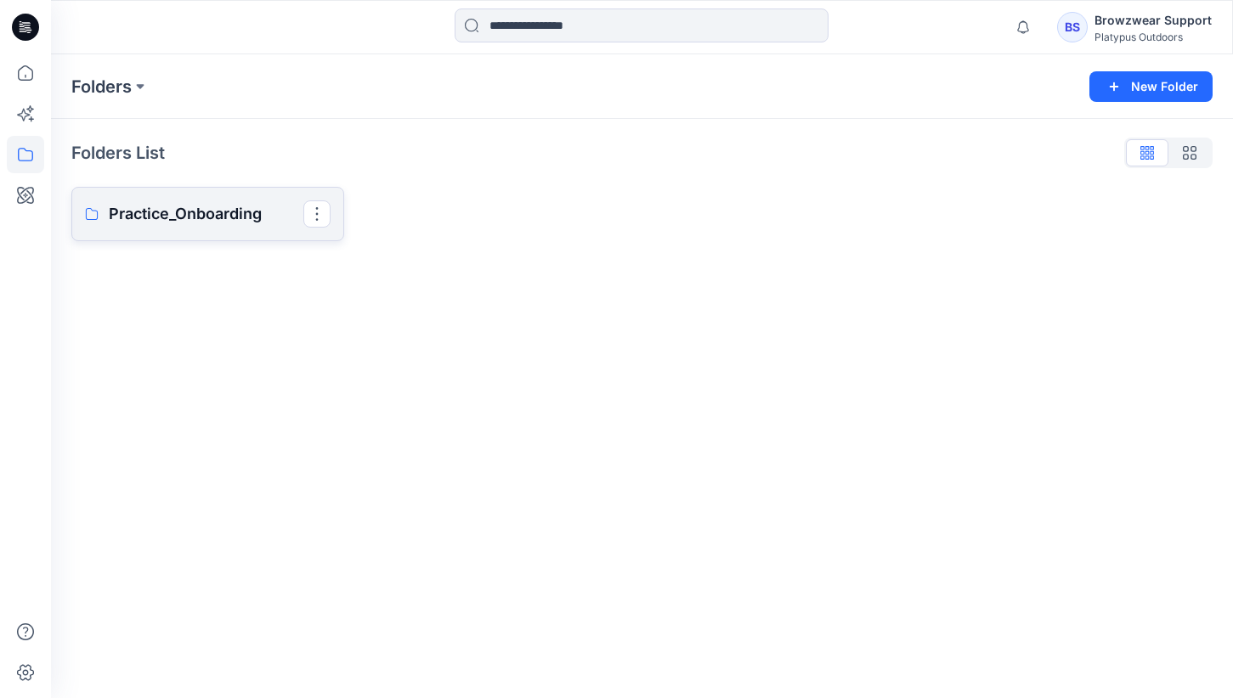
click at [212, 203] on p "Practice_Onboarding" at bounding box center [206, 214] width 195 height 24
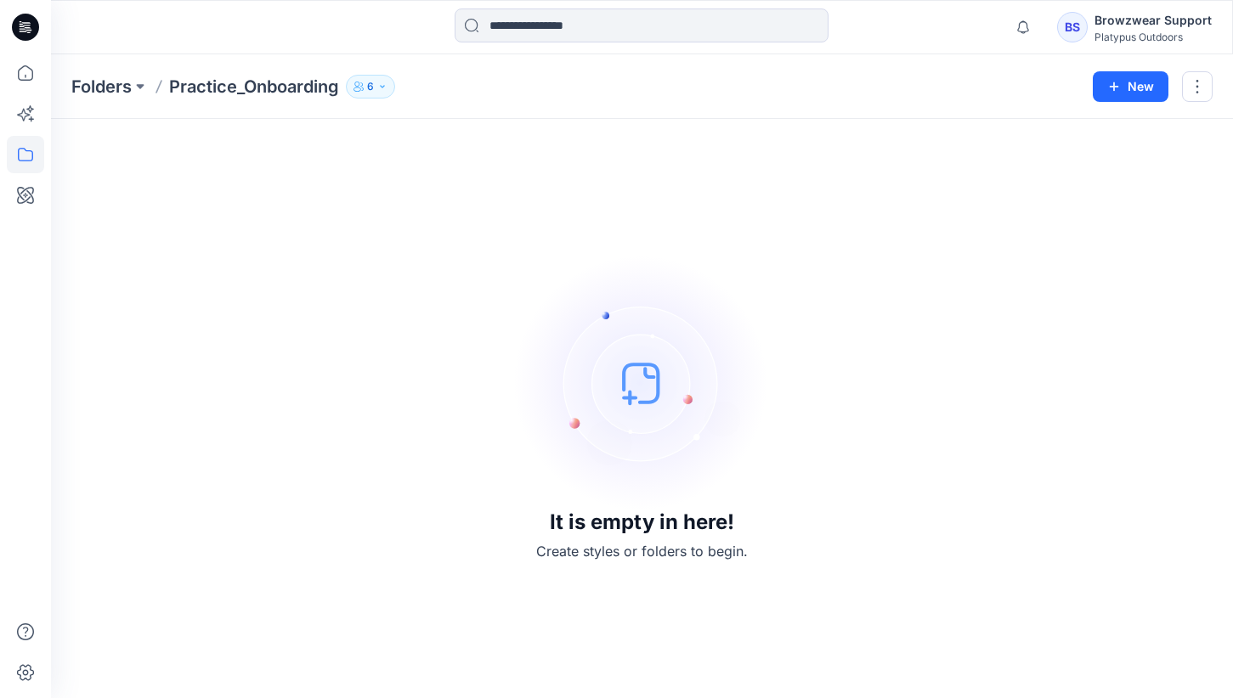
click at [374, 89] on p "6" at bounding box center [370, 86] width 7 height 19
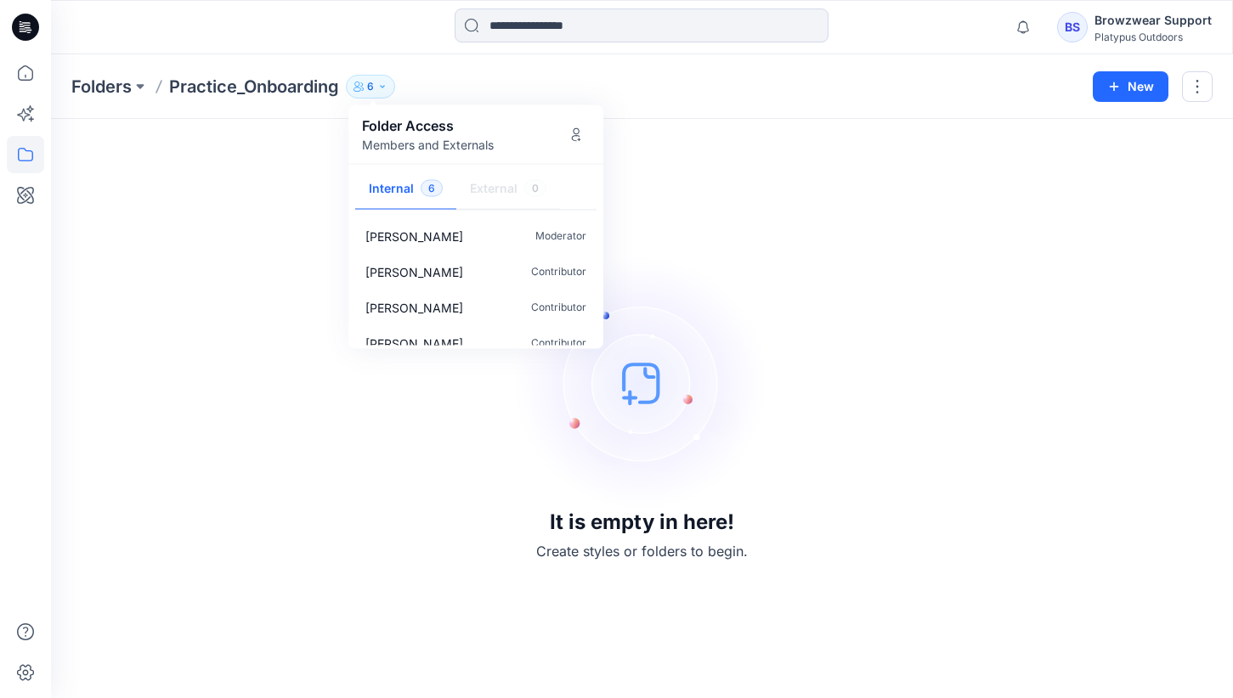
scroll to position [87, 0]
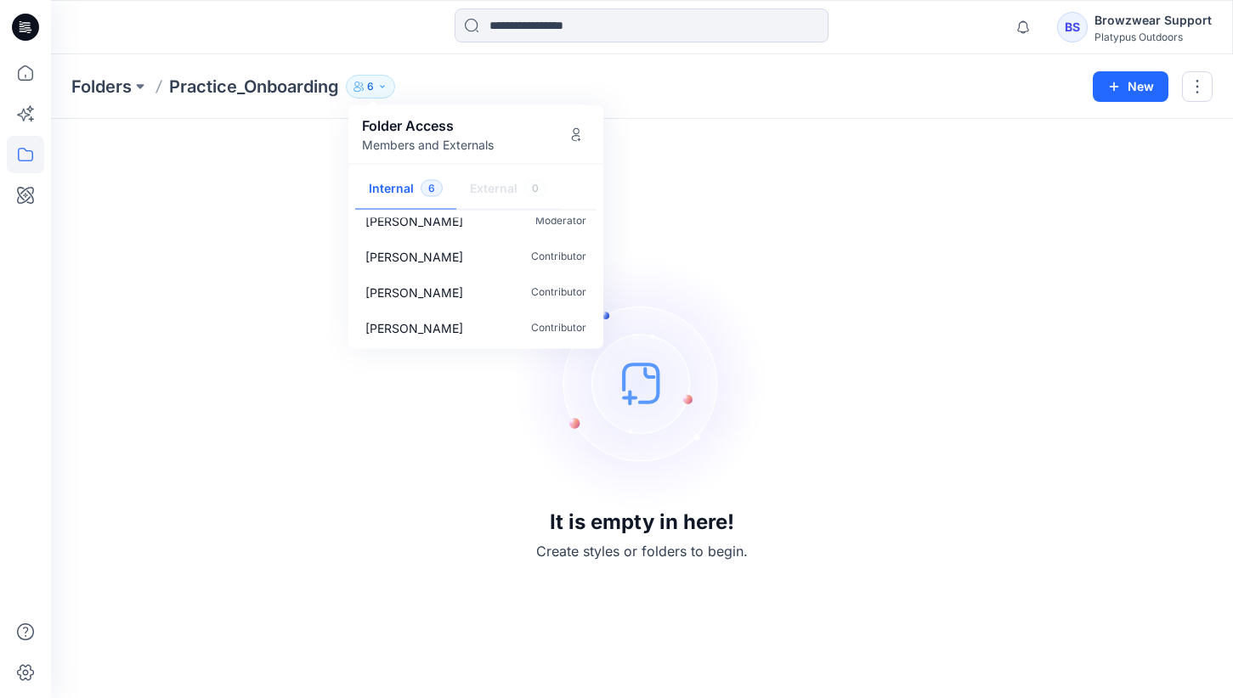
click at [172, 335] on div "It is empty in here! Create styles or folders to begin." at bounding box center [641, 408] width 1141 height 539
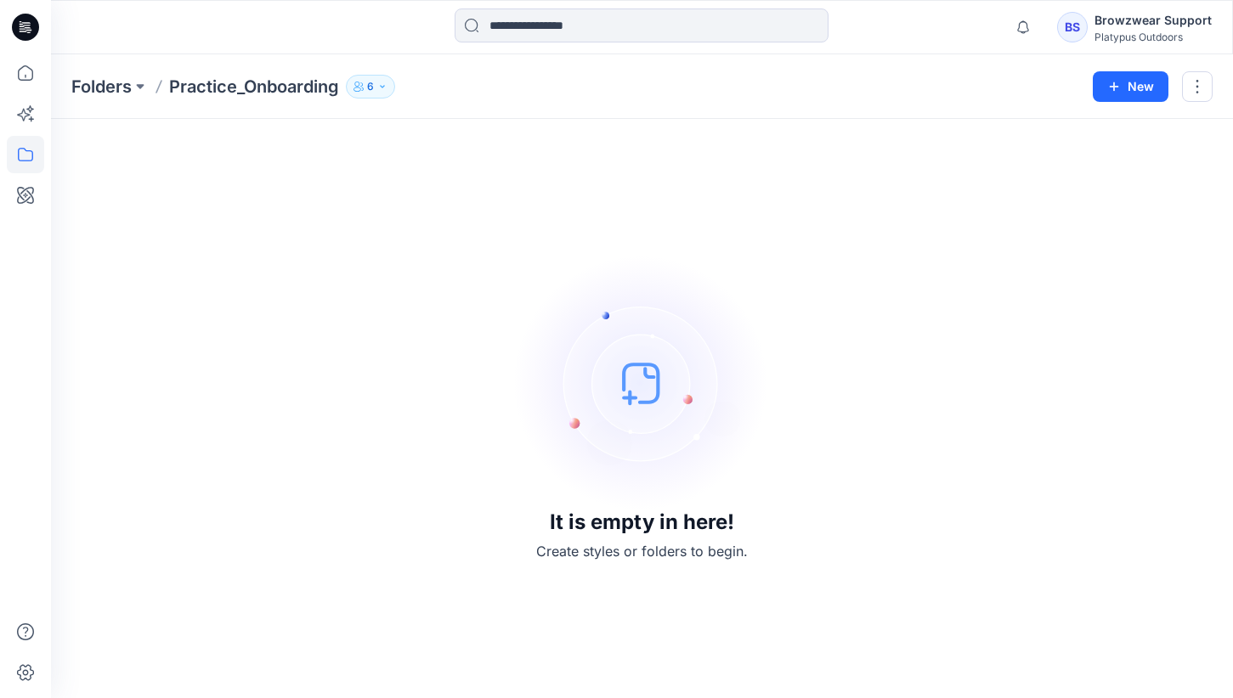
click at [363, 84] on icon "button" at bounding box center [358, 87] width 10 height 10
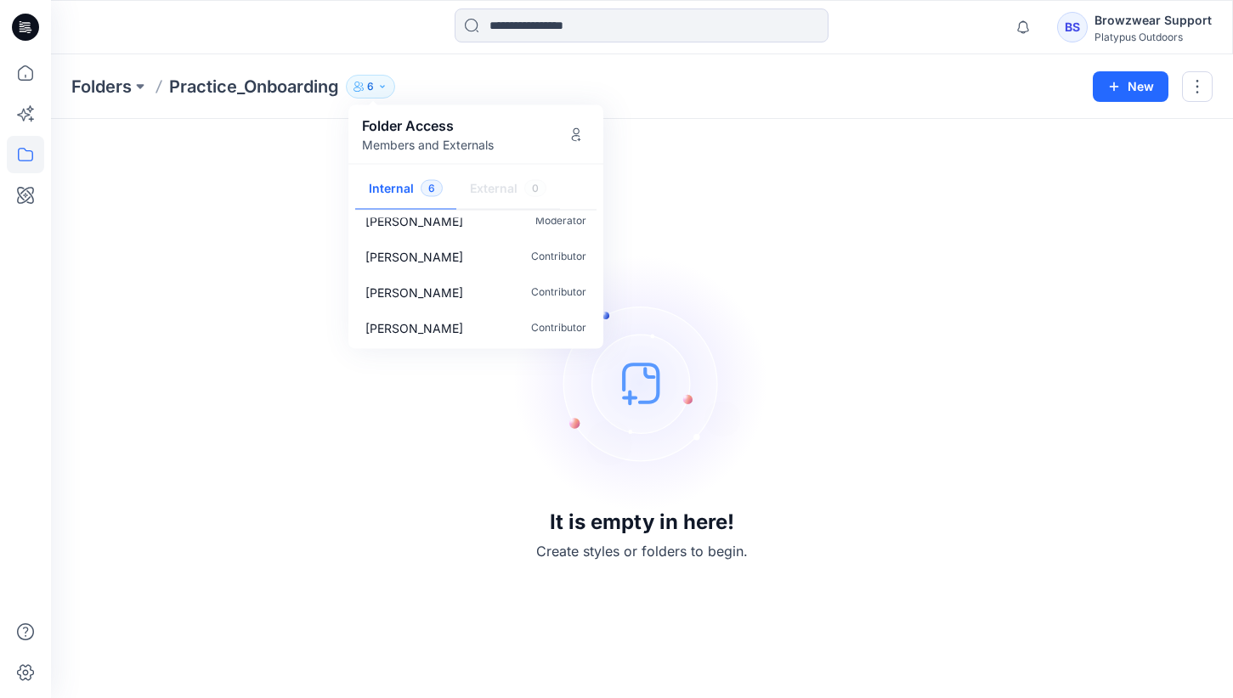
click at [292, 257] on div "It is empty in here! Create styles or folders to begin." at bounding box center [641, 408] width 1141 height 539
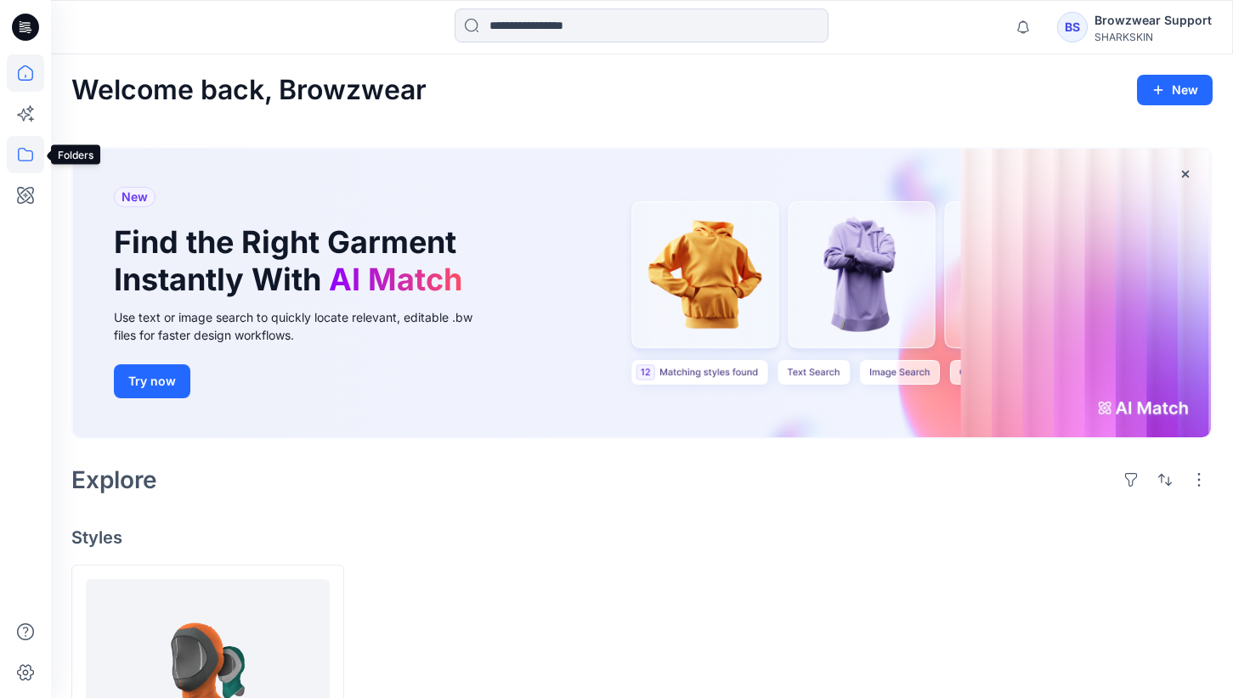
click at [25, 144] on icon at bounding box center [25, 154] width 37 height 37
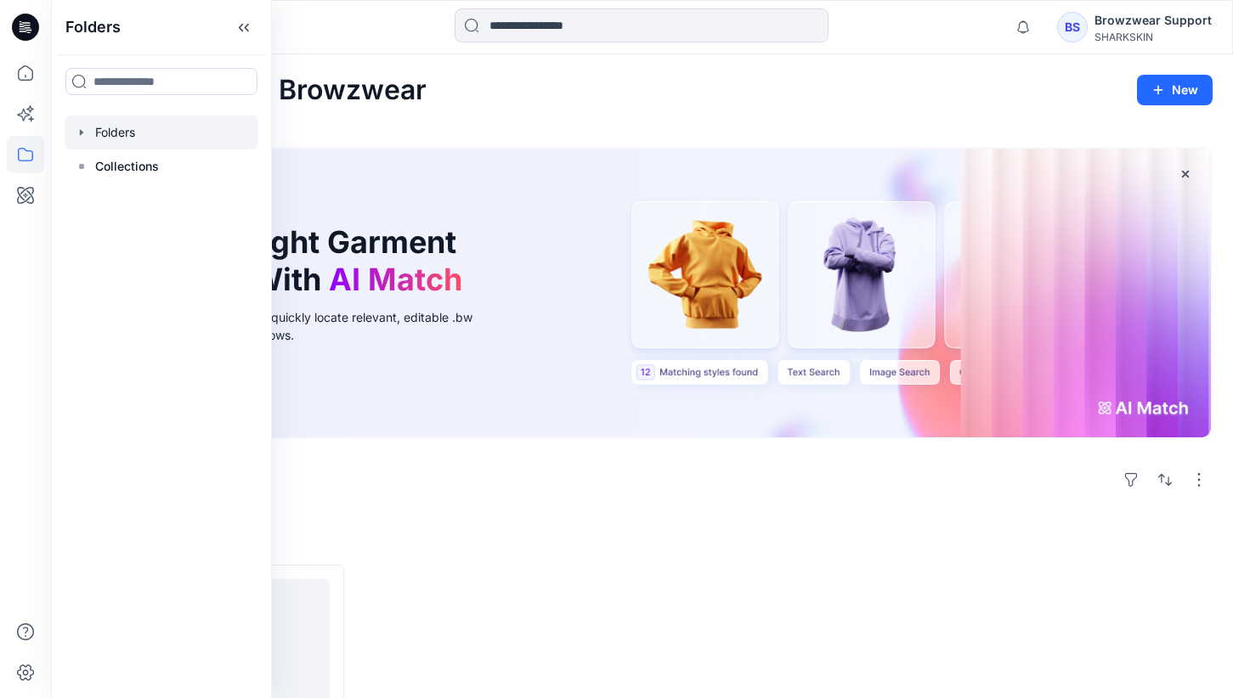
click at [119, 134] on div at bounding box center [162, 133] width 194 height 34
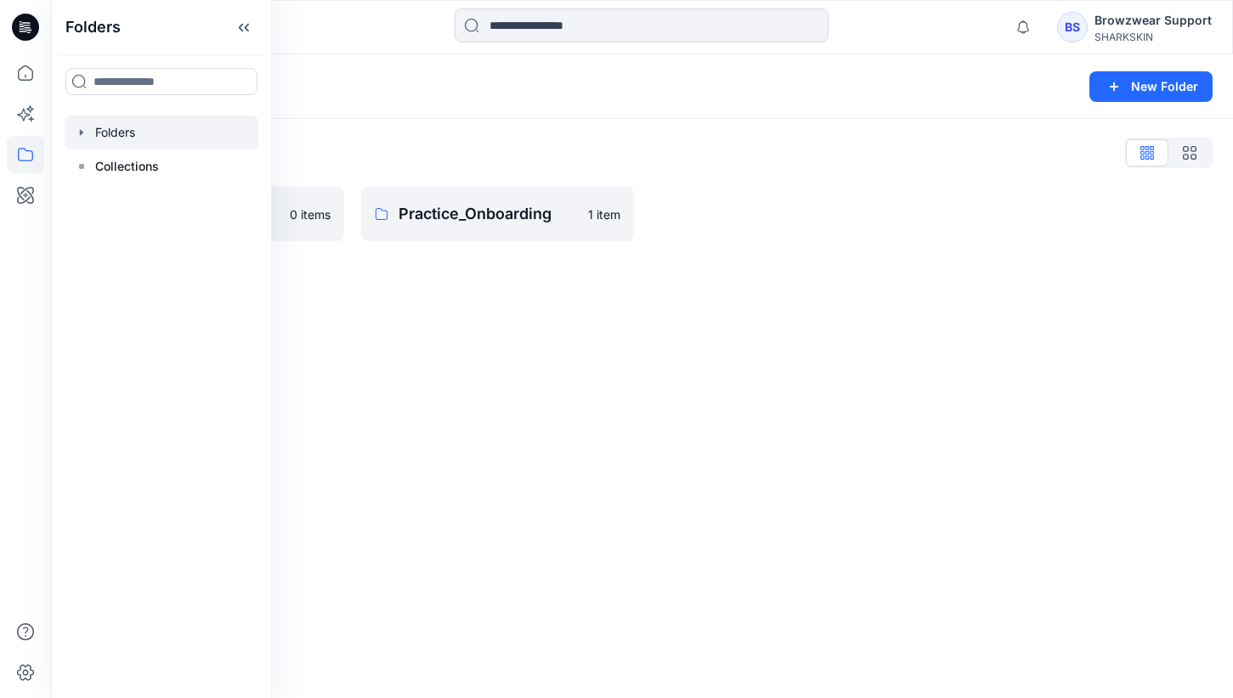
click at [466, 131] on div "Folders List BW Studio Blocks 0 items Practice_Onboarding 1 item" at bounding box center [642, 190] width 1182 height 143
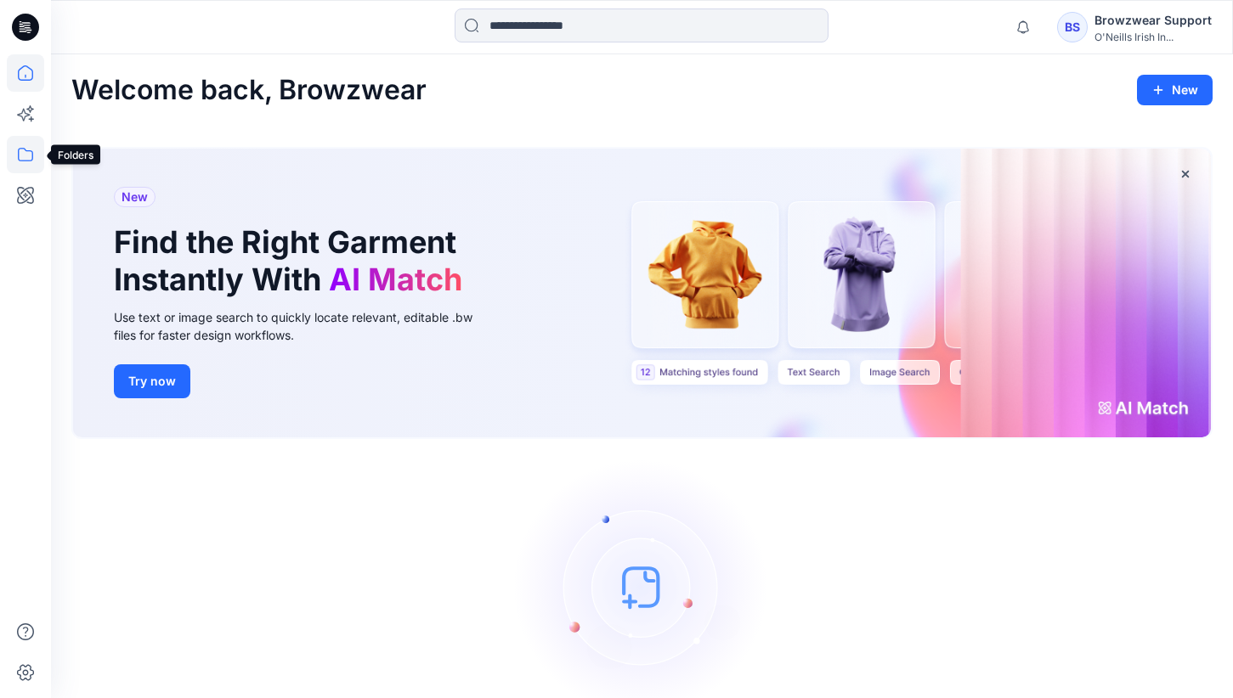
click at [20, 150] on icon at bounding box center [25, 154] width 37 height 37
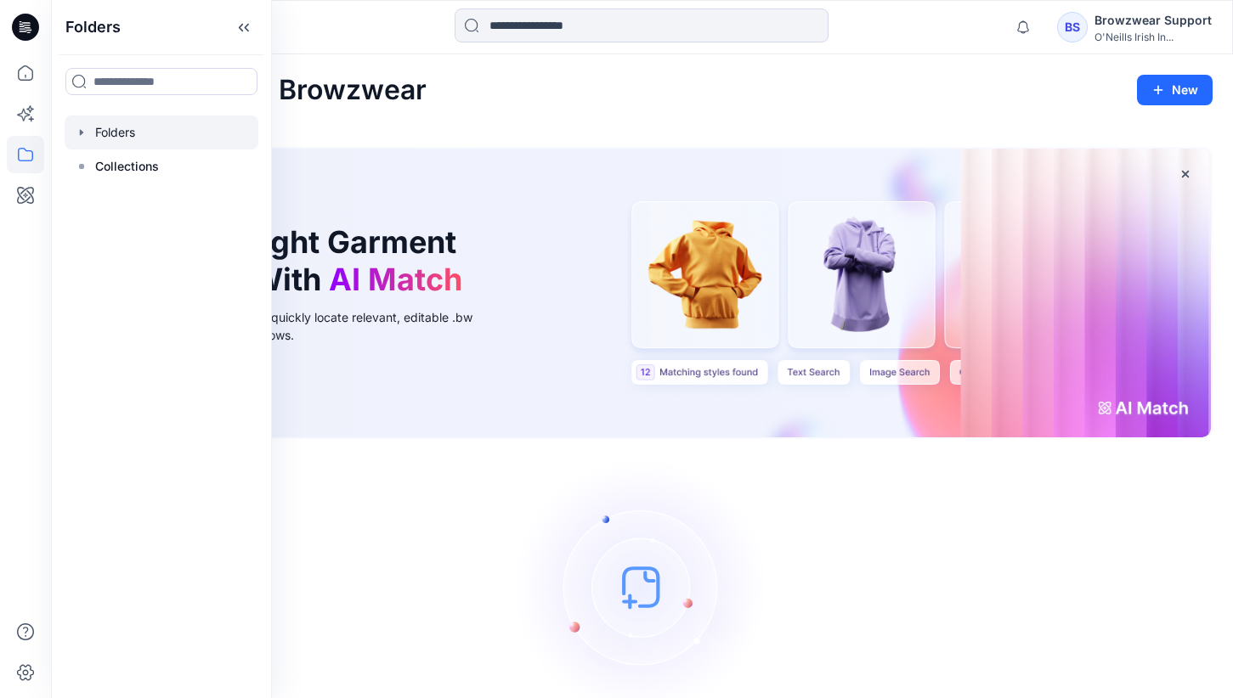
click at [111, 125] on div at bounding box center [162, 133] width 194 height 34
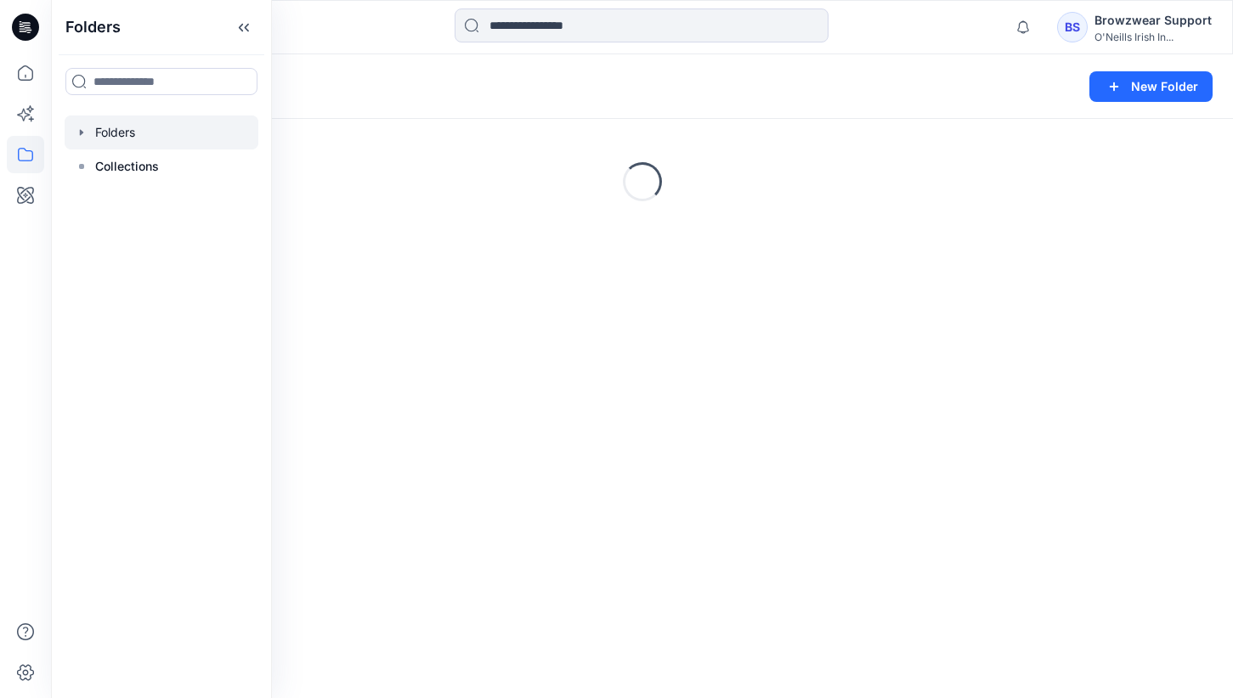
click at [488, 127] on div "Loading..." at bounding box center [642, 181] width 1182 height 255
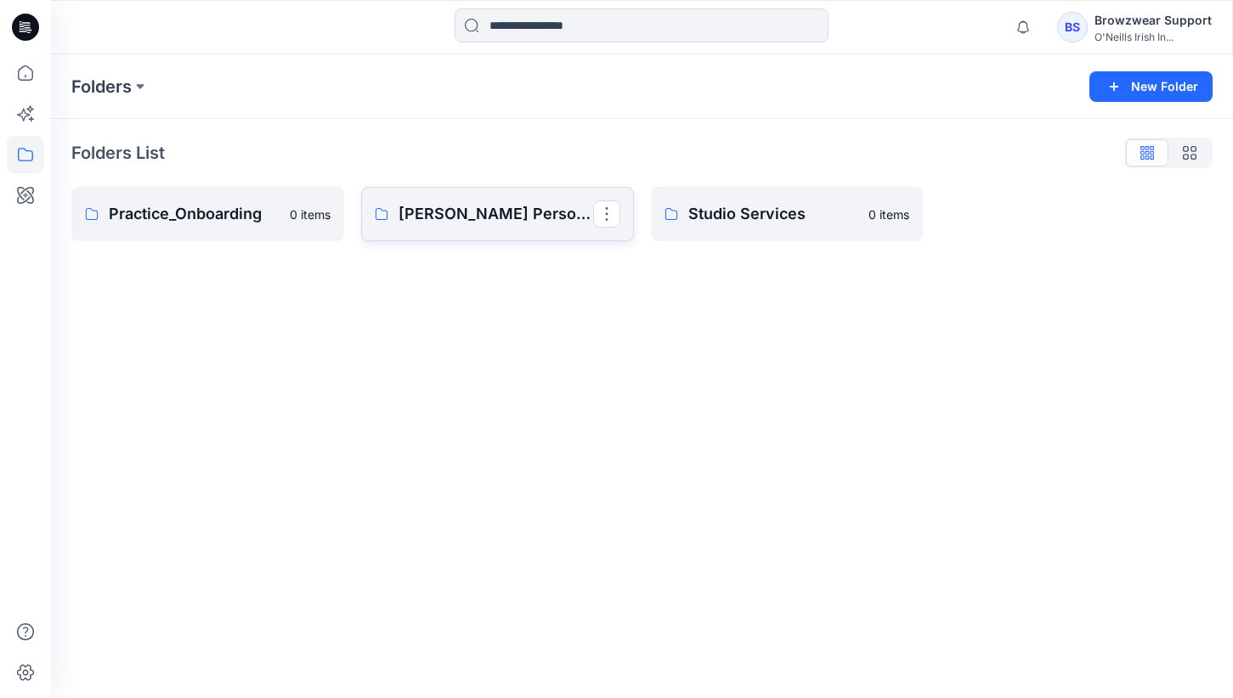
click at [486, 200] on link "[PERSON_NAME] Personal Zone" at bounding box center [497, 214] width 273 height 54
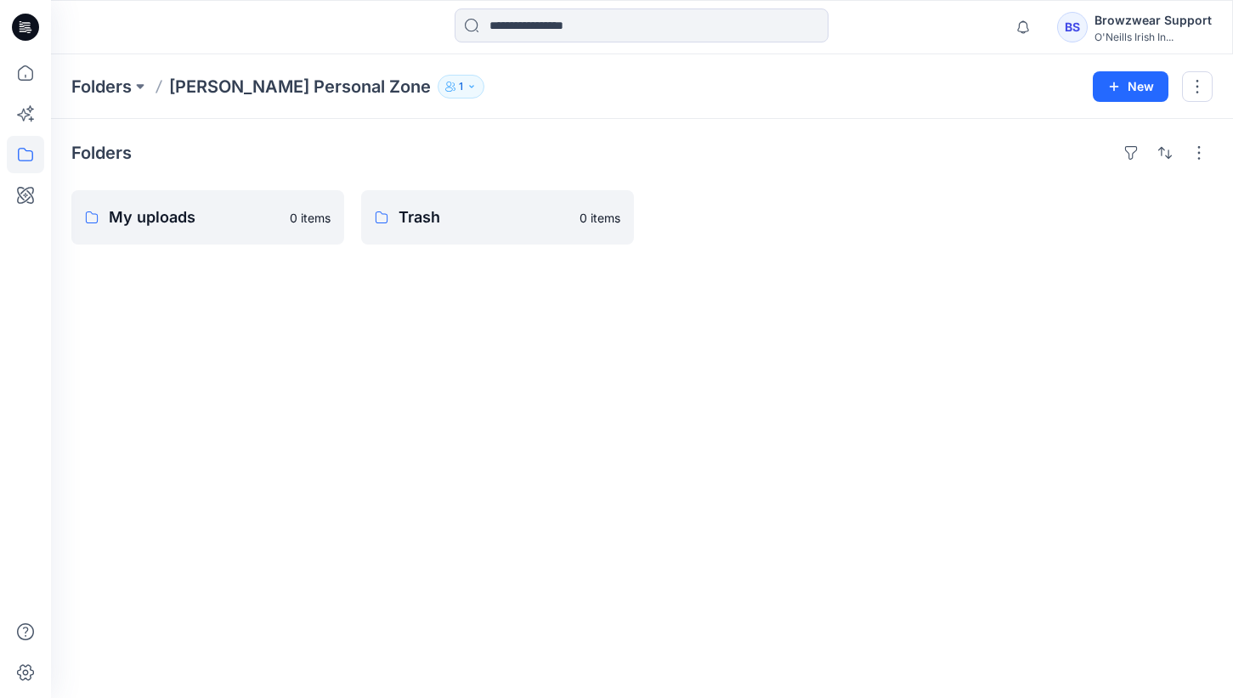
click at [88, 69] on div "Folders [PERSON_NAME] Personal Zone 1 New" at bounding box center [642, 86] width 1182 height 65
click at [104, 92] on p "Folders" at bounding box center [101, 87] width 60 height 24
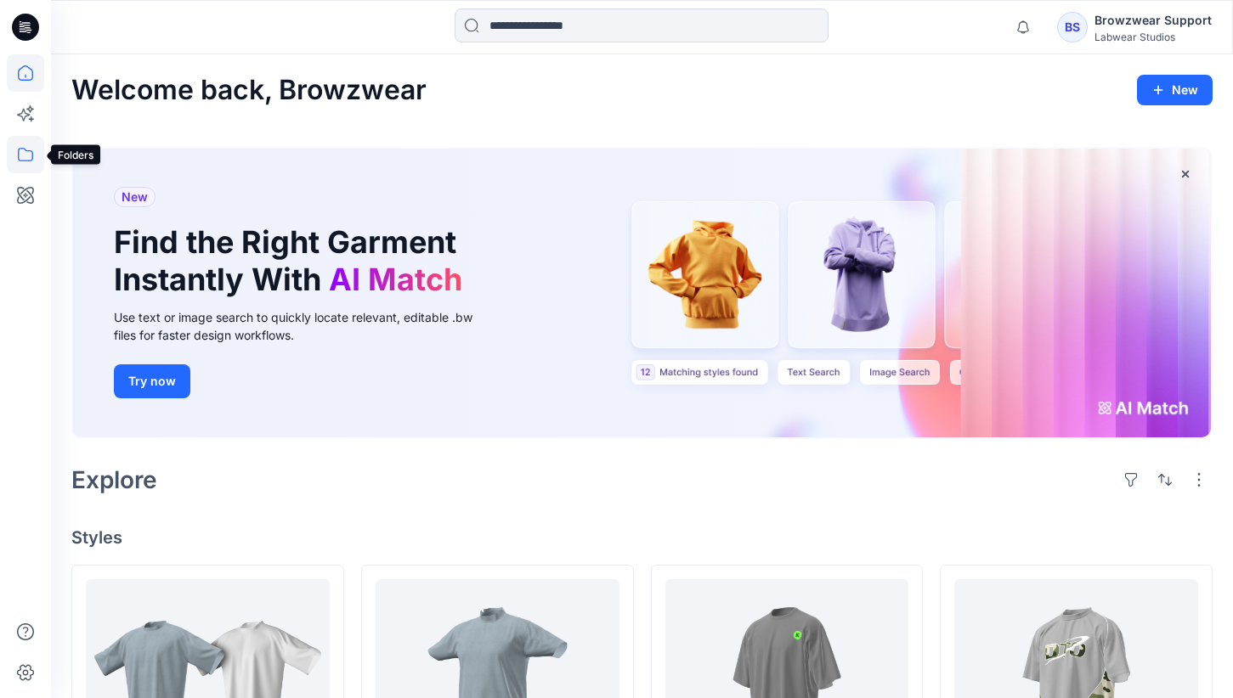
click at [21, 151] on icon at bounding box center [25, 154] width 37 height 37
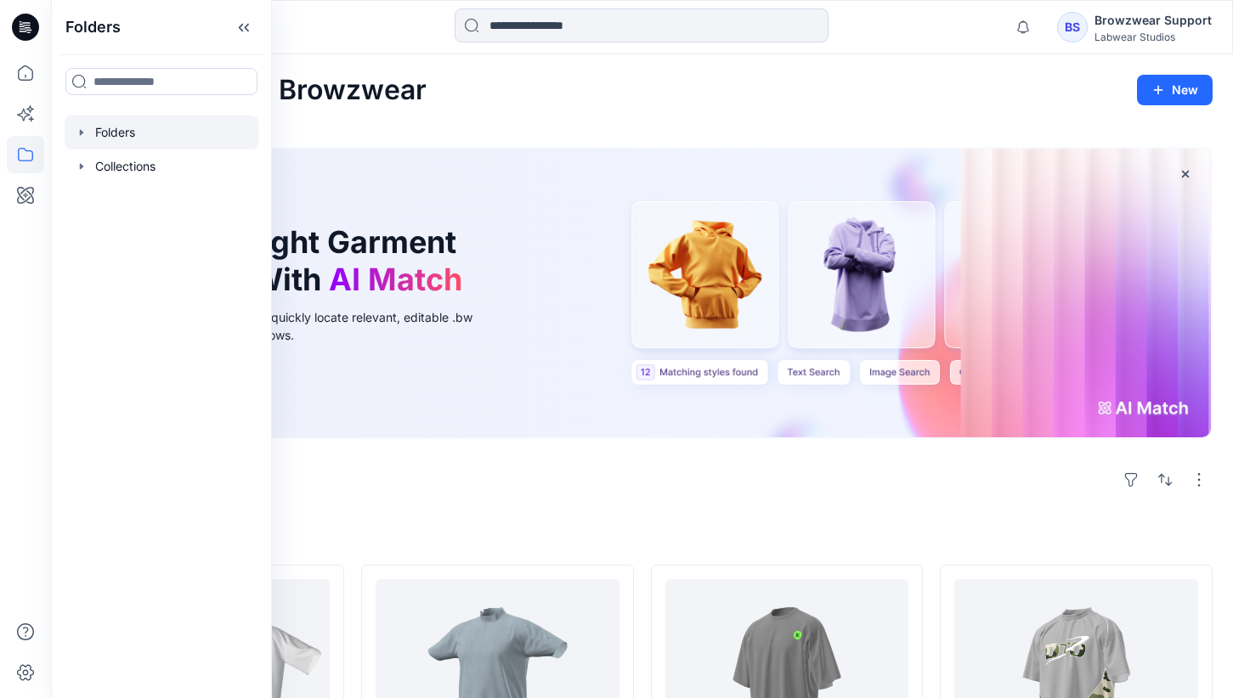
click at [103, 130] on div at bounding box center [162, 133] width 194 height 34
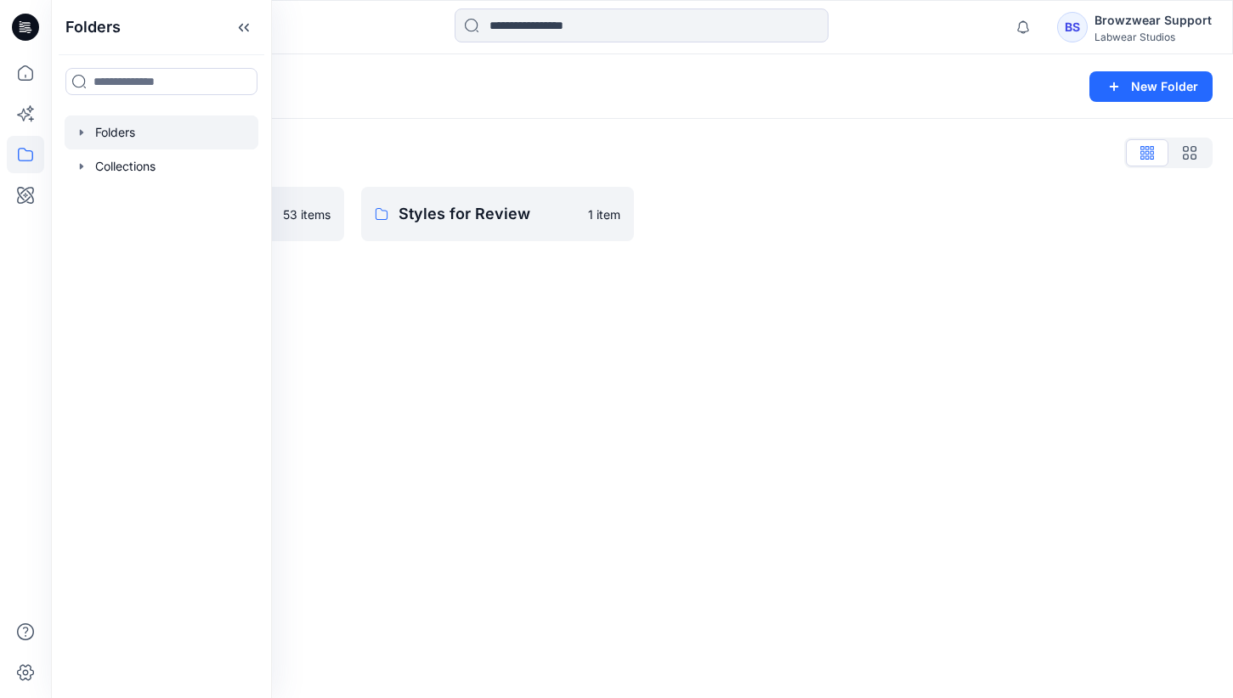
click at [491, 158] on div "Folders List" at bounding box center [641, 152] width 1141 height 27
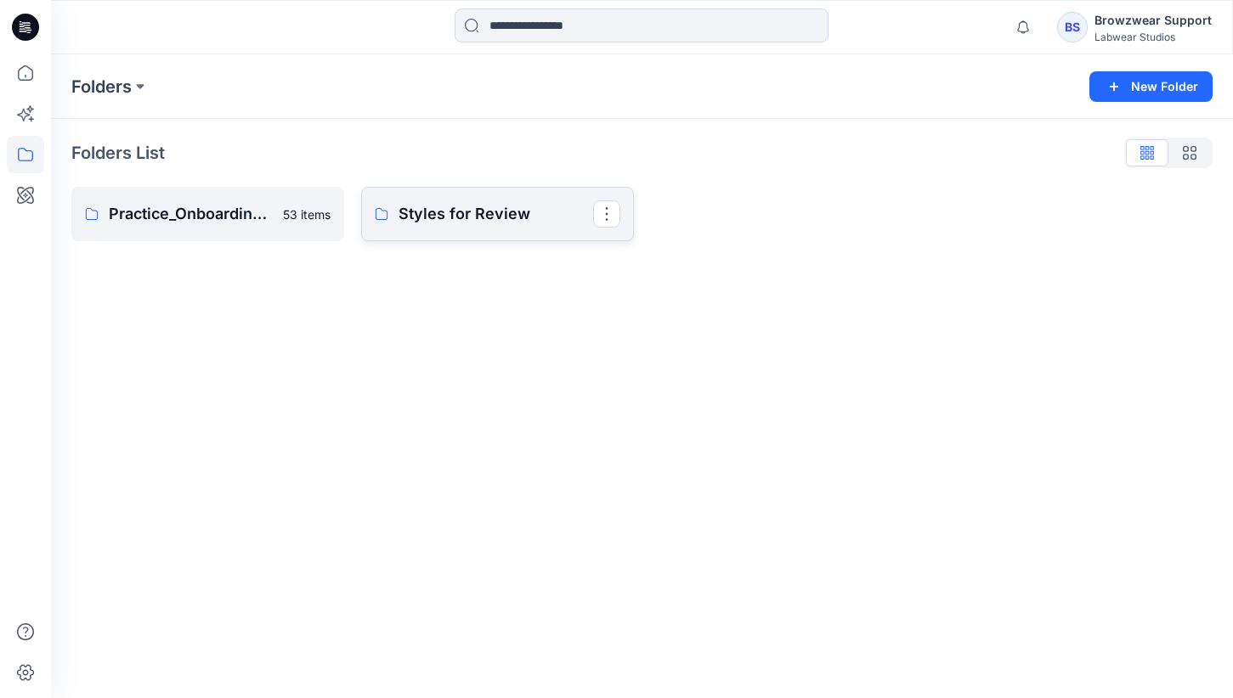
click at [483, 213] on p "Styles for Review" at bounding box center [495, 214] width 195 height 24
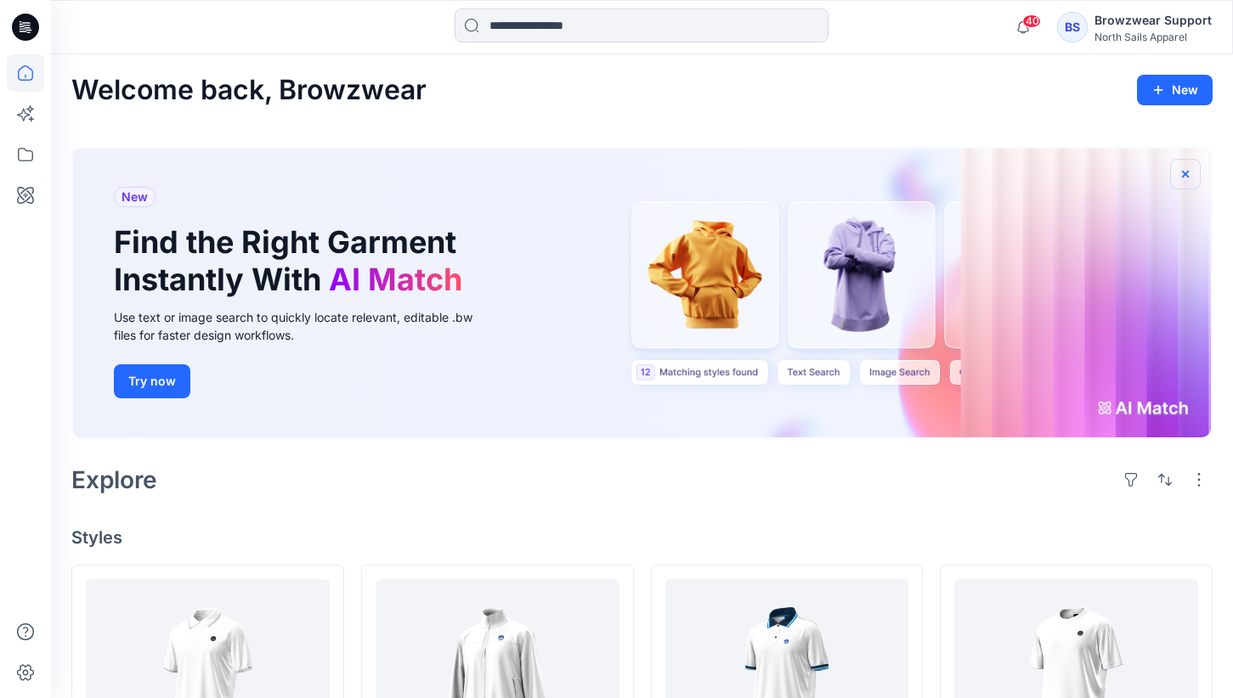
click at [1186, 165] on button "button" at bounding box center [1185, 174] width 31 height 31
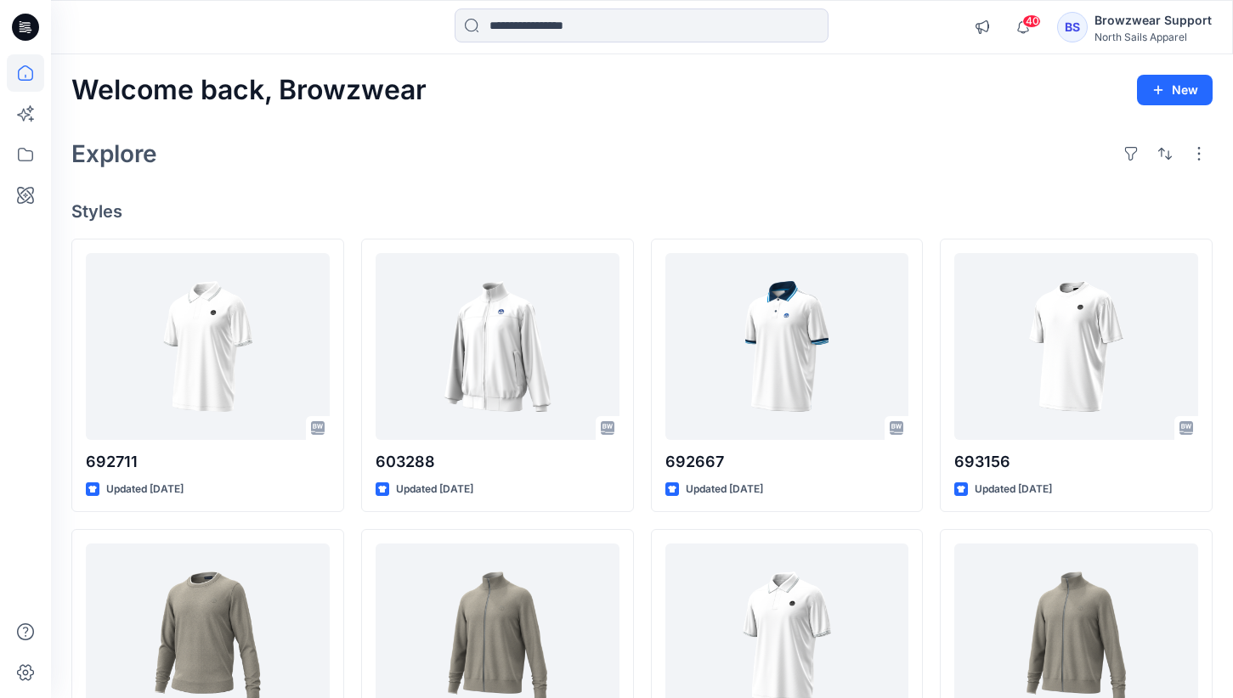
click at [1219, 229] on div "Welcome back, Browzwear New Explore Styles 692711 Updated [DATE] 699227 Updated…" at bounding box center [642, 614] width 1182 height 1121
click at [1040, 20] on span "40" at bounding box center [1031, 21] width 19 height 14
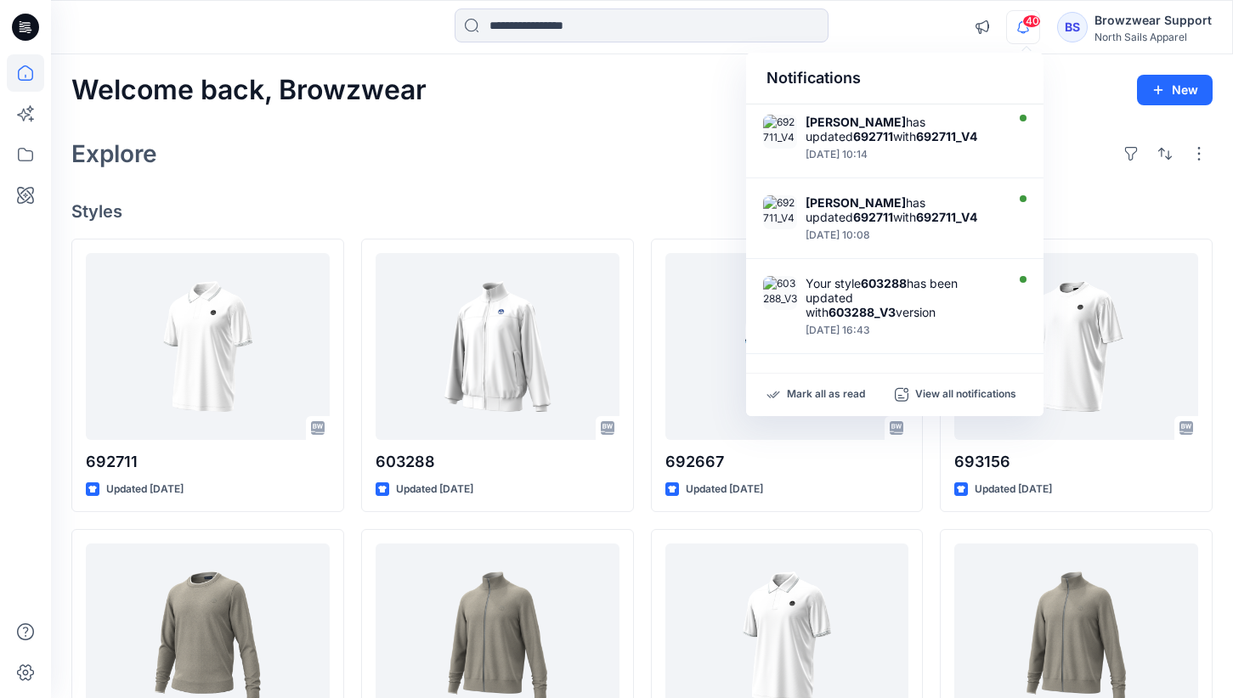
click at [1040, 20] on span "40" at bounding box center [1031, 21] width 19 height 14
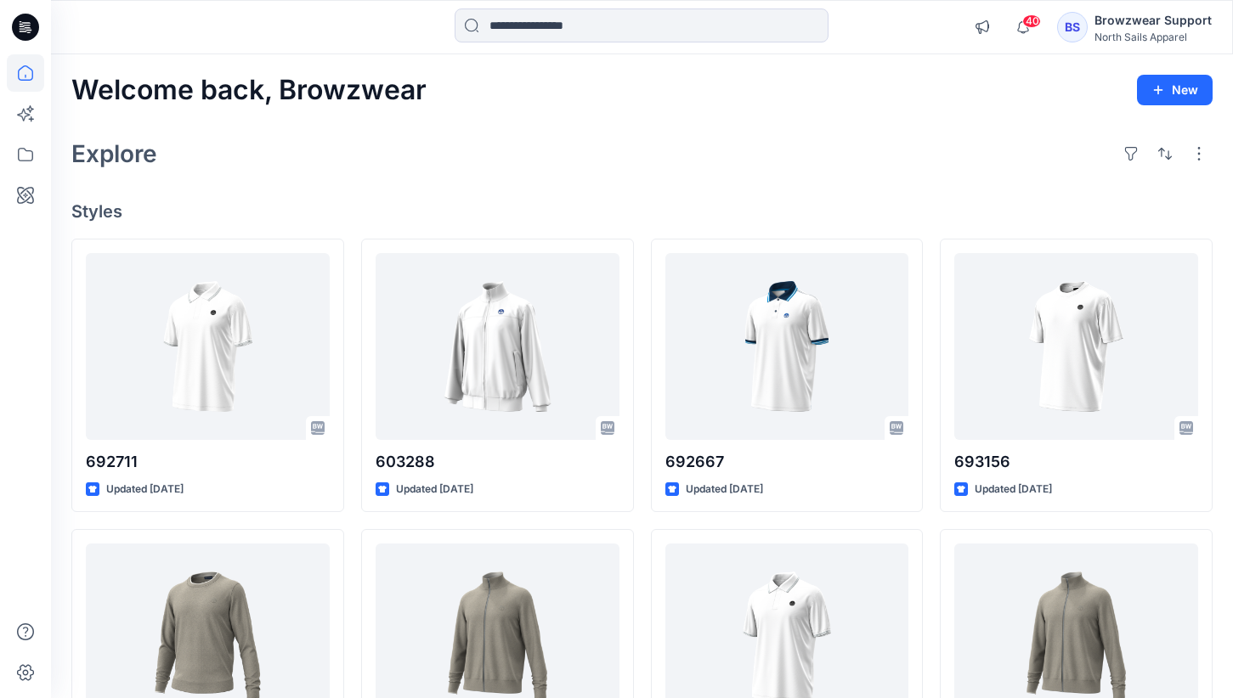
click at [977, 125] on div "Welcome back, Browzwear New Explore Styles 692711 Updated [DATE] 699227 Updated…" at bounding box center [642, 614] width 1182 height 1121
click at [1025, 22] on icon "button" at bounding box center [1023, 27] width 32 height 34
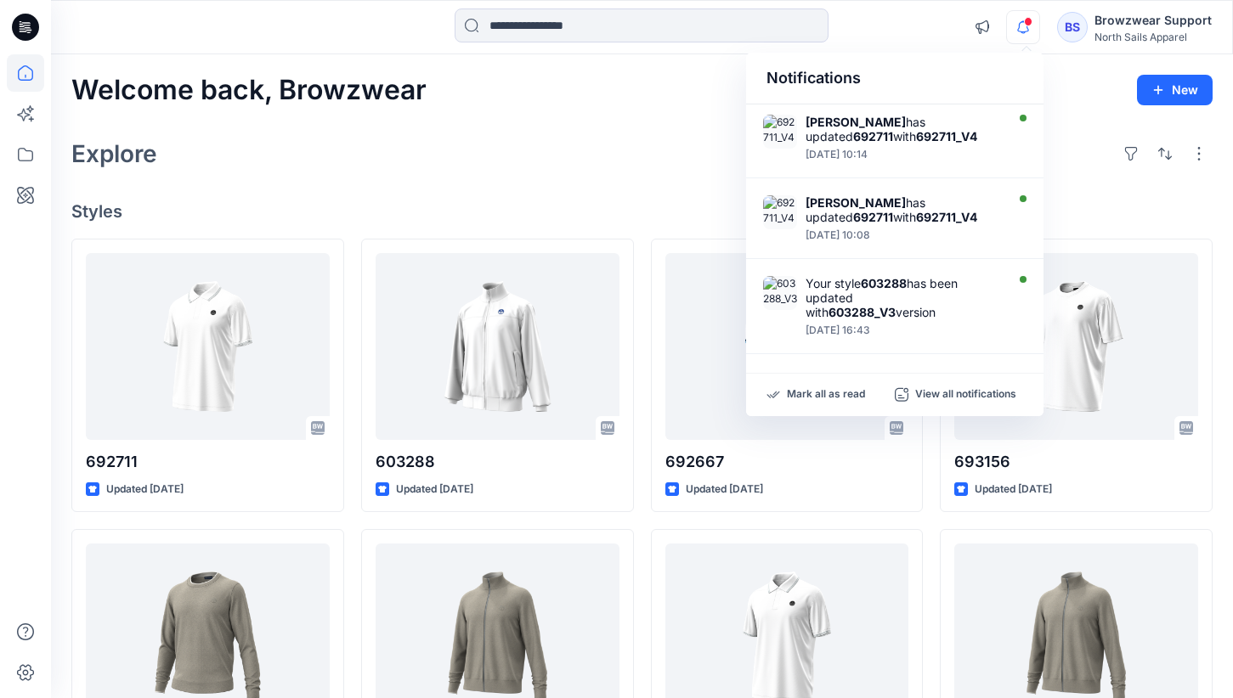
click at [1025, 22] on icon "button" at bounding box center [1023, 27] width 32 height 34
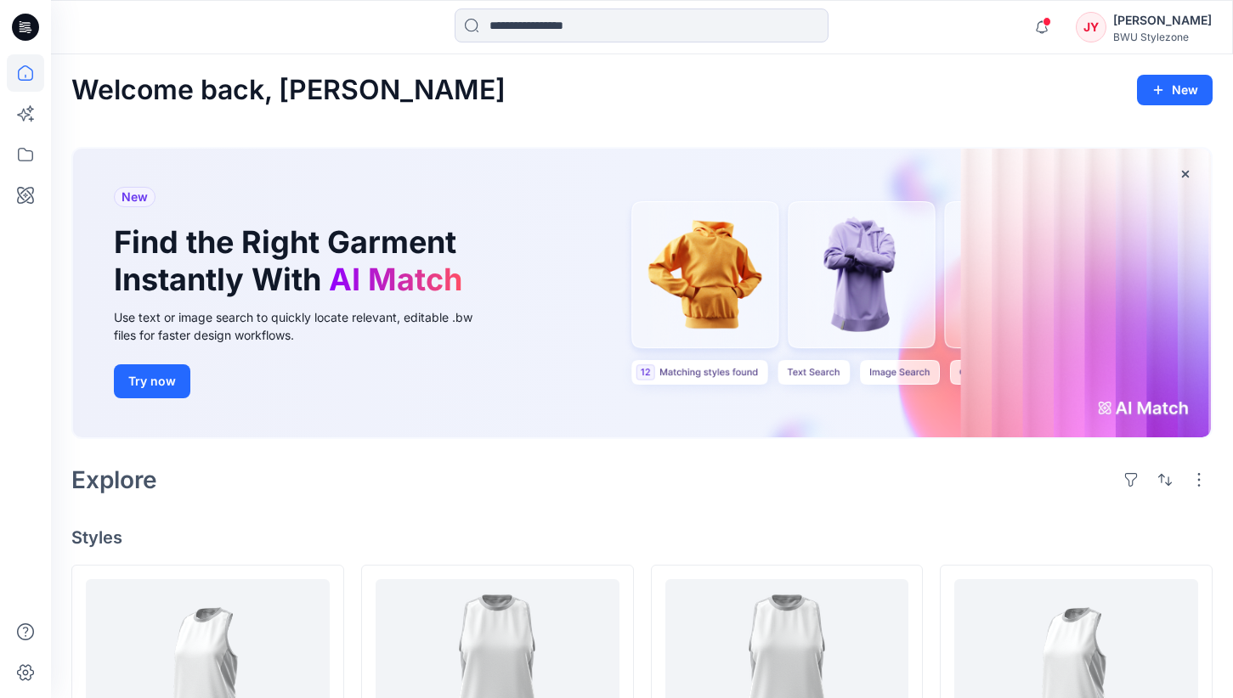
scroll to position [567, 0]
